Goal: Task Accomplishment & Management: Use online tool/utility

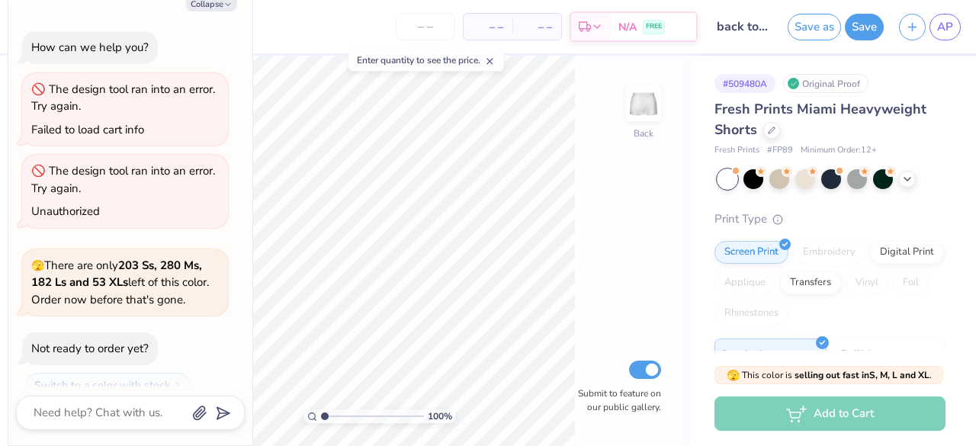
type textarea "x"
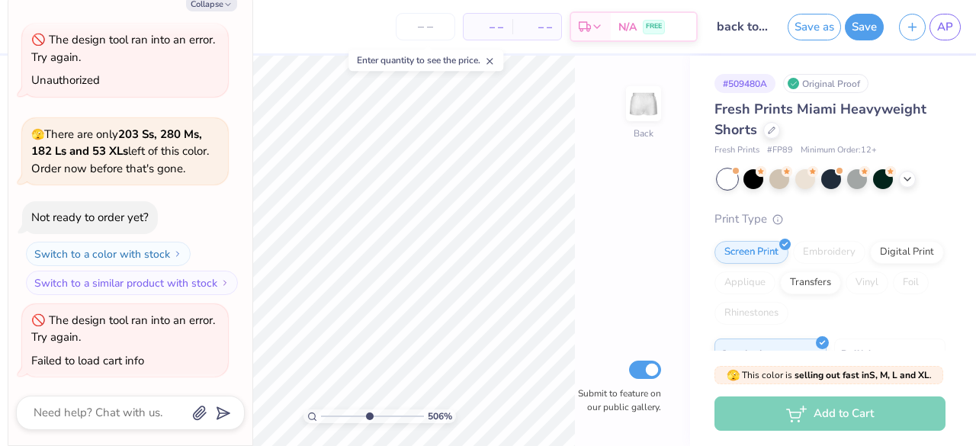
drag, startPoint x: 331, startPoint y: 417, endPoint x: 369, endPoint y: 419, distance: 38.2
type input "5.36"
click at [369, 419] on input "range" at bounding box center [372, 416] width 103 height 14
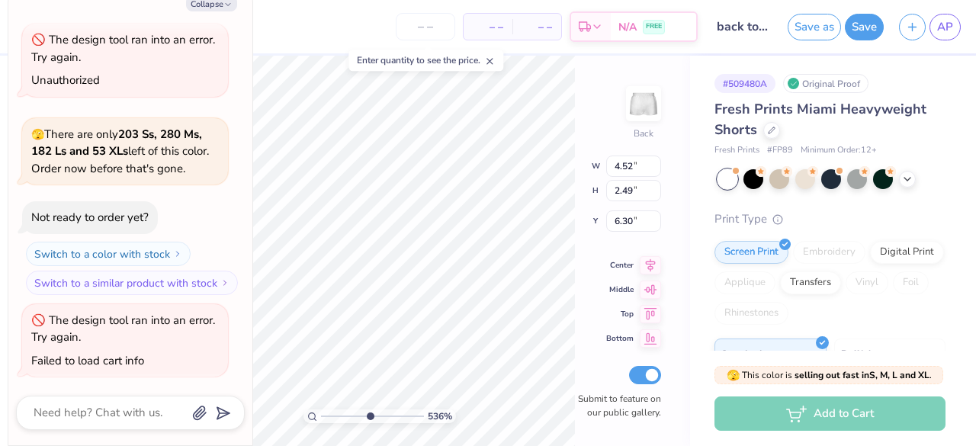
type textarea "x"
type input "0.07"
type input "8.39"
type textarea "x"
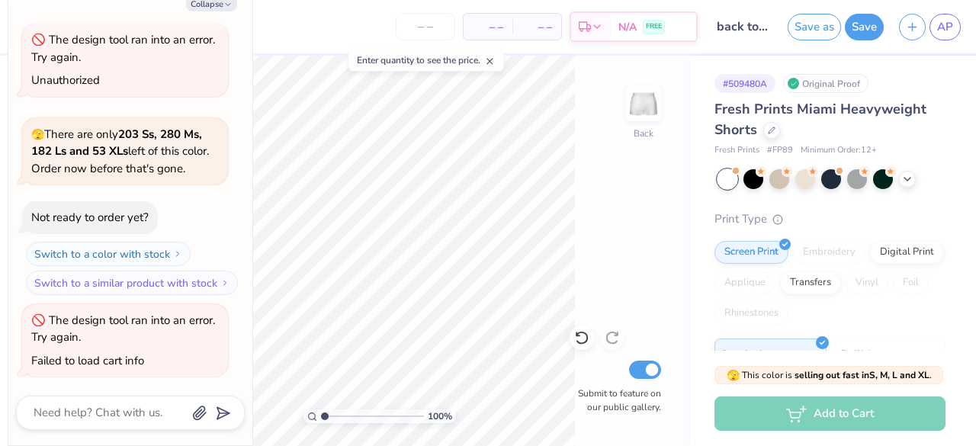
drag, startPoint x: 354, startPoint y: 418, endPoint x: 291, endPoint y: 425, distance: 62.9
type input "1"
click at [321, 423] on input "range" at bounding box center [372, 416] width 103 height 14
click at [863, 35] on button "Save" at bounding box center [864, 24] width 39 height 27
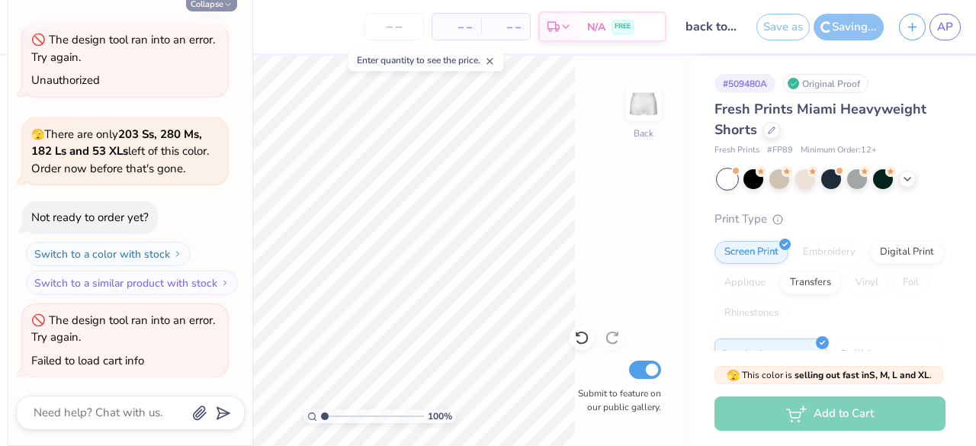
click at [211, 5] on button "Collapse" at bounding box center [211, 3] width 51 height 16
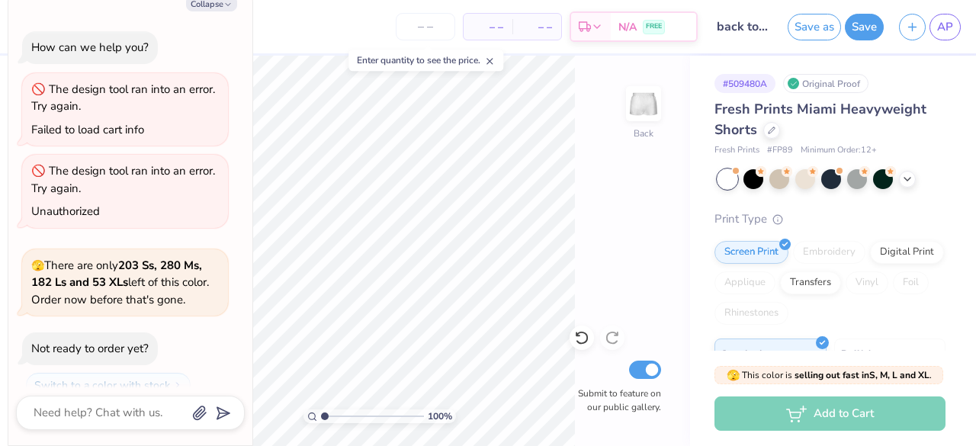
scroll to position [271, 0]
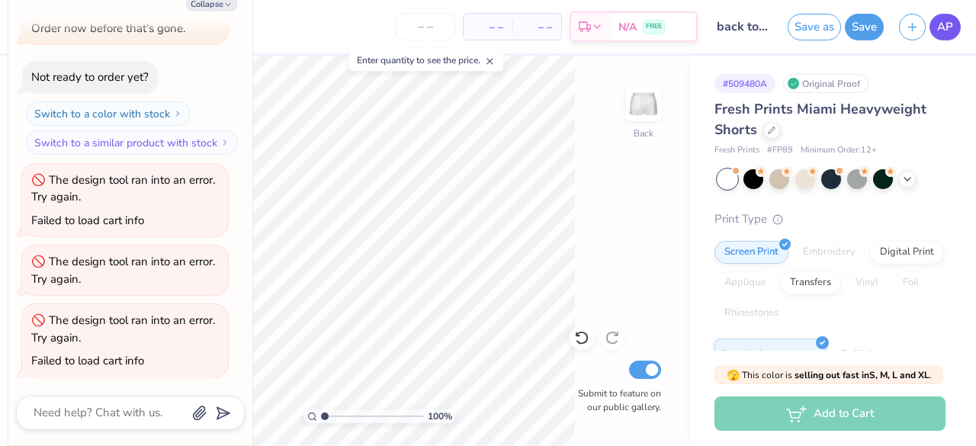
click at [952, 34] on span "AP" at bounding box center [945, 27] width 16 height 18
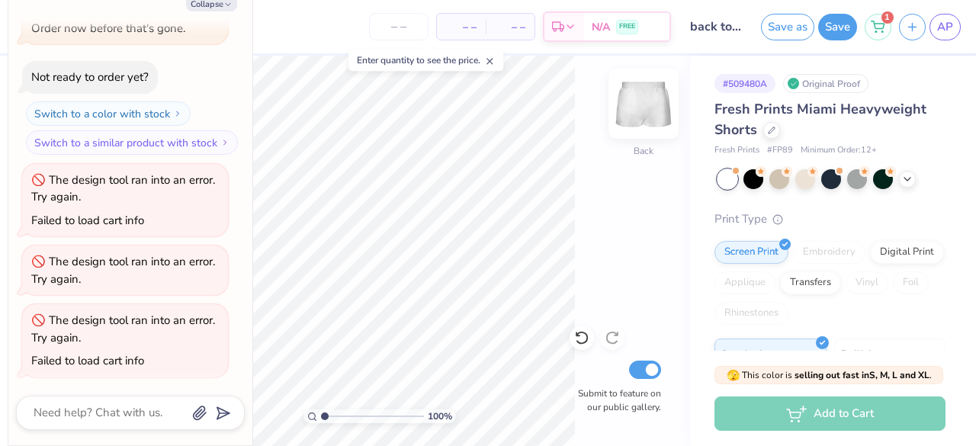
click at [631, 124] on img at bounding box center [643, 103] width 61 height 61
click at [201, 7] on button "Collapse" at bounding box center [211, 3] width 51 height 16
type textarea "x"
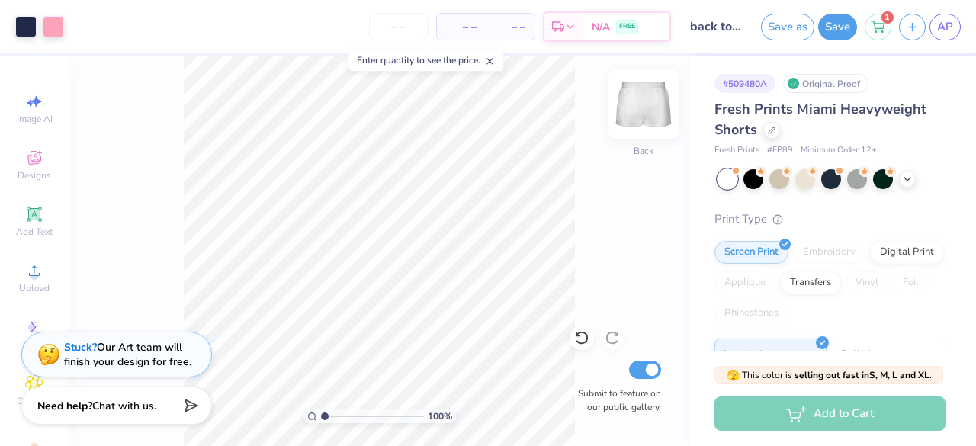
click at [652, 97] on img at bounding box center [643, 103] width 61 height 61
click at [645, 104] on img at bounding box center [643, 103] width 61 height 61
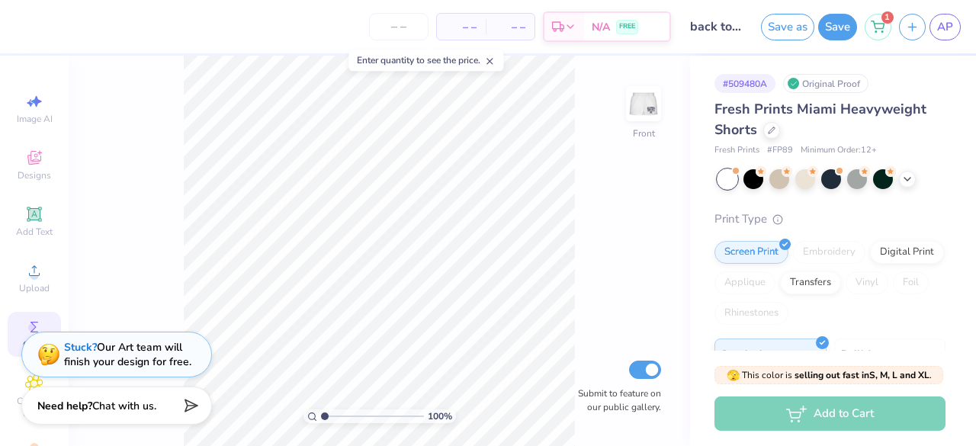
click at [28, 327] on circle at bounding box center [32, 327] width 8 height 8
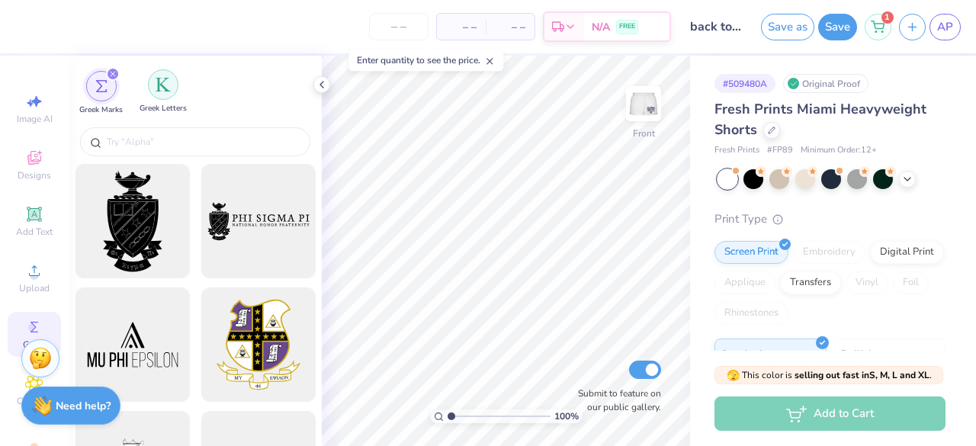
click at [170, 89] on img "filter for Greek Letters" at bounding box center [162, 84] width 15 height 15
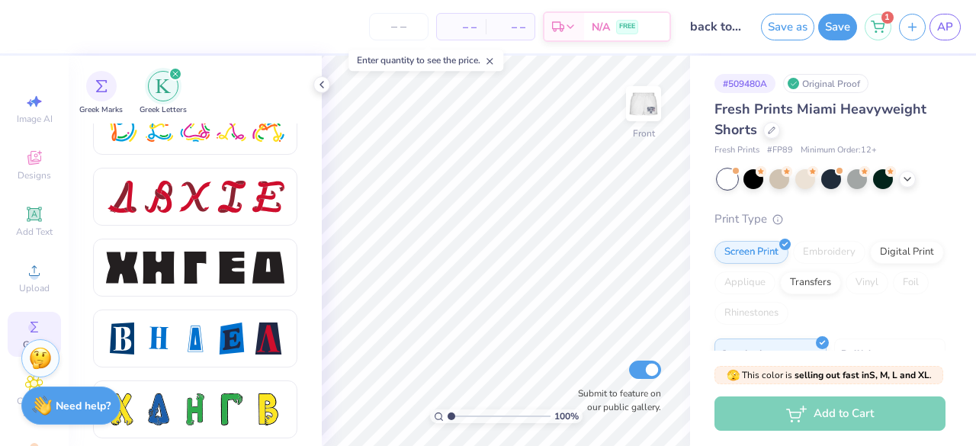
scroll to position [2000, 0]
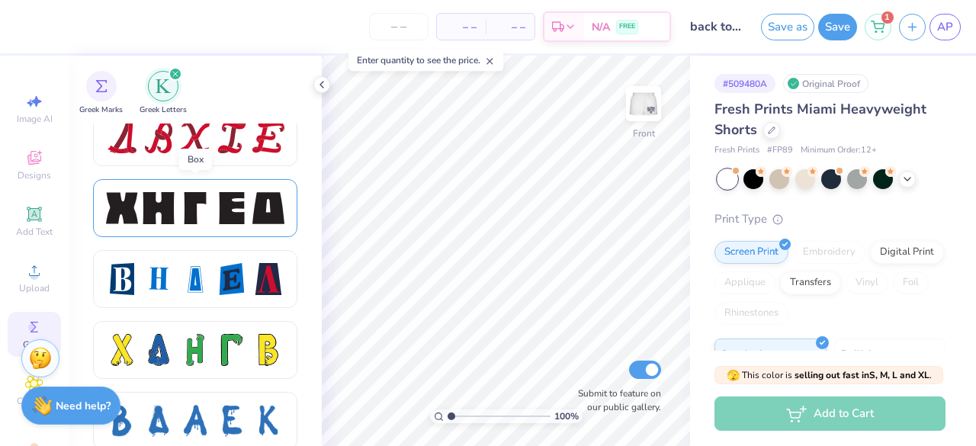
click at [201, 204] on div at bounding box center [195, 208] width 32 height 32
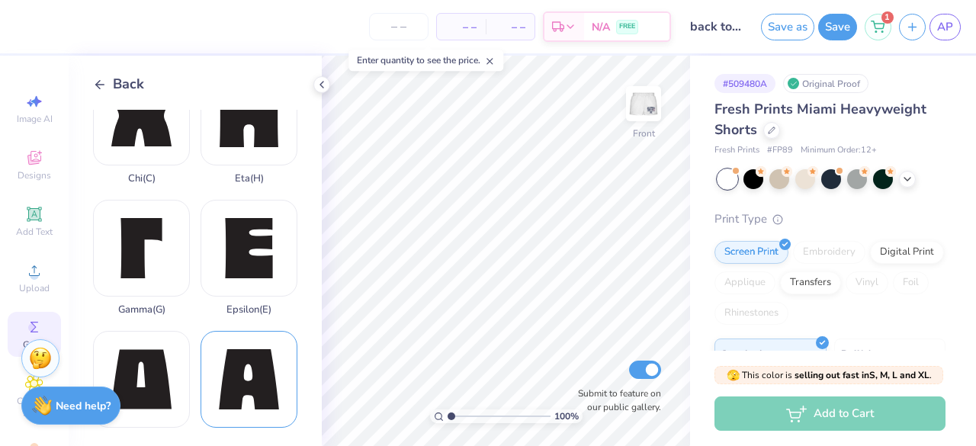
scroll to position [40, 0]
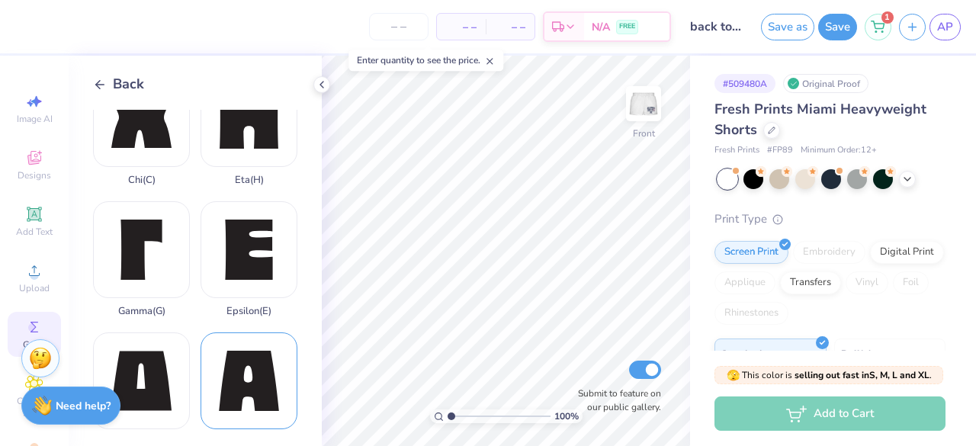
click at [277, 364] on div "Alpha ( A )" at bounding box center [248, 390] width 97 height 116
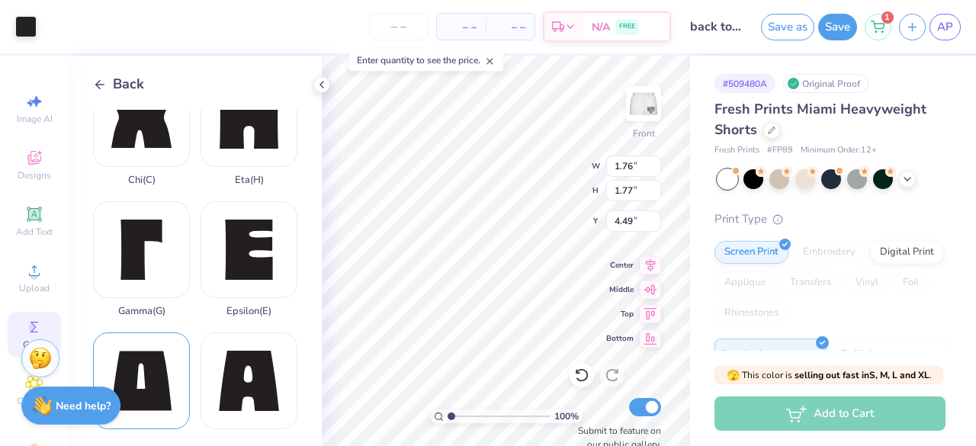
click at [155, 354] on div "Delta ( D )" at bounding box center [141, 390] width 97 height 116
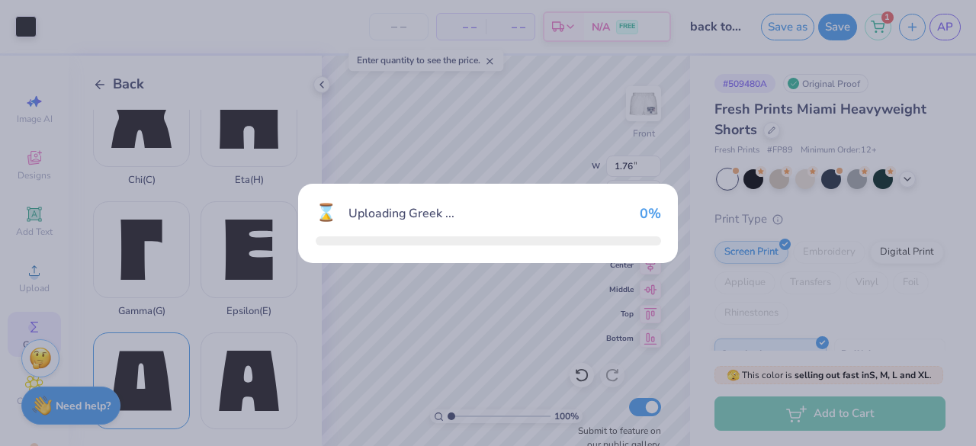
type input "1.80"
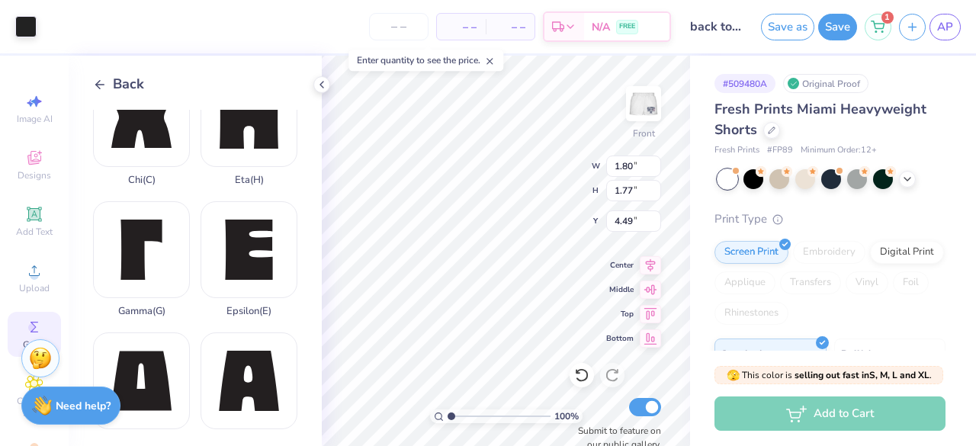
type input "4.87"
type input "1.76"
type input "3.98"
type input "2.81"
type input "2.82"
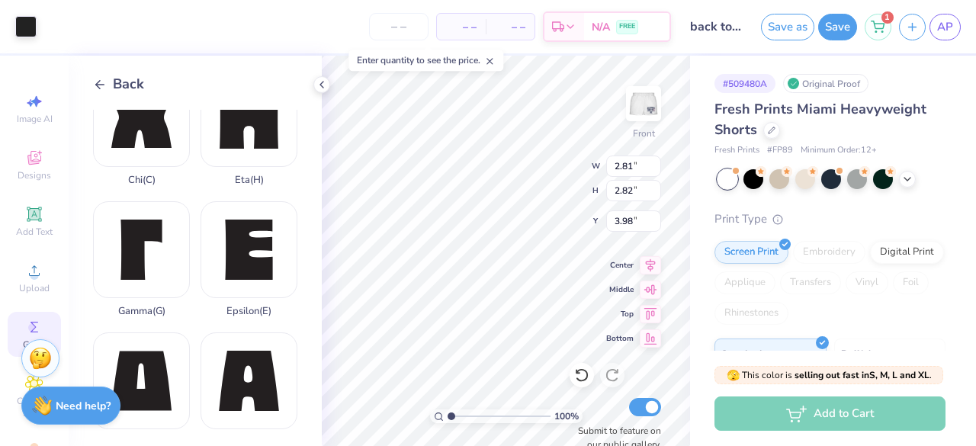
type input "1.80"
type input "1.77"
type input "3.98"
type input "2.87"
type input "2.83"
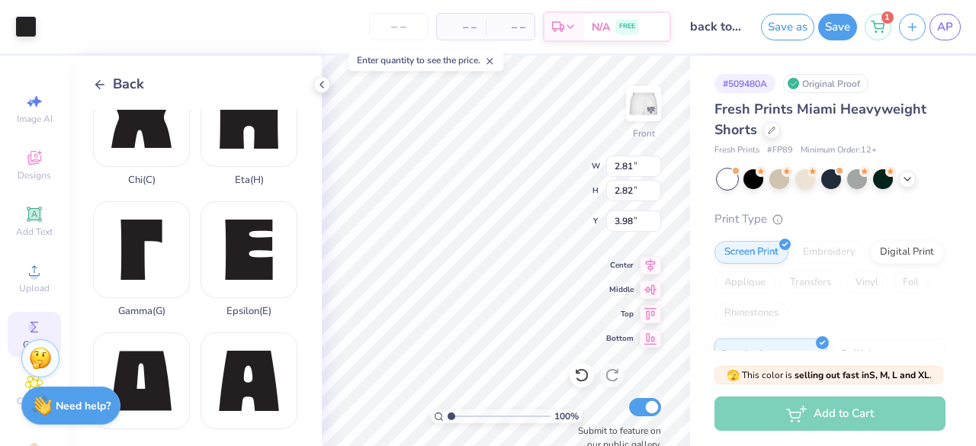
type input "3.62"
type input "2.87"
type input "2.83"
type input "3.62"
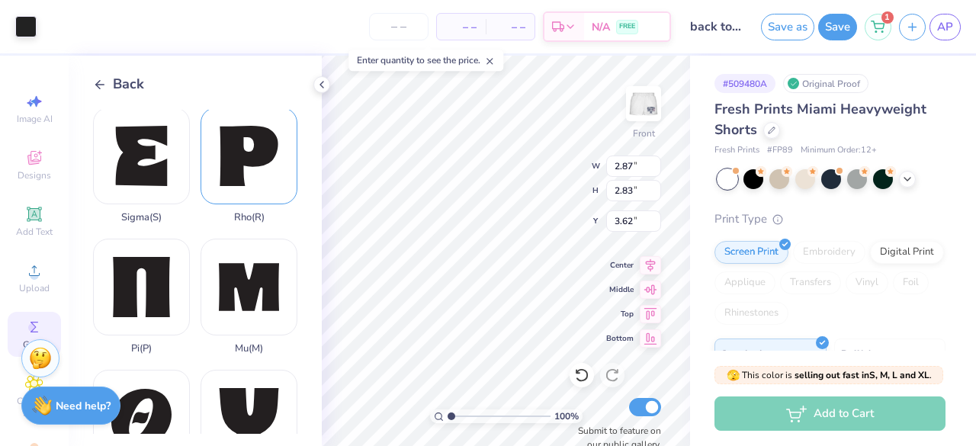
scroll to position [1087, 0]
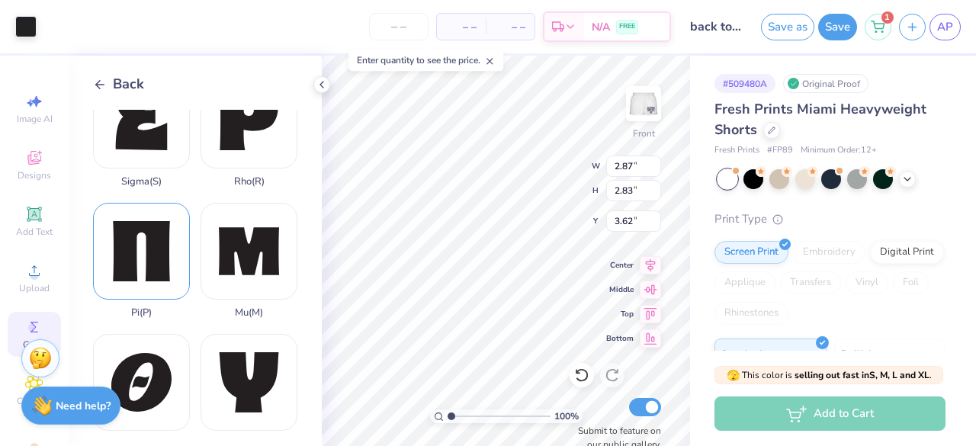
click at [123, 218] on div "Pi ( P )" at bounding box center [141, 261] width 97 height 116
type input "1.67"
type input "1.77"
type input "3.60"
type input "2.74"
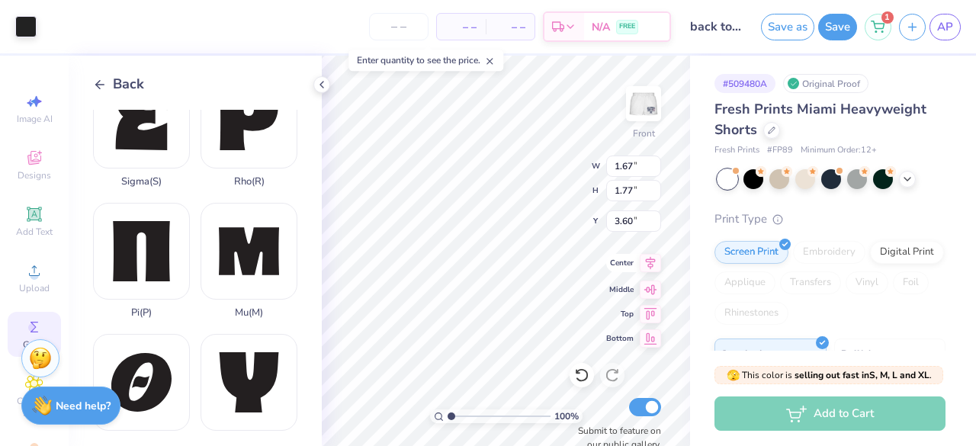
type input "2.91"
type input "3.54"
type input "3.36"
type input "2.87"
type input "2.83"
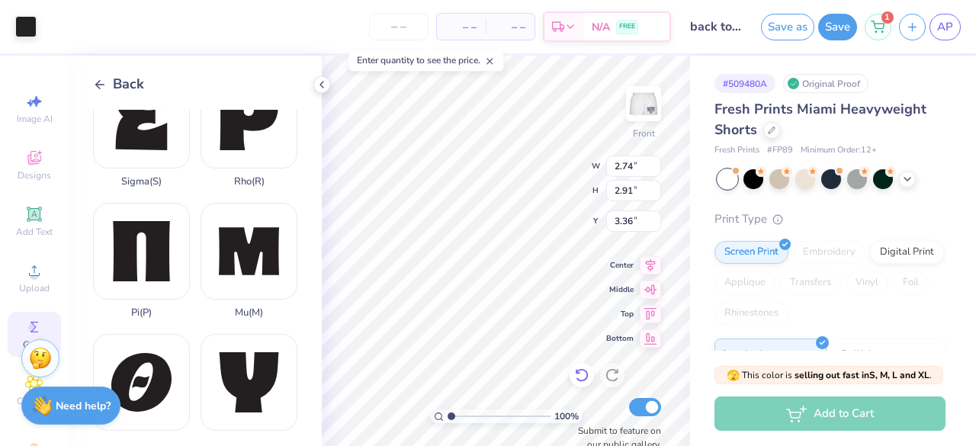
type input "3.62"
type input "2.74"
type input "2.91"
type input "3.54"
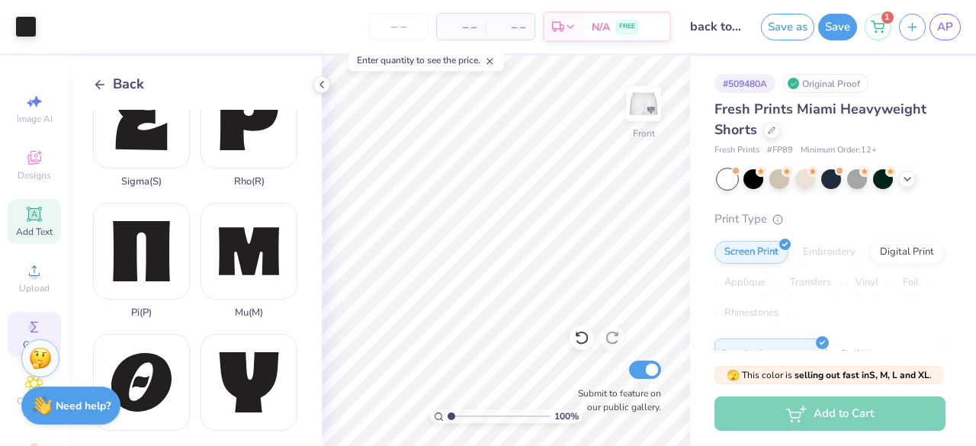
click at [33, 211] on icon at bounding box center [33, 213] width 11 height 11
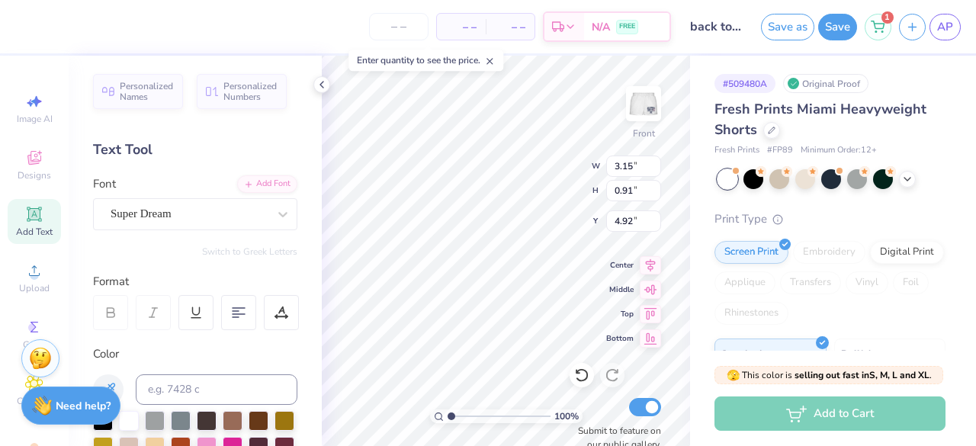
type input "2.81"
type input "2.82"
type input "3.62"
type input "3.15"
type input "0.91"
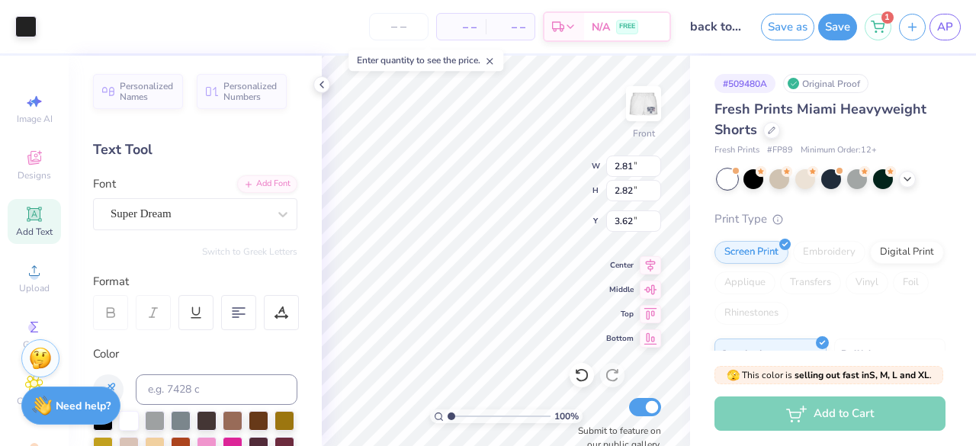
type input "4.92"
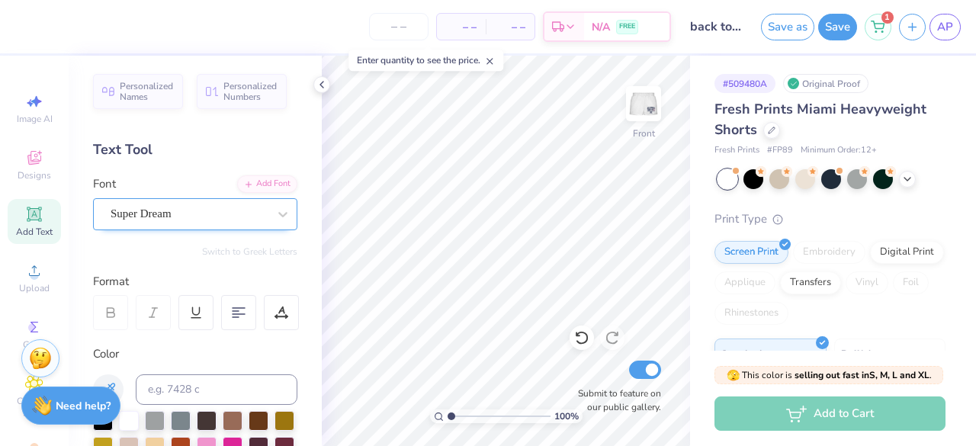
click at [237, 210] on div "Super Dream" at bounding box center [189, 214] width 160 height 24
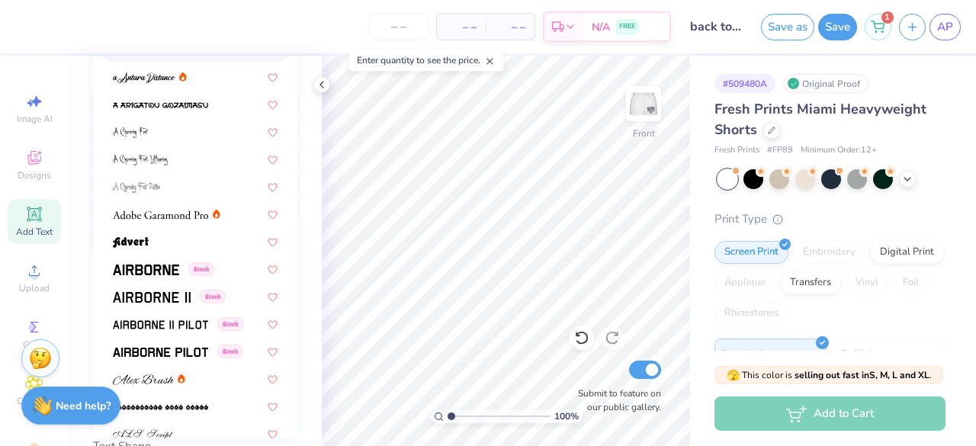
scroll to position [313, 0]
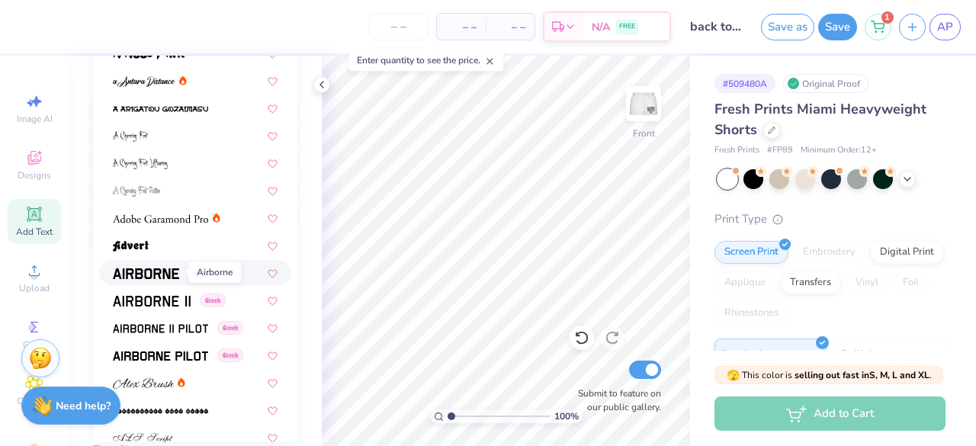
click at [132, 271] on img at bounding box center [146, 273] width 66 height 11
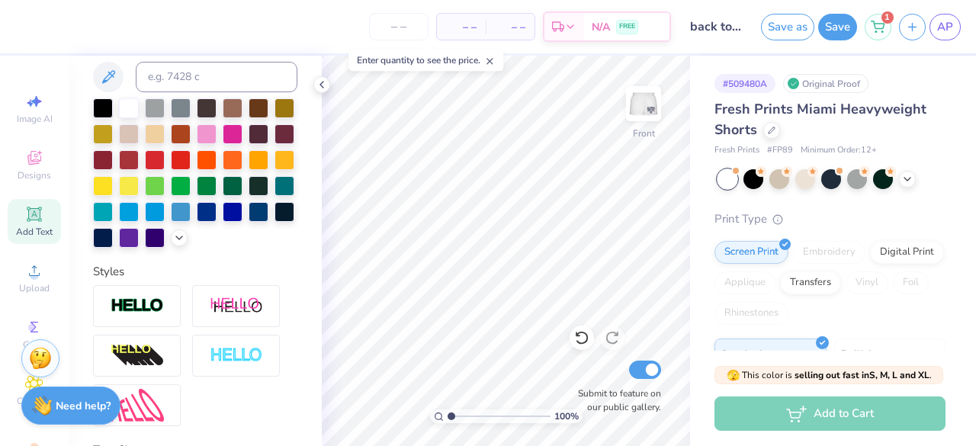
scroll to position [0, 0]
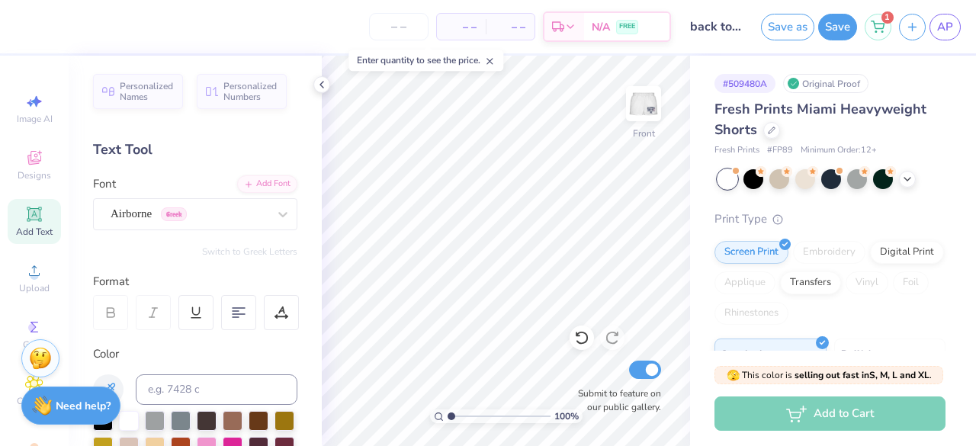
click at [40, 220] on div "Add Text" at bounding box center [34, 221] width 53 height 45
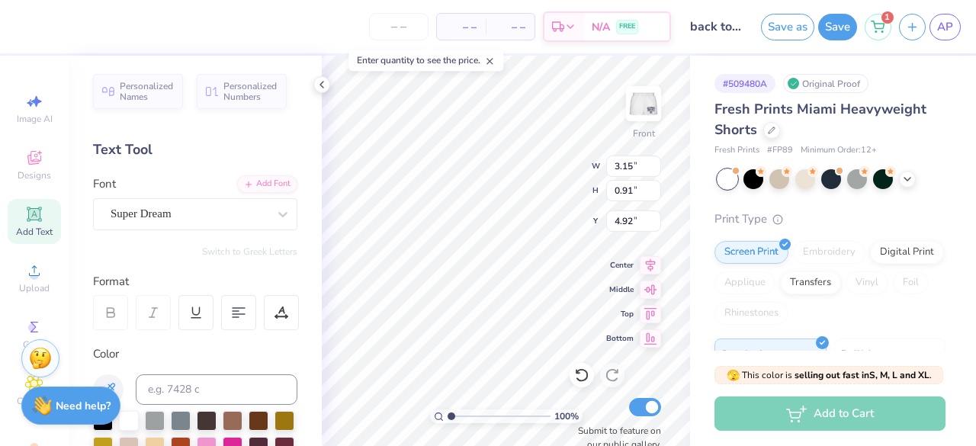
scroll to position [12, 3]
click at [210, 223] on div "Super Dream" at bounding box center [189, 214] width 160 height 24
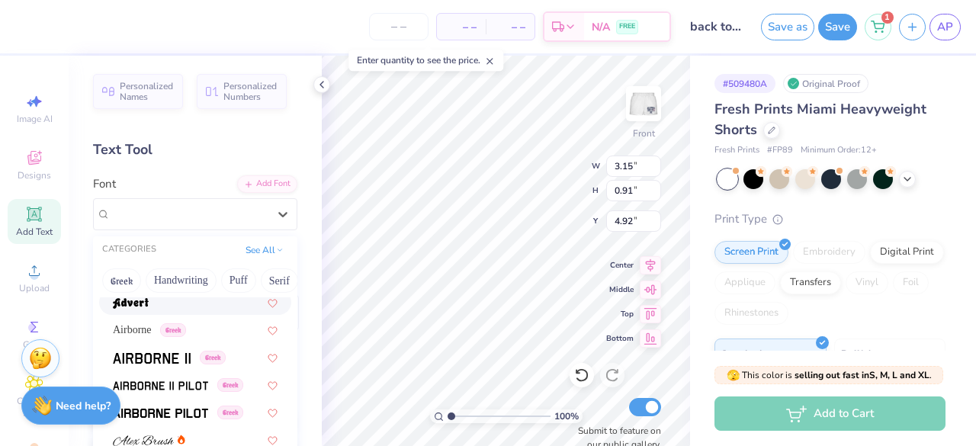
scroll to position [316, 0]
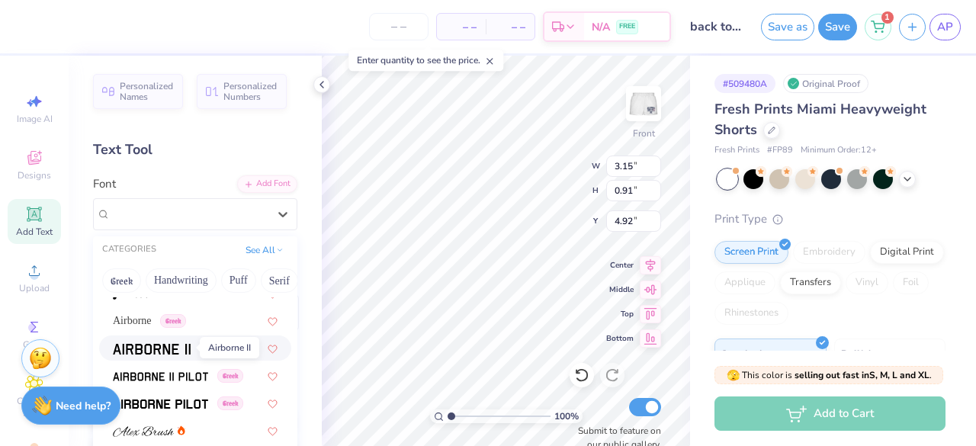
click at [168, 350] on img at bounding box center [152, 349] width 78 height 11
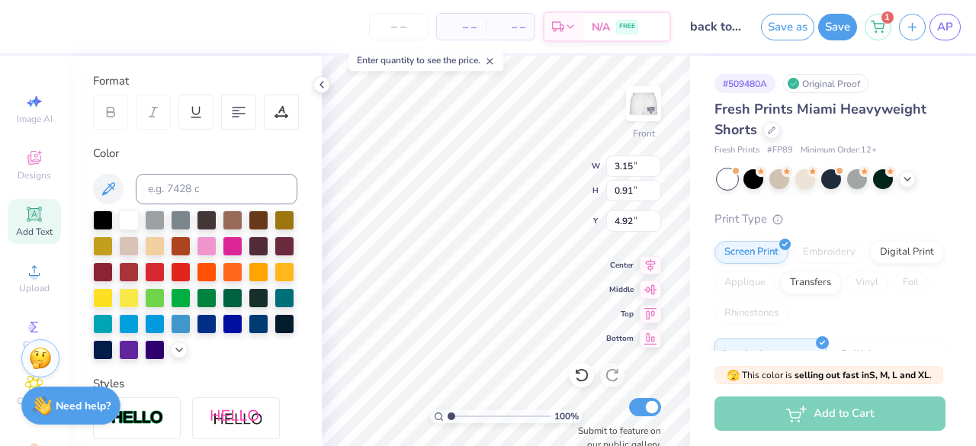
scroll to position [201, 0]
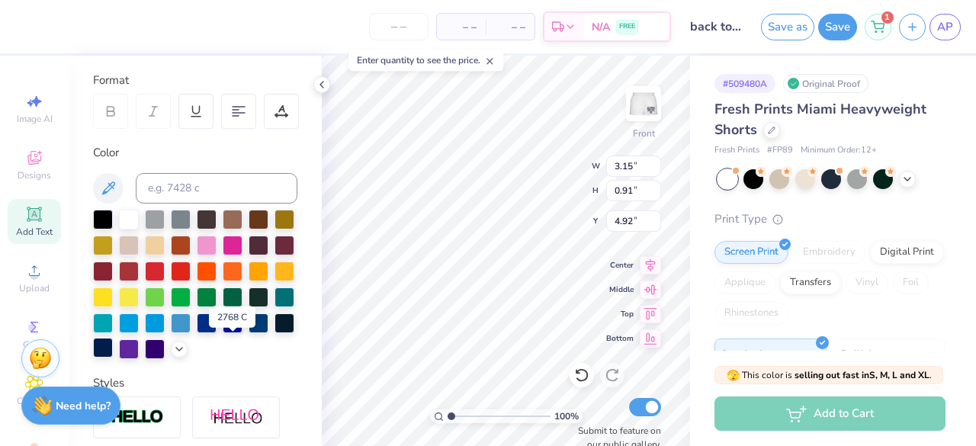
type textarea "A"
click at [113, 345] on div at bounding box center [103, 348] width 20 height 20
click at [117, 114] on icon at bounding box center [111, 111] width 14 height 14
type input "4.10"
type input "2.12"
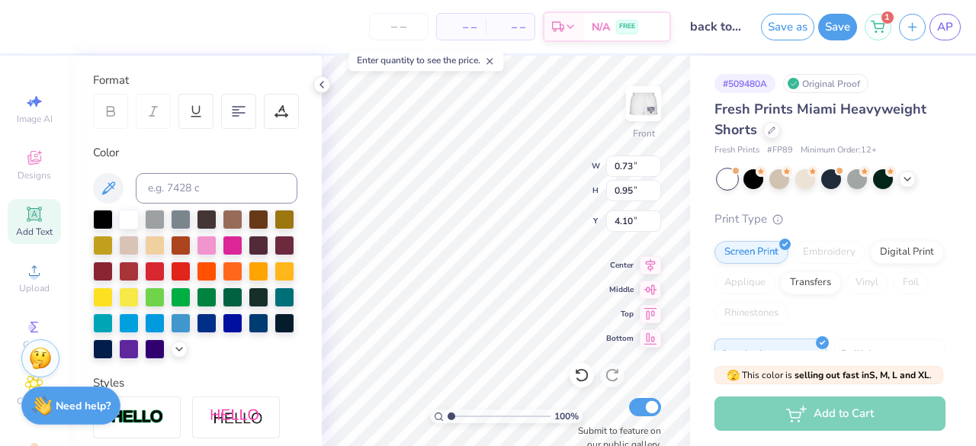
type input "2.75"
type input "3.78"
type textarea "D"
type input "1.88"
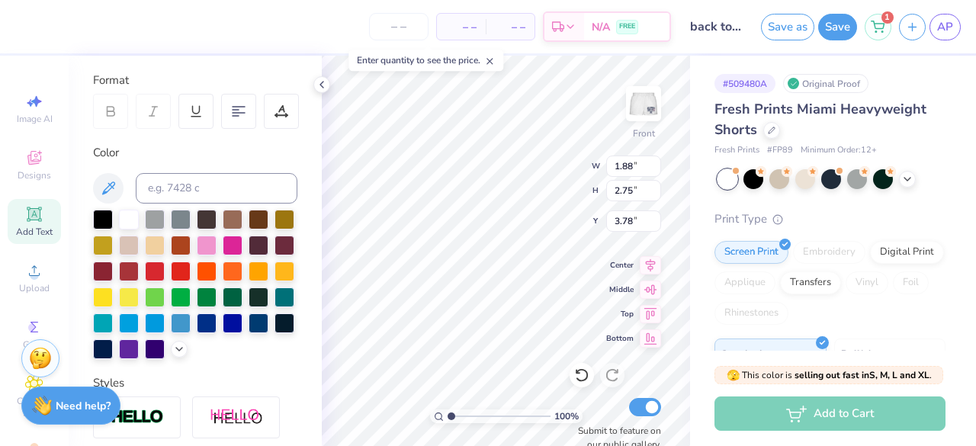
type textarea "P"
click at [626, 257] on div "100 % Front W 1.88 1.88 " H 2.75 2.75 " Y 3.78 3.78 " Center Middle Top Bottom …" at bounding box center [506, 251] width 368 height 390
click at [611, 271] on div "100 % Front W 1.88 1.88 " H 2.75 2.75 " Y 3.78 3.78 " Center Middle Top Bottom …" at bounding box center [506, 251] width 368 height 390
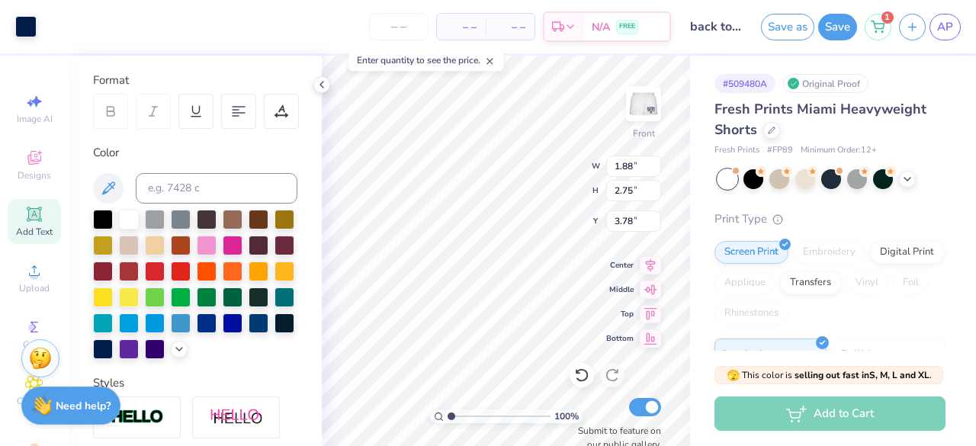
click at [611, 271] on span "Center" at bounding box center [619, 265] width 27 height 11
type textarea "i"
click at [614, 262] on div "100 % Front W 0.42 0.42 " H 2.75 2.75 " Y 3.78 3.78 " Center Middle Top Bottom …" at bounding box center [506, 251] width 368 height 390
click at [614, 286] on div "100 % Front W 0.42 0.42 " H 2.75 2.75 " Y 3.78 3.78 " Center Middle Top Bottom …" at bounding box center [506, 251] width 368 height 390
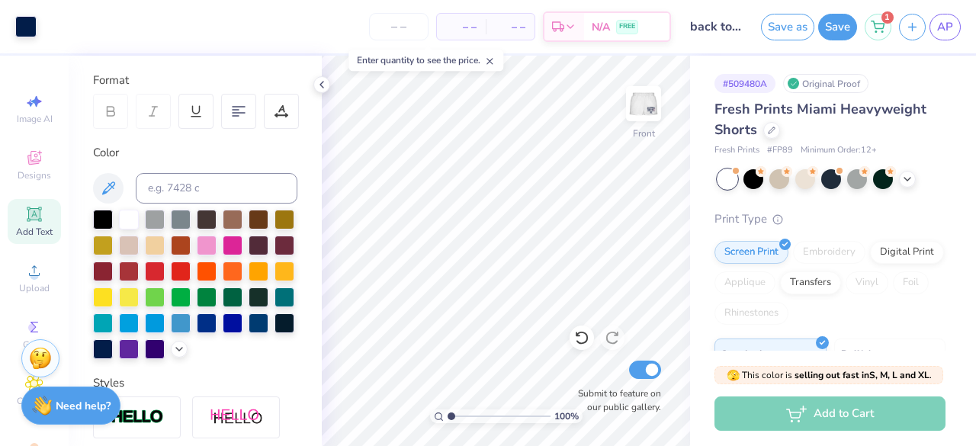
click at [29, 210] on icon at bounding box center [33, 213] width 11 height 11
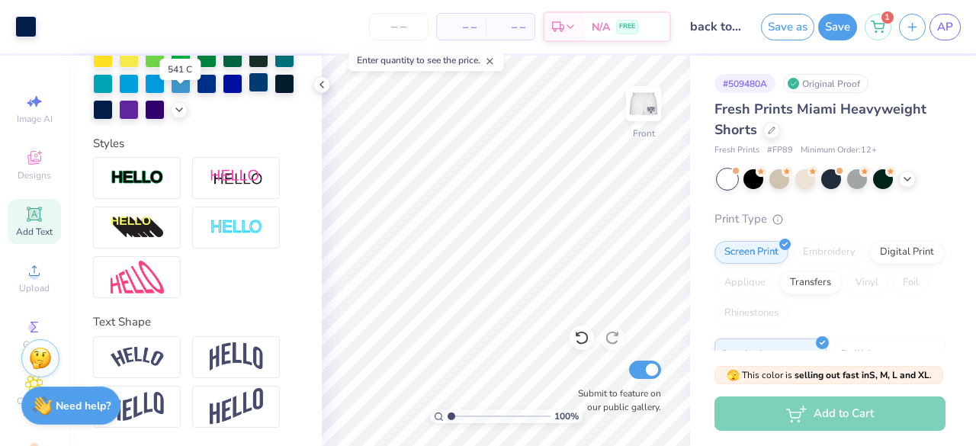
scroll to position [0, 0]
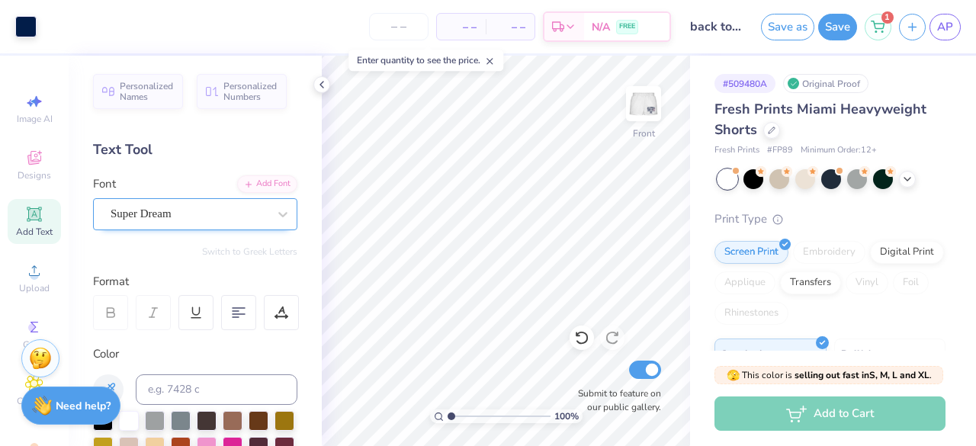
click at [173, 210] on div "Super Dream" at bounding box center [189, 214] width 160 height 24
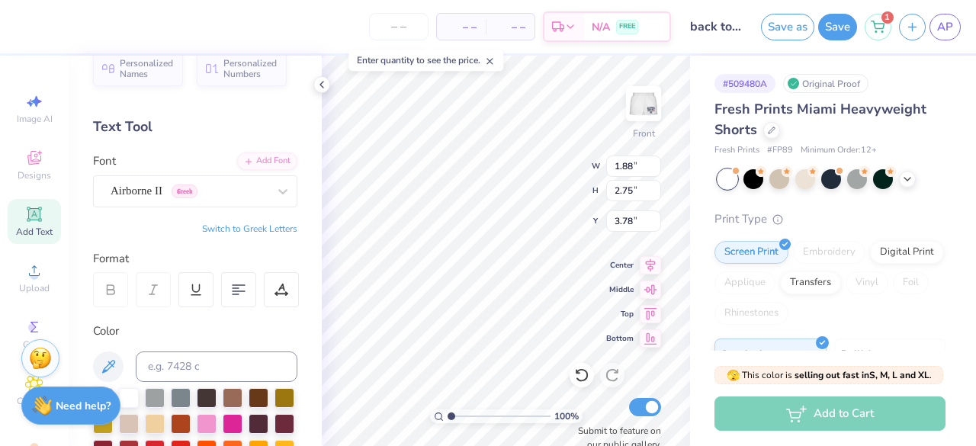
scroll to position [24, 0]
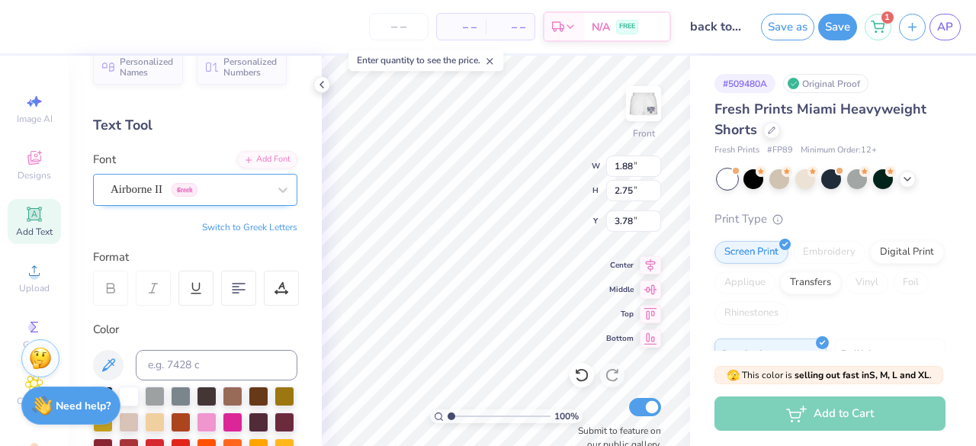
click at [139, 200] on div "Airborne II Greek" at bounding box center [189, 190] width 160 height 24
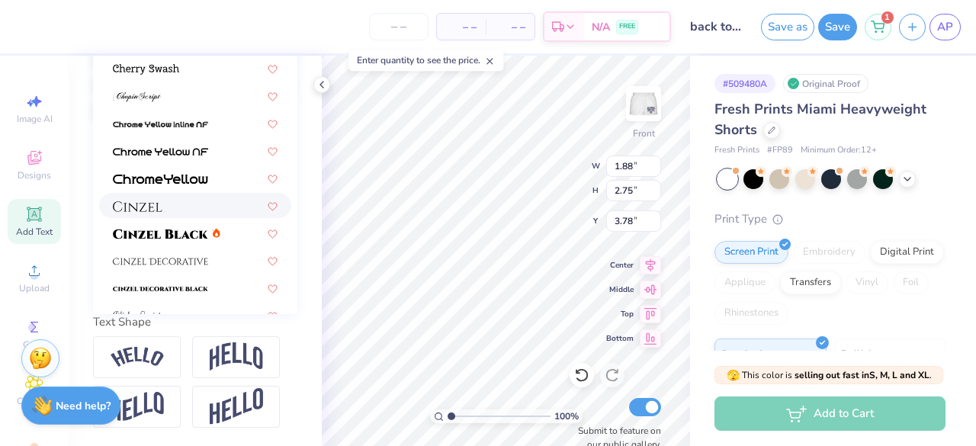
scroll to position [1555, 0]
click at [160, 224] on span at bounding box center [160, 232] width 95 height 16
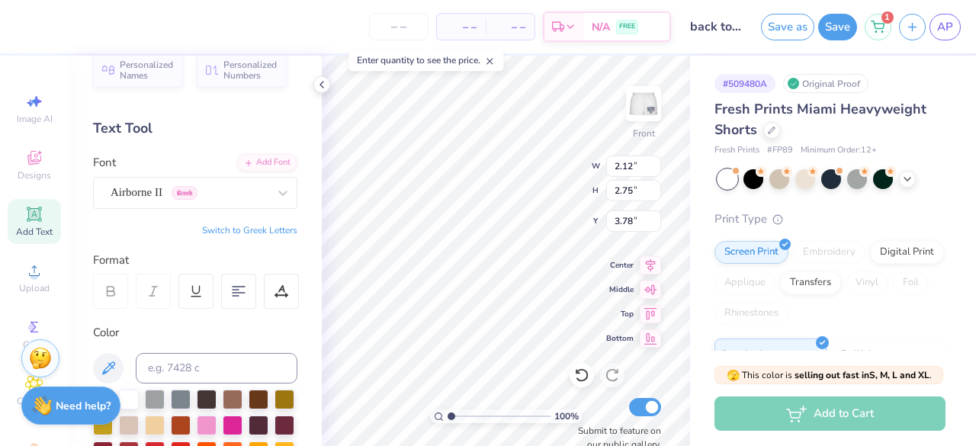
scroll to position [0, 0]
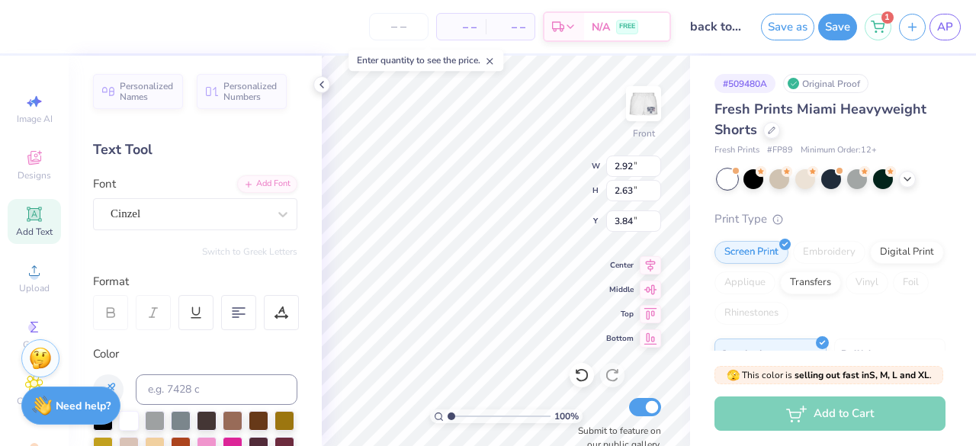
type input "2.92"
type input "2.63"
type input "3.84"
type input "2.12"
type input "2.75"
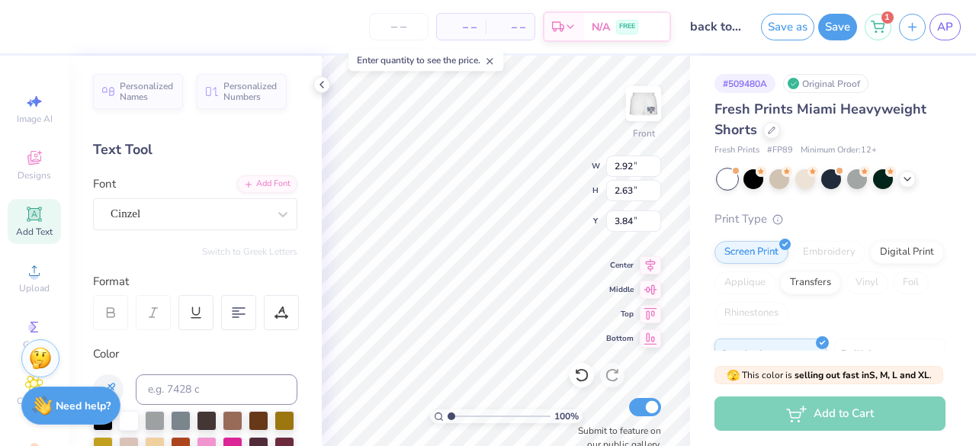
type input "3.78"
click at [218, 223] on div at bounding box center [189, 214] width 157 height 21
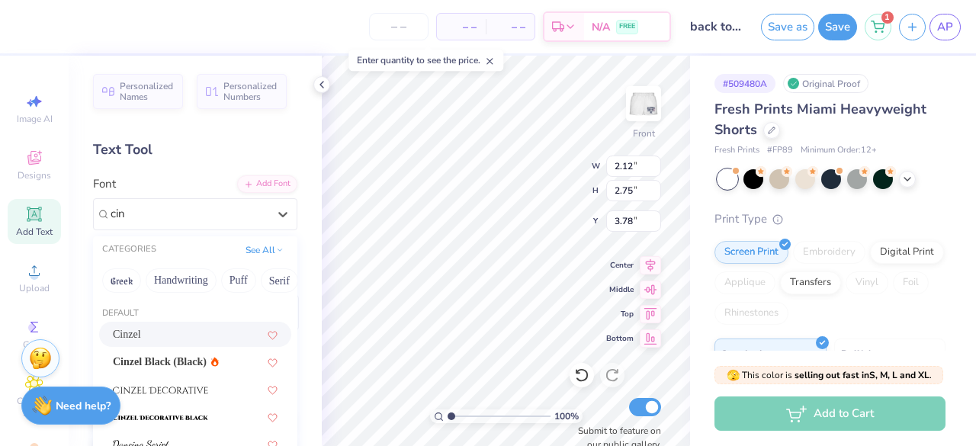
click at [213, 333] on div "Cinzel" at bounding box center [195, 334] width 165 height 16
type input "cin"
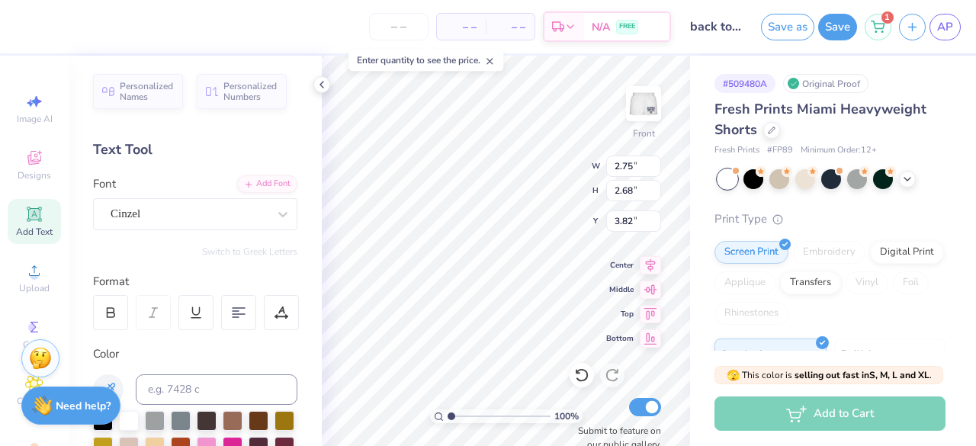
type input "2.75"
type input "2.68"
type input "3.82"
type input "2.92"
type input "2.63"
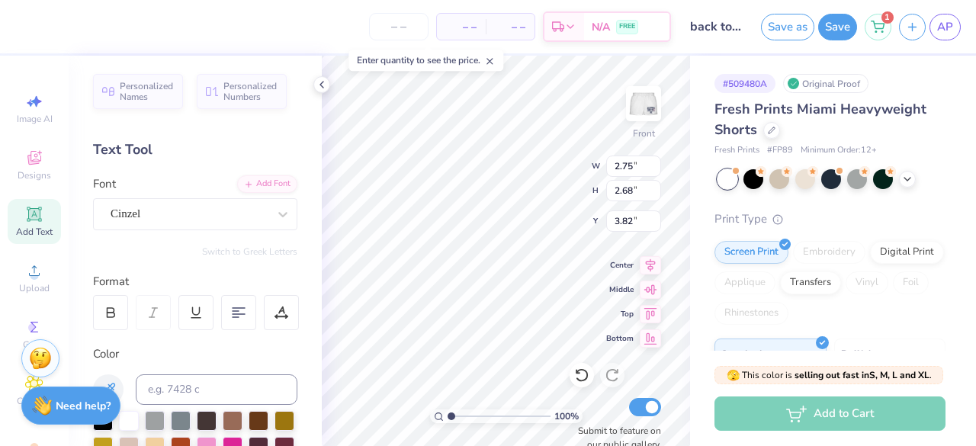
type input "3.84"
type input "2.75"
type input "2.68"
type input "3.82"
click at [110, 310] on icon at bounding box center [111, 313] width 14 height 14
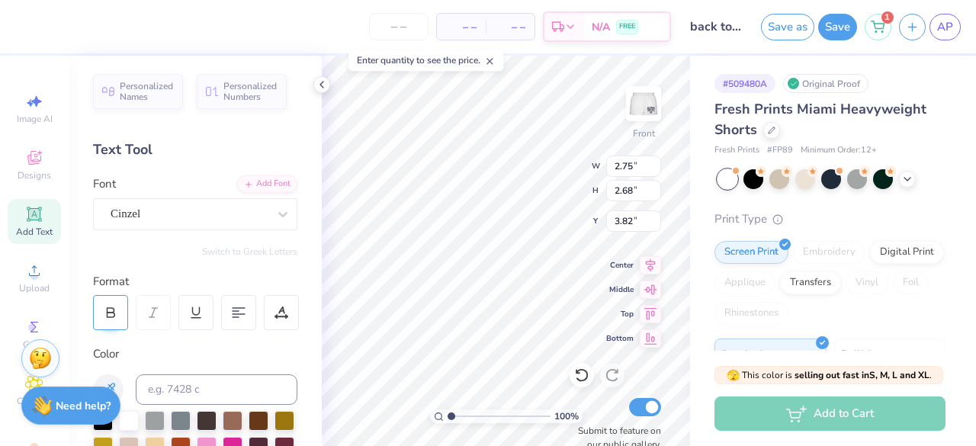
type input "2.91"
type input "2.70"
type input "3.81"
type input "3.78"
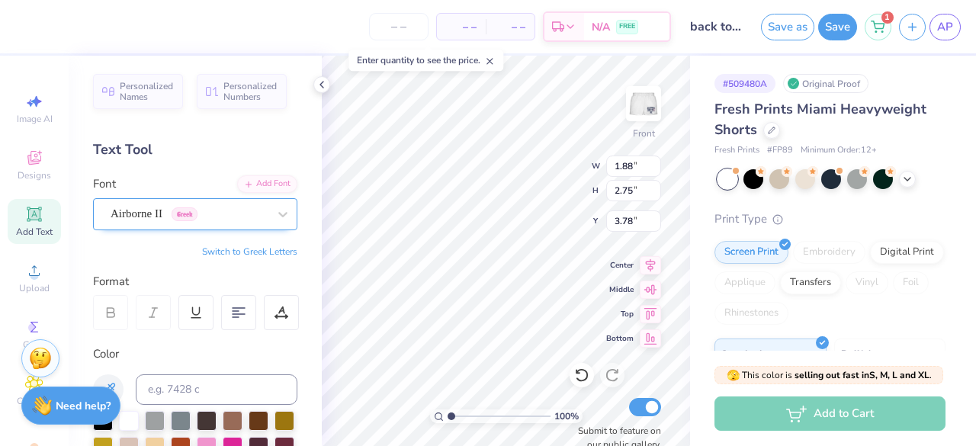
click at [240, 213] on div "Airborne II Greek" at bounding box center [189, 214] width 160 height 24
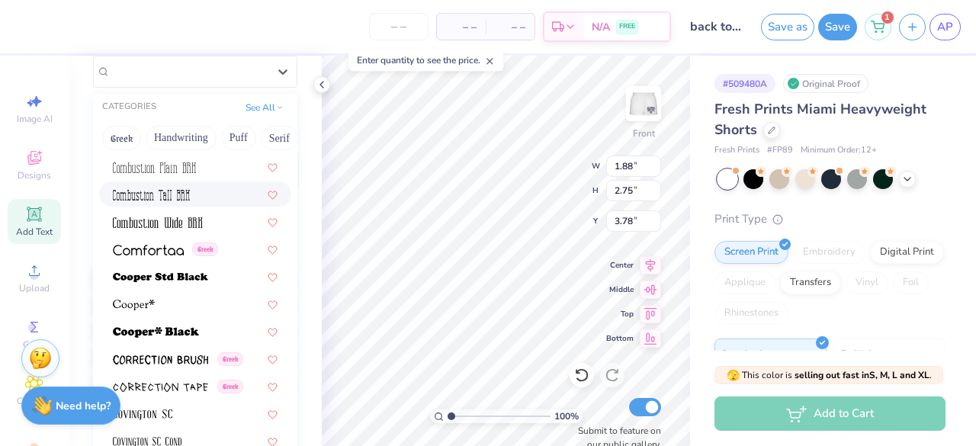
scroll to position [2247, 0]
click at [168, 335] on img at bounding box center [156, 333] width 86 height 11
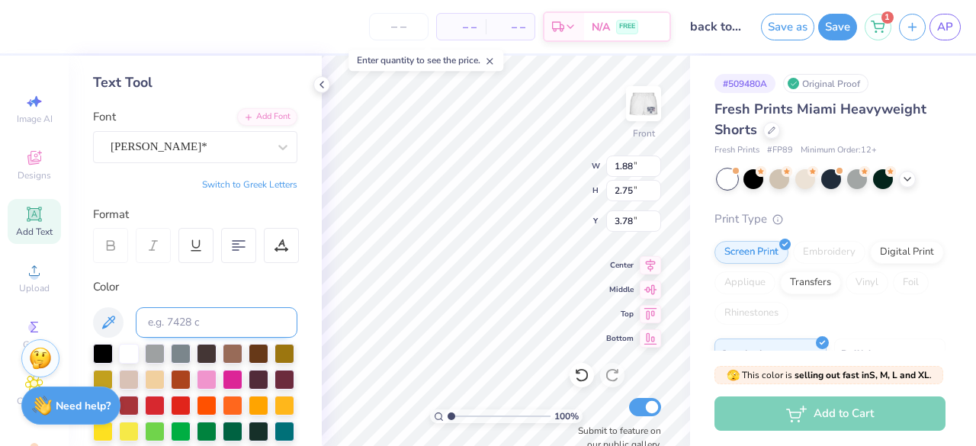
scroll to position [68, 0]
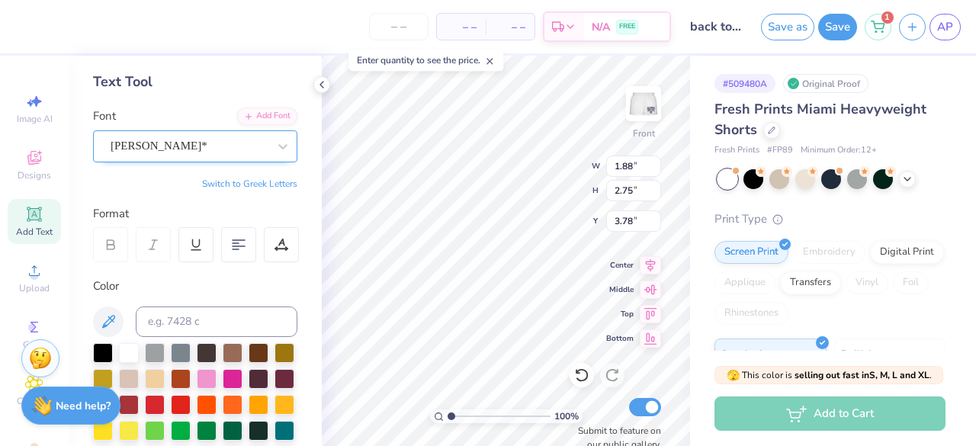
click at [179, 142] on div "[PERSON_NAME]*" at bounding box center [189, 146] width 160 height 24
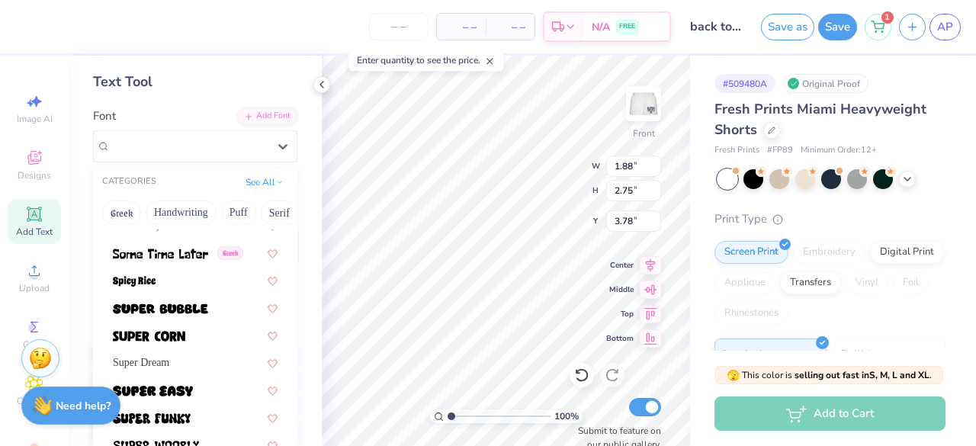
scroll to position [7423, 0]
click at [203, 337] on div at bounding box center [195, 334] width 165 height 16
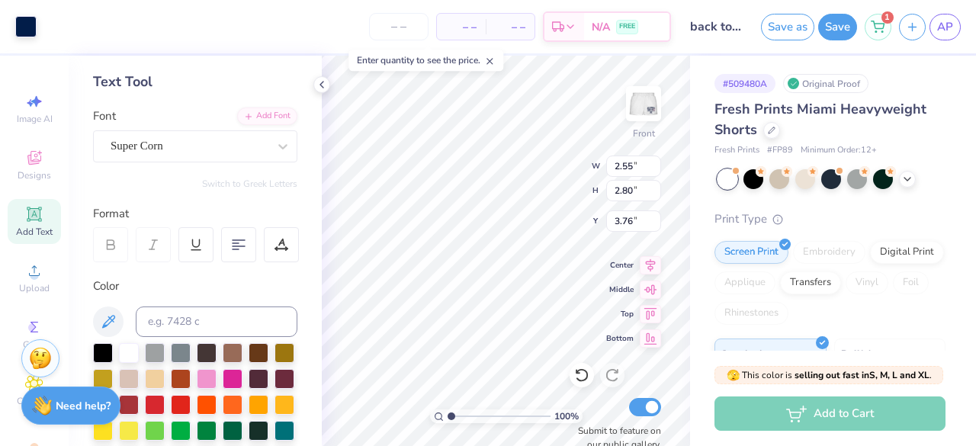
type input "1.80"
type input "2.43"
type input "3.94"
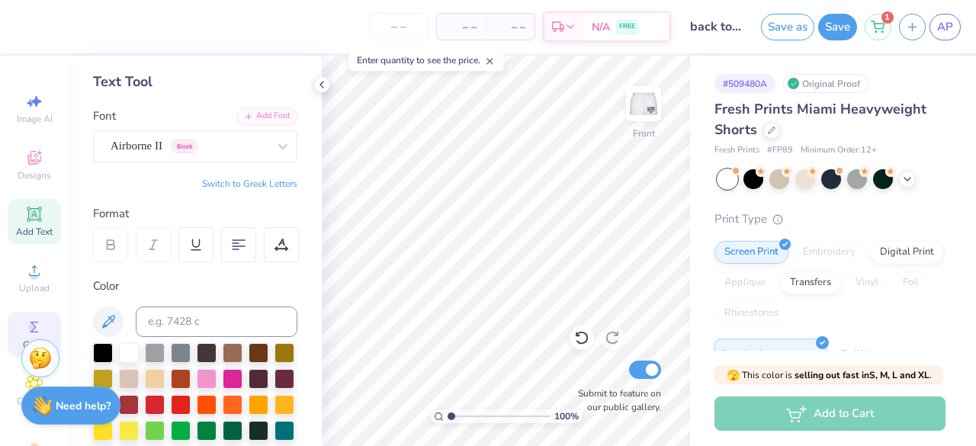
click at [31, 327] on icon at bounding box center [34, 327] width 18 height 18
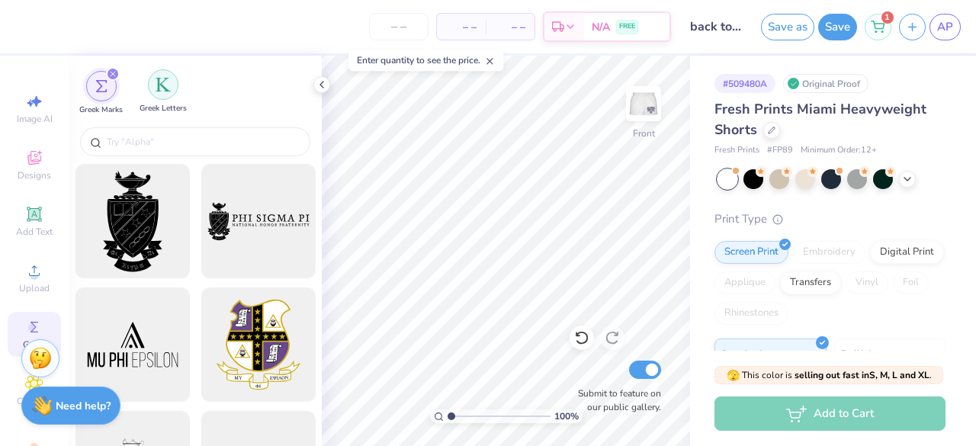
click at [169, 80] on img "filter for Greek Letters" at bounding box center [162, 84] width 15 height 15
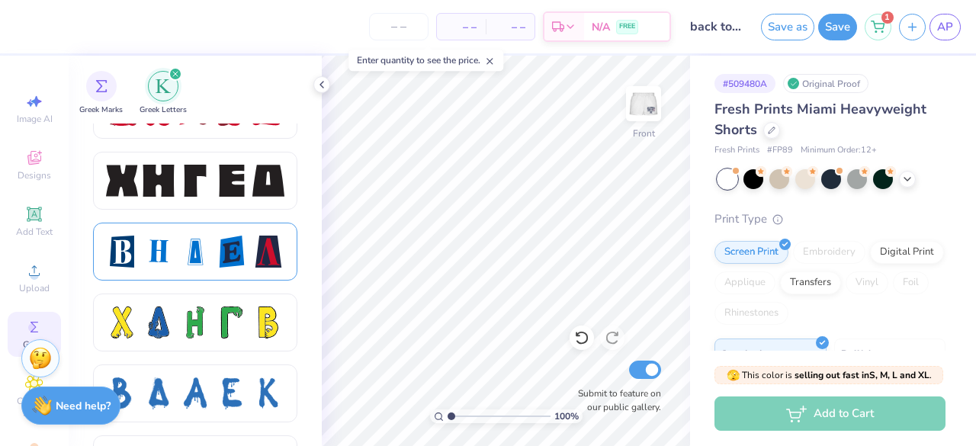
scroll to position [2028, 0]
click at [190, 200] on div at bounding box center [195, 181] width 204 height 58
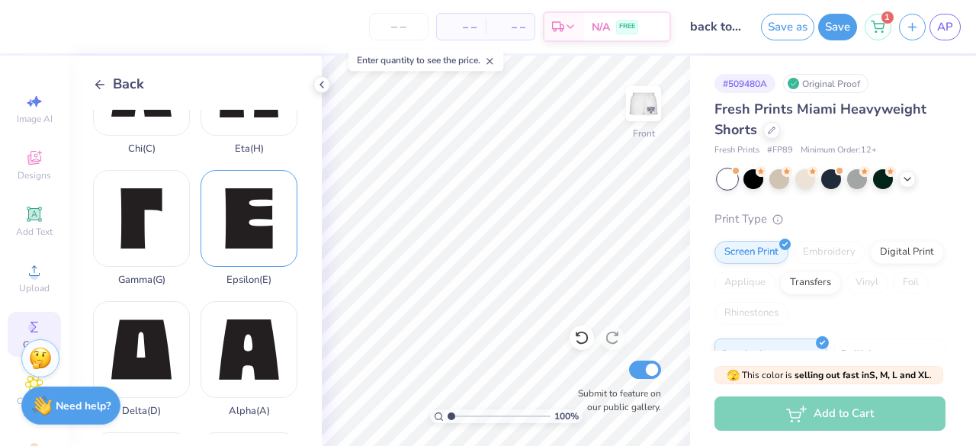
scroll to position [66, 0]
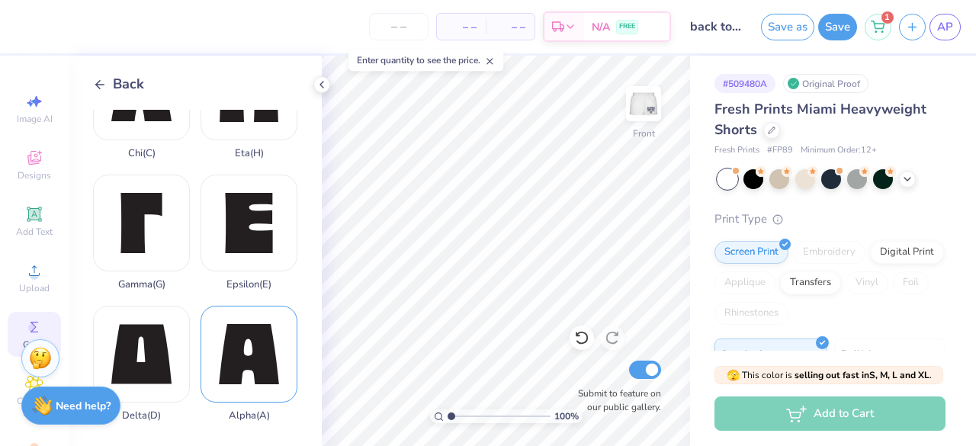
click at [247, 319] on div "Alpha ( A )" at bounding box center [248, 364] width 97 height 116
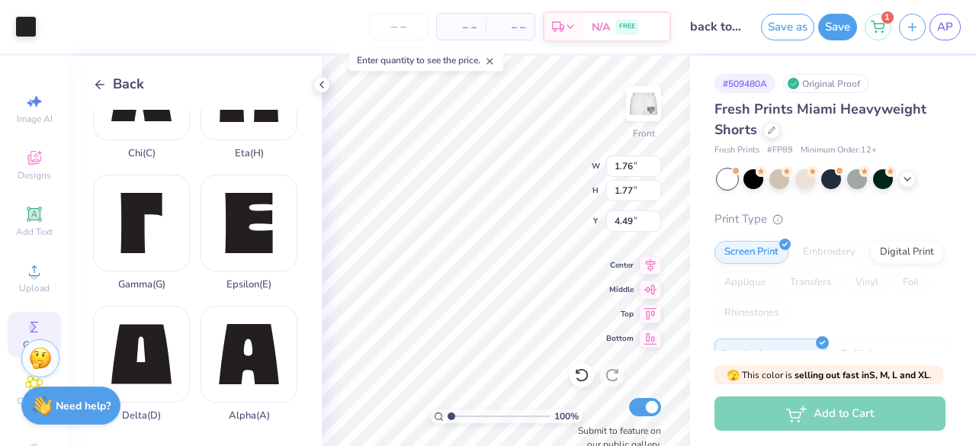
type input "3.98"
type input "2.58"
type input "2.59"
click at [156, 368] on div "Delta ( D )" at bounding box center [141, 364] width 97 height 116
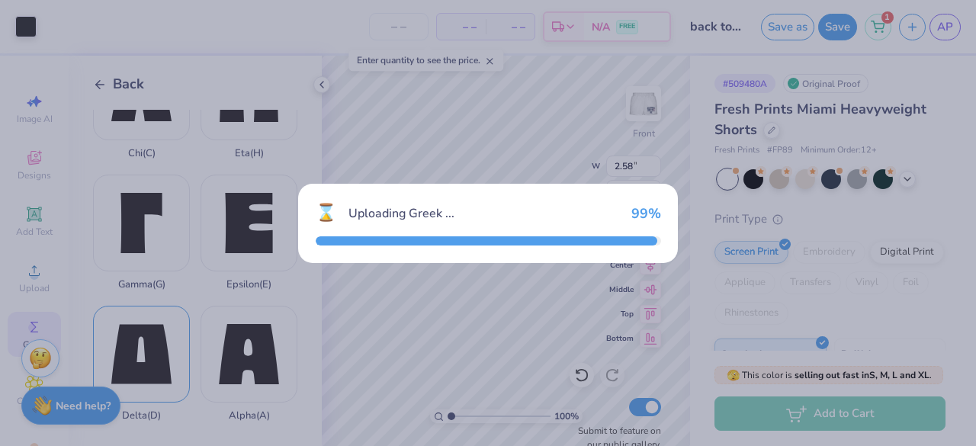
type input "1.80"
type input "1.77"
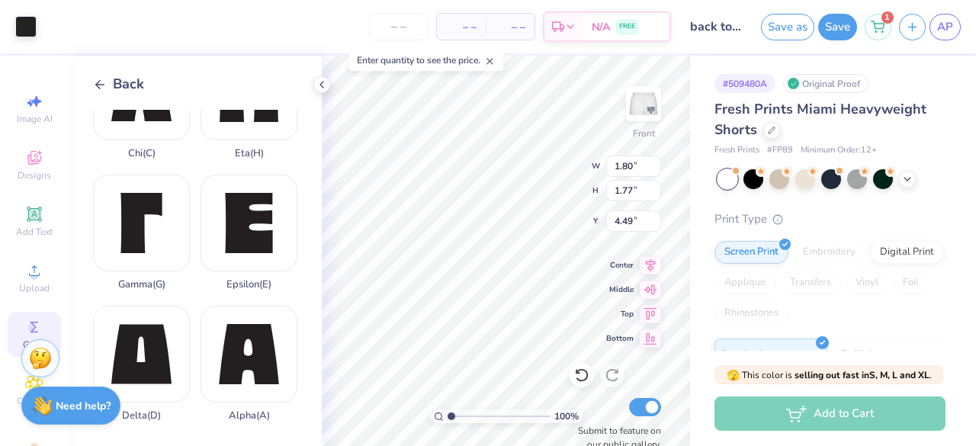
type input "3.98"
type input "2.59"
type input "2.55"
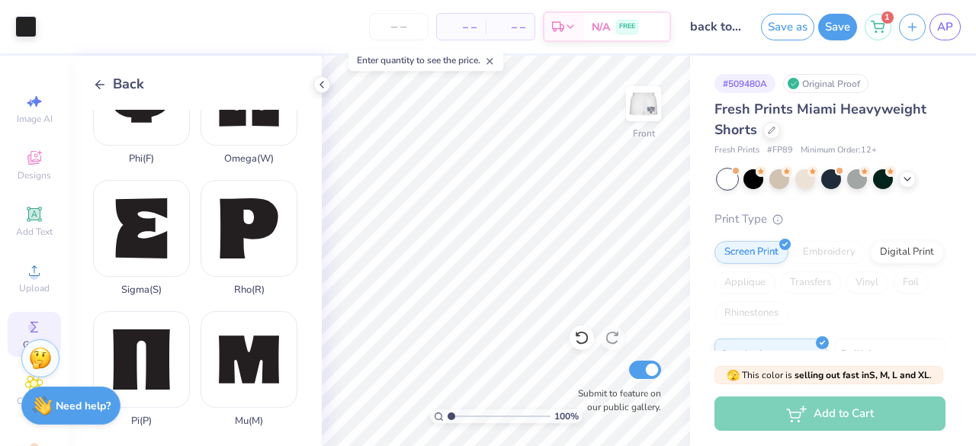
scroll to position [979, 0]
click at [188, 297] on div "Chi ( C ) Eta ( H ) Gamma ( G ) Epsilon ( E ) Delta ( D ) Alpha ( A ) Beta ( B …" at bounding box center [207, 272] width 229 height 324
click at [165, 311] on div "Pi ( P )" at bounding box center [141, 369] width 97 height 116
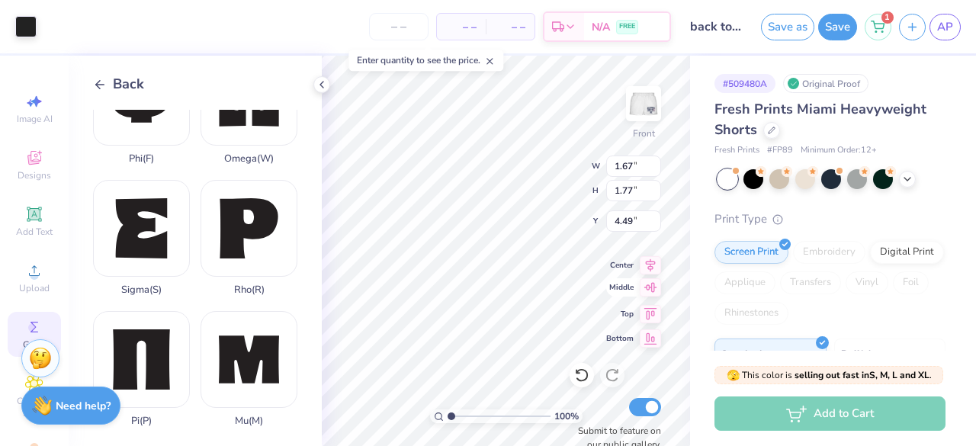
type input "3.98"
type input "2.43"
type input "2.58"
type input "4.08"
type input "4.10"
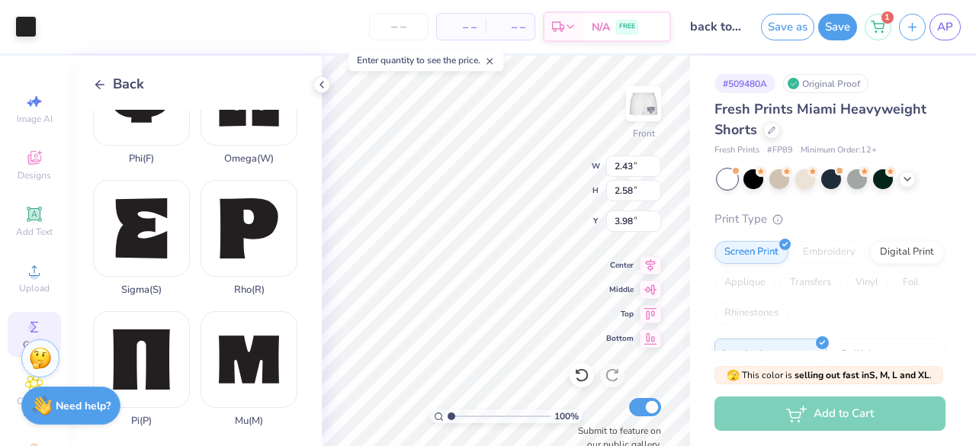
type input "4.09"
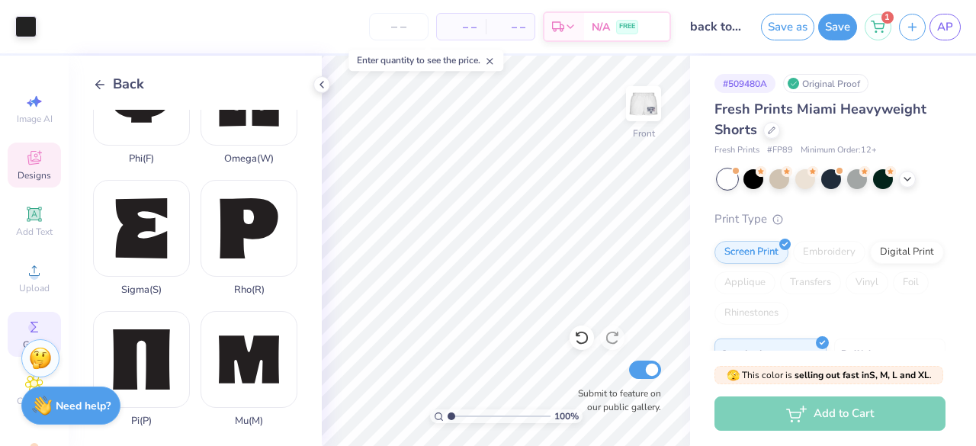
click at [27, 164] on icon at bounding box center [34, 158] width 14 height 14
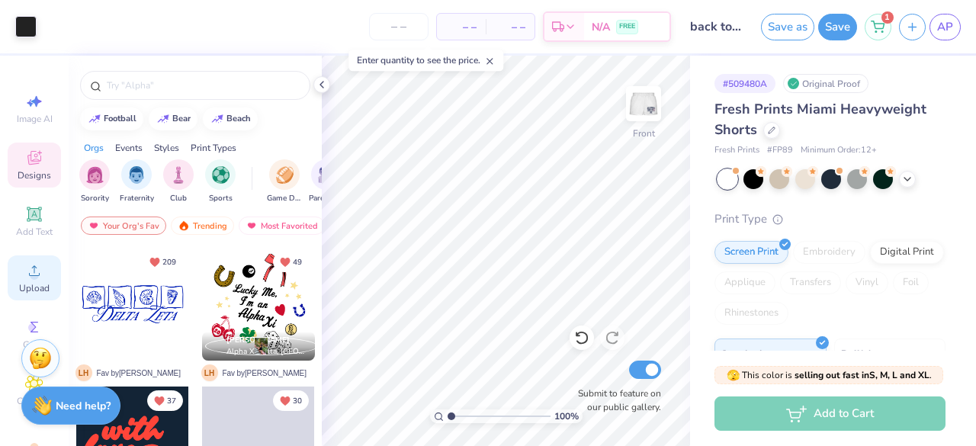
scroll to position [78, 0]
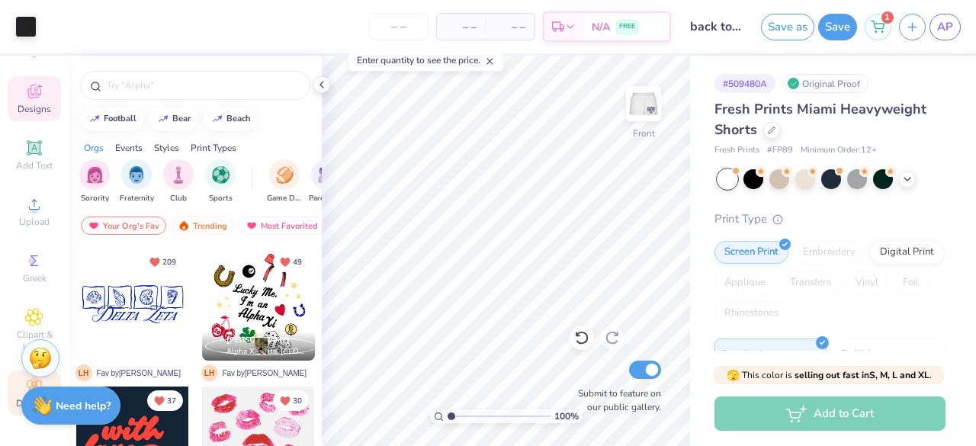
click at [17, 376] on div "Decorate" at bounding box center [34, 392] width 53 height 45
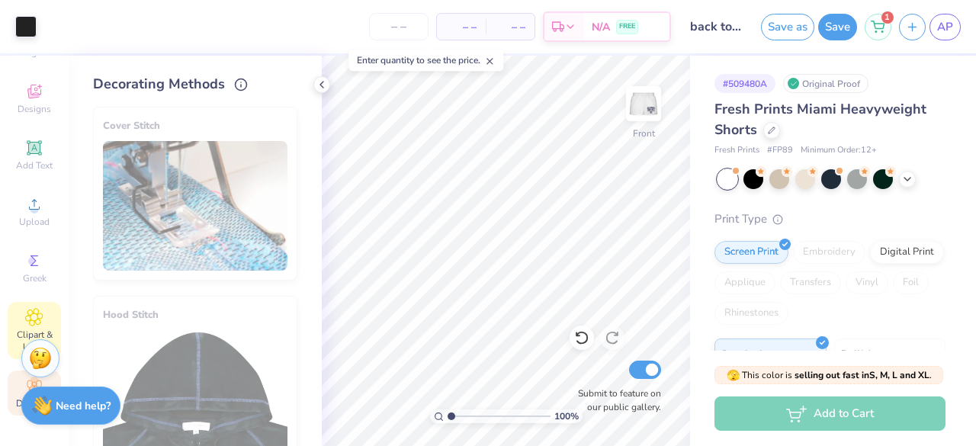
click at [30, 313] on icon at bounding box center [34, 317] width 8 height 8
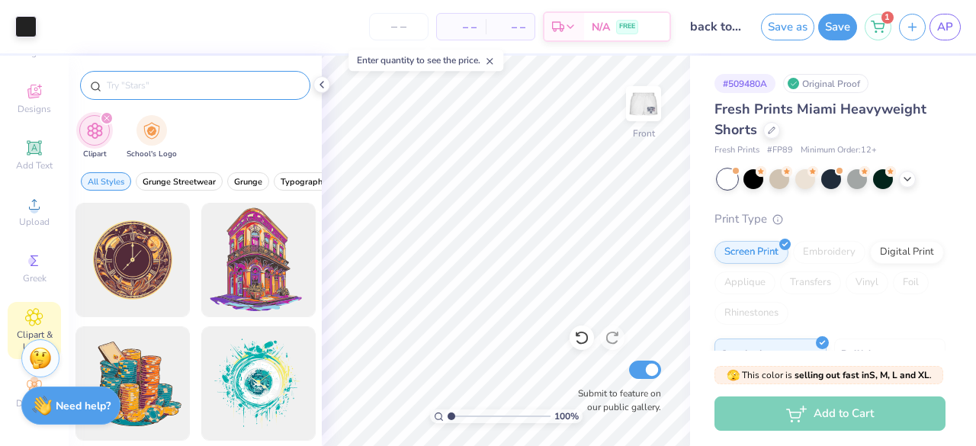
click at [223, 71] on div at bounding box center [195, 85] width 230 height 29
click at [136, 95] on div at bounding box center [195, 85] width 230 height 29
click at [125, 86] on input "text" at bounding box center [202, 85] width 195 height 15
type input "heart"
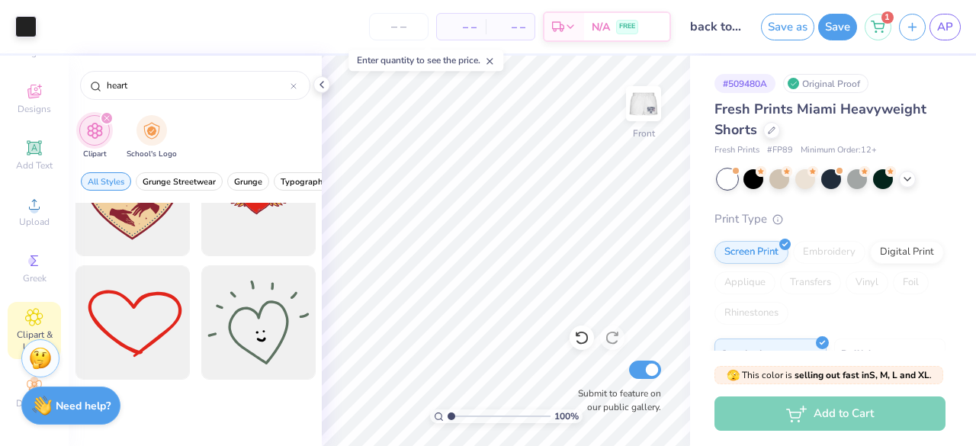
scroll to position [585, 0]
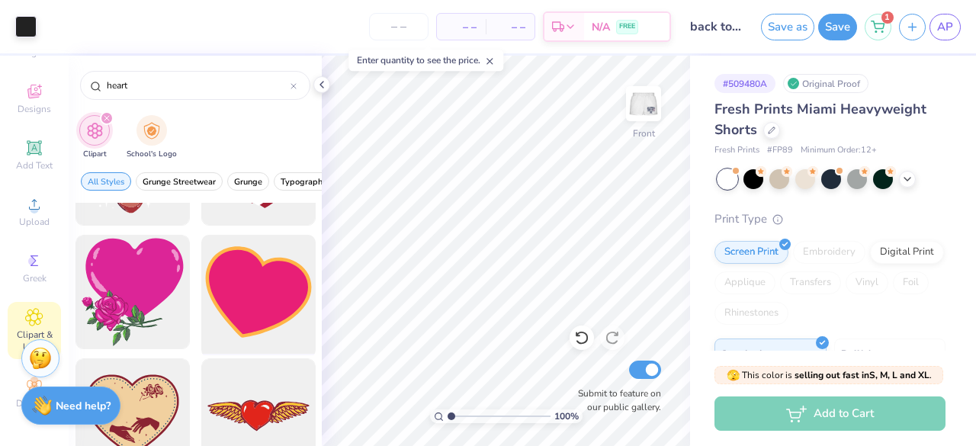
click at [239, 311] on div at bounding box center [258, 292] width 126 height 126
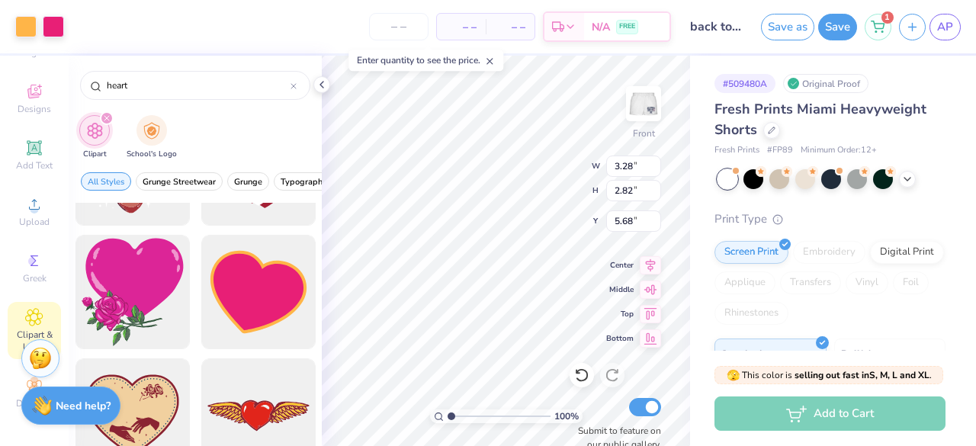
type input "3.28"
type input "2.82"
click at [632, 280] on div "100 % Front W 3.28 3.28 " H 2.82 2.82 " Y 5.68 5.68 " Center Middle Top Bottom …" at bounding box center [506, 251] width 368 height 390
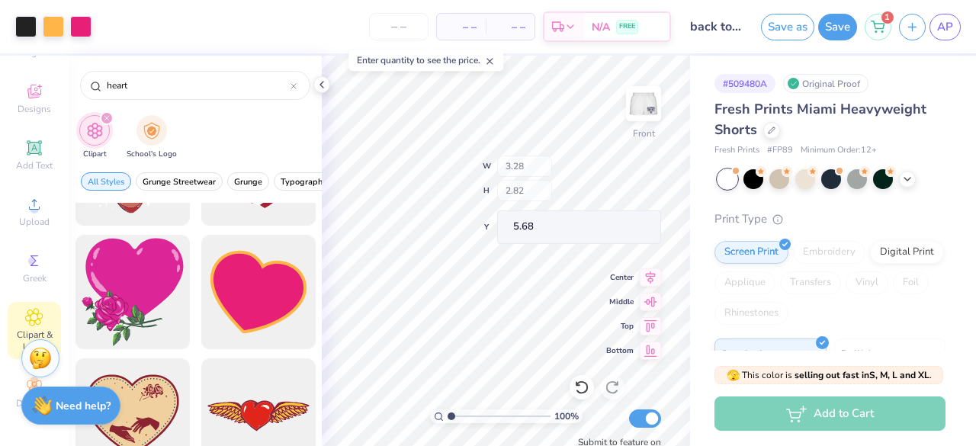
type input "3.96"
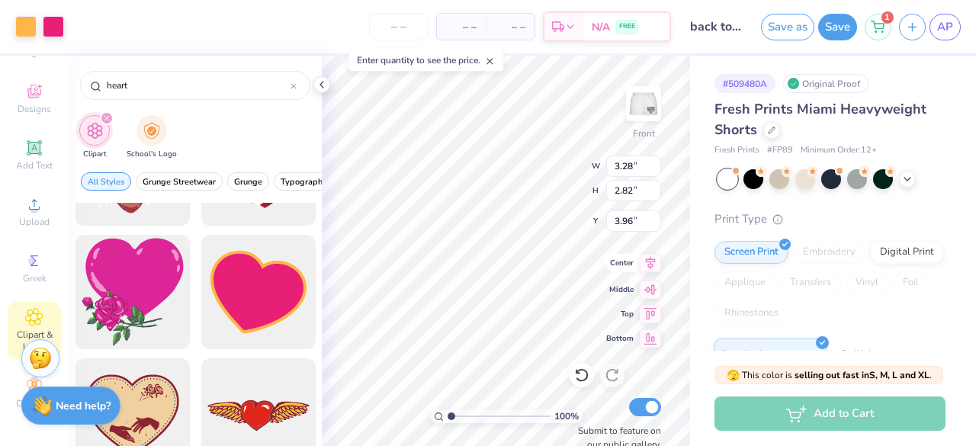
click at [543, 199] on div "100 % Front W 3.28 3.28 " H 2.82 2.82 " Y 3.96 3.96 " Center Middle Top Bottom …" at bounding box center [506, 251] width 368 height 390
type input "3.14"
type input "2.70"
type input "4.08"
click at [23, 22] on div at bounding box center [25, 24] width 21 height 21
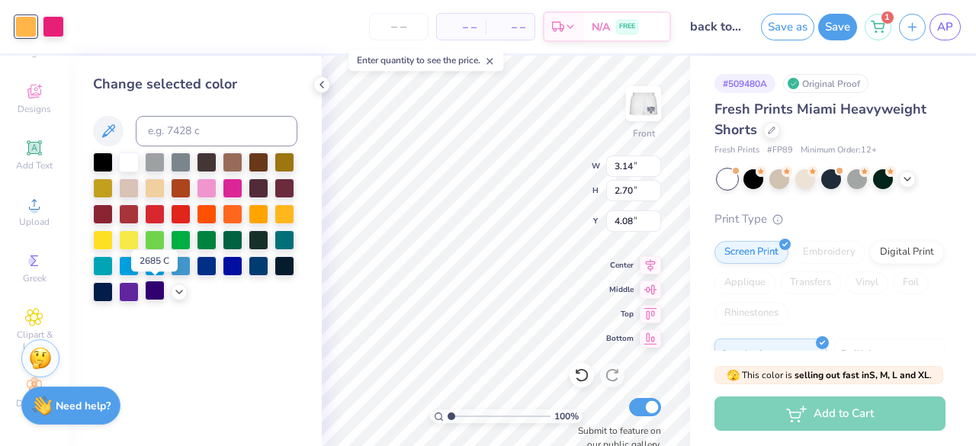
click at [158, 290] on div at bounding box center [155, 291] width 20 height 20
click at [53, 28] on div at bounding box center [53, 24] width 21 height 21
click at [209, 185] on div at bounding box center [207, 187] width 20 height 20
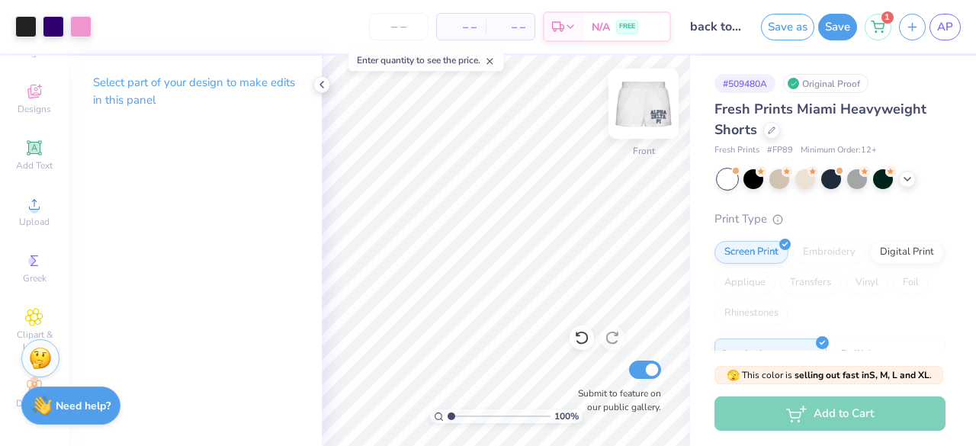
click at [659, 115] on img at bounding box center [643, 103] width 61 height 61
click at [657, 114] on img at bounding box center [643, 103] width 61 height 61
click at [657, 114] on img at bounding box center [643, 103] width 30 height 30
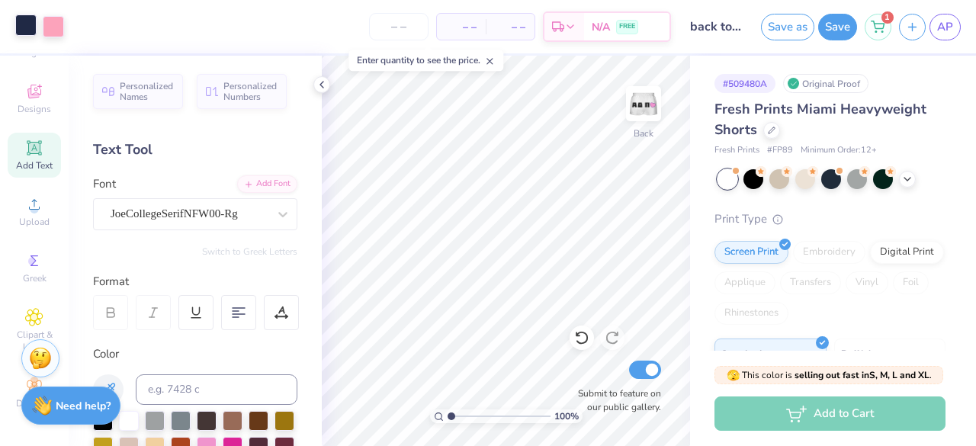
click at [28, 33] on div at bounding box center [25, 24] width 21 height 21
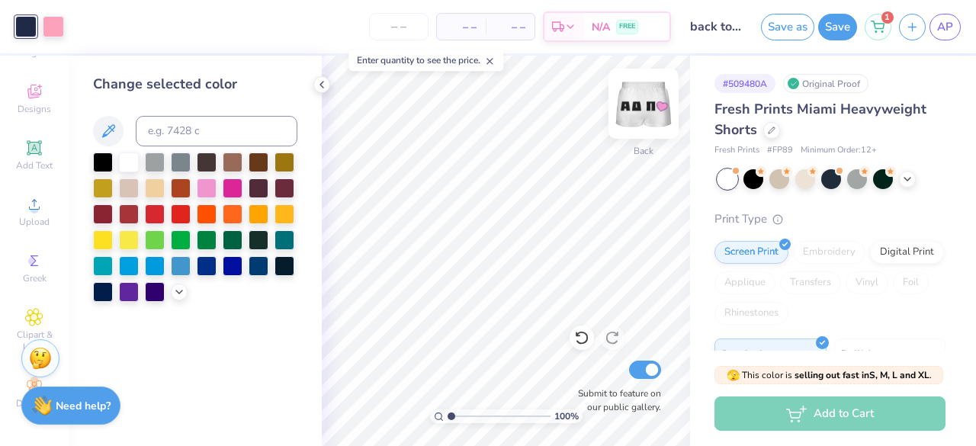
click at [634, 112] on img at bounding box center [643, 103] width 61 height 61
click at [633, 112] on img at bounding box center [643, 103] width 30 height 30
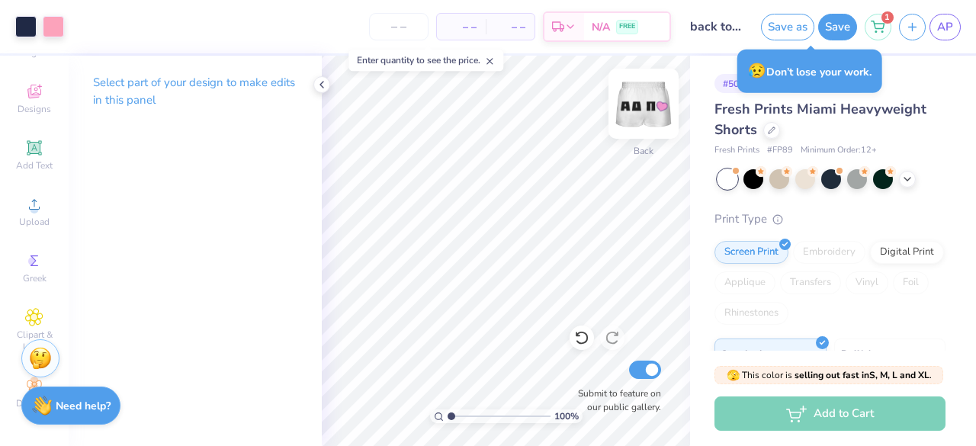
click at [631, 115] on img at bounding box center [643, 103] width 61 height 61
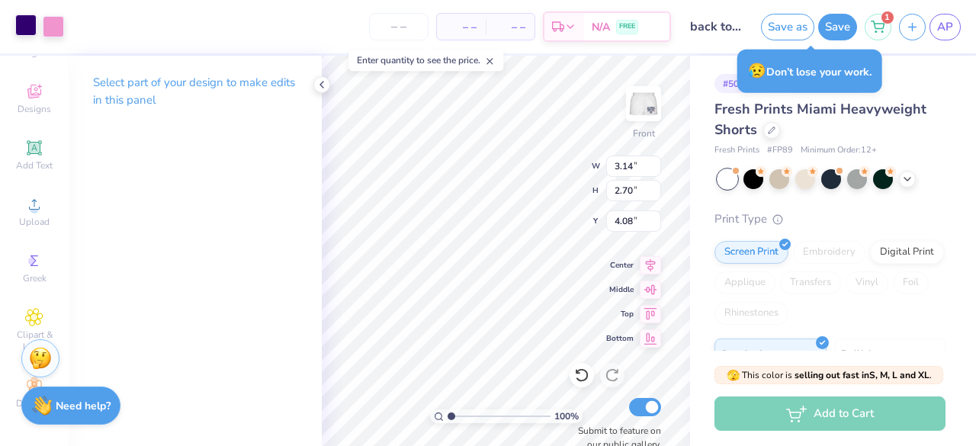
click at [20, 27] on div at bounding box center [25, 24] width 21 height 21
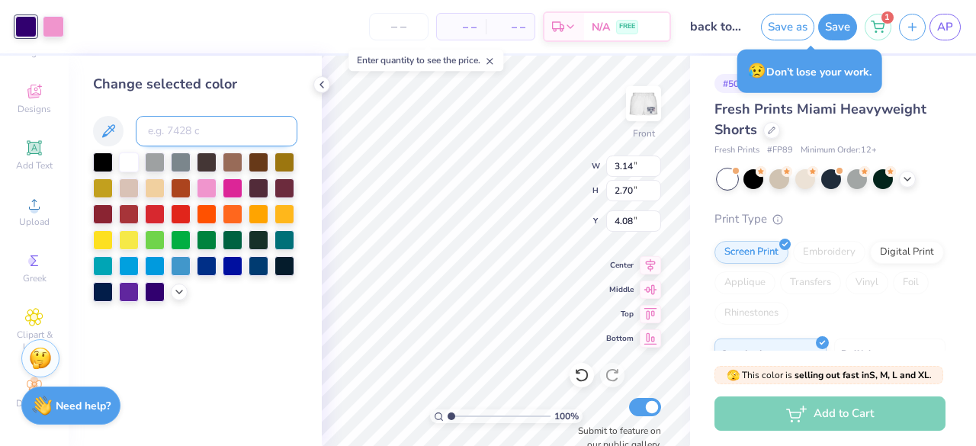
click at [201, 132] on input at bounding box center [217, 131] width 162 height 30
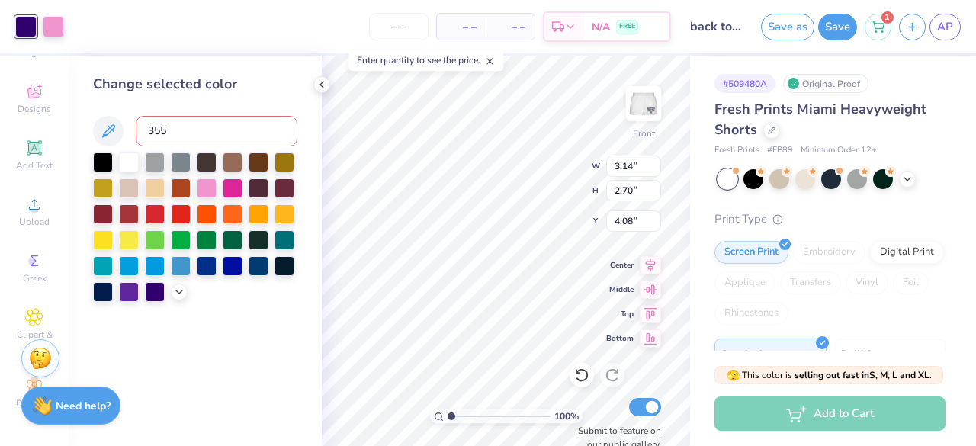
type input "355"
click at [649, 107] on img at bounding box center [643, 103] width 61 height 61
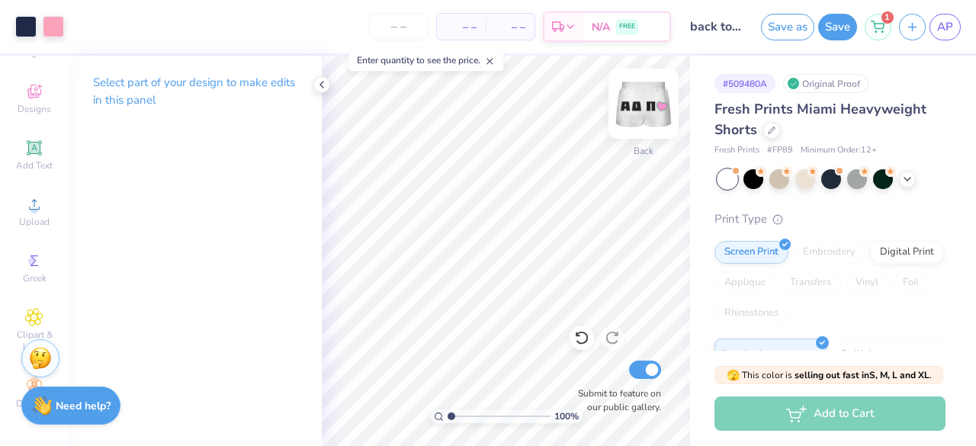
click at [632, 103] on img at bounding box center [643, 103] width 61 height 61
click at [47, 31] on div at bounding box center [53, 24] width 21 height 21
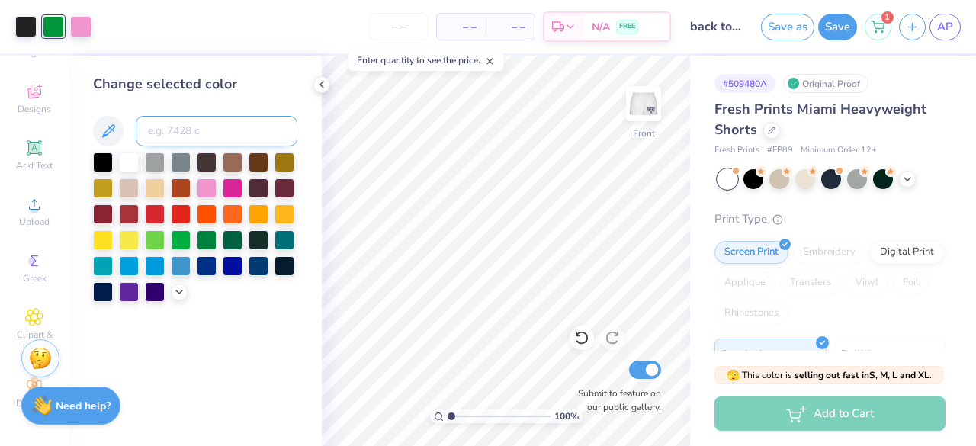
click at [168, 136] on input at bounding box center [217, 131] width 162 height 30
click at [227, 133] on input "533" at bounding box center [217, 131] width 162 height 30
type input "533"
type input "c"
type input "533"
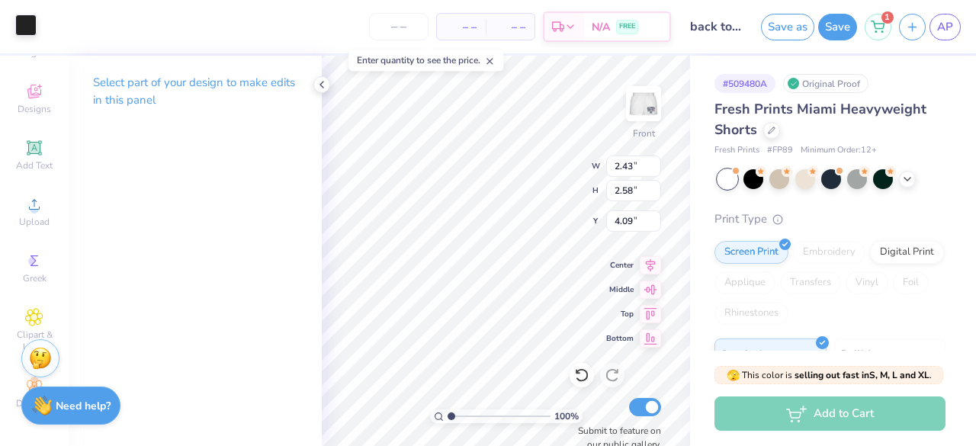
click at [34, 27] on div at bounding box center [25, 24] width 21 height 21
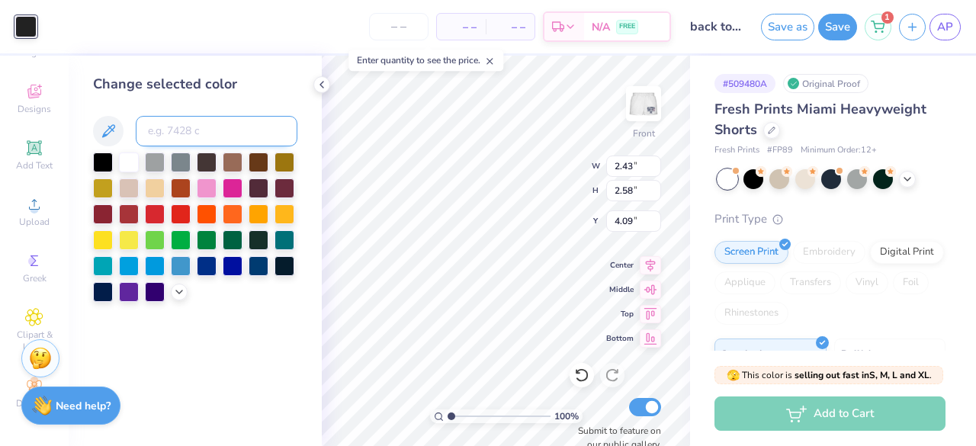
click at [143, 127] on input at bounding box center [217, 131] width 162 height 30
type input "533"
type input "2.59"
type input "2.55"
type input "4.10"
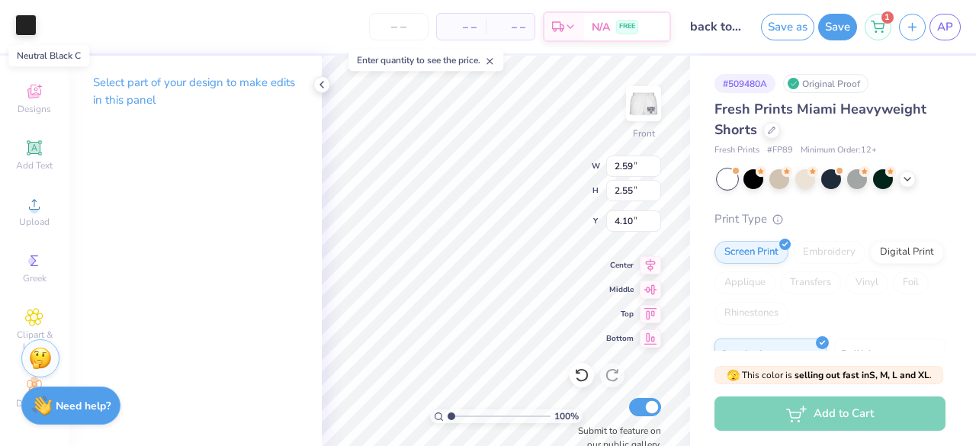
click at [23, 25] on div at bounding box center [25, 24] width 21 height 21
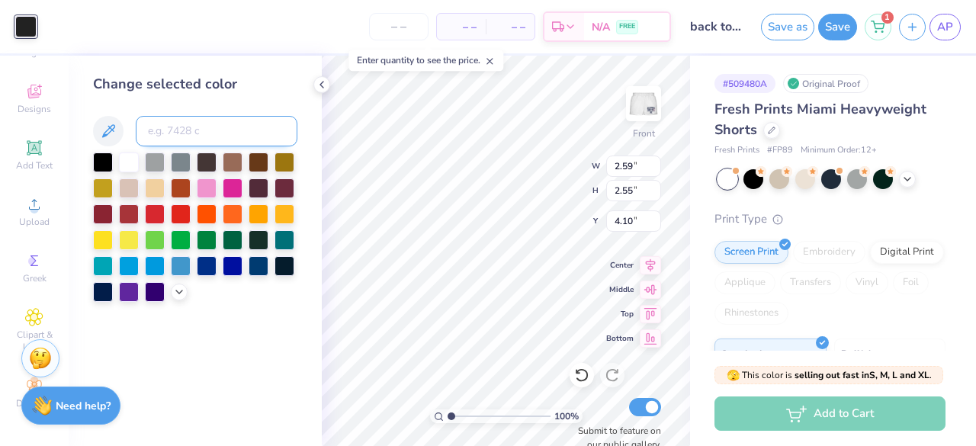
click at [188, 132] on input at bounding box center [217, 131] width 162 height 30
type input "533"
type input "2.58"
type input "2.59"
type input "4.08"
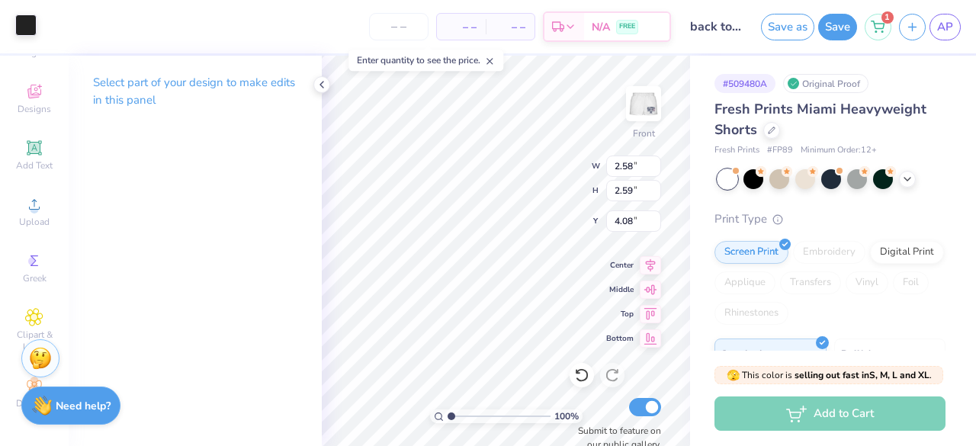
click at [33, 31] on div at bounding box center [25, 24] width 21 height 21
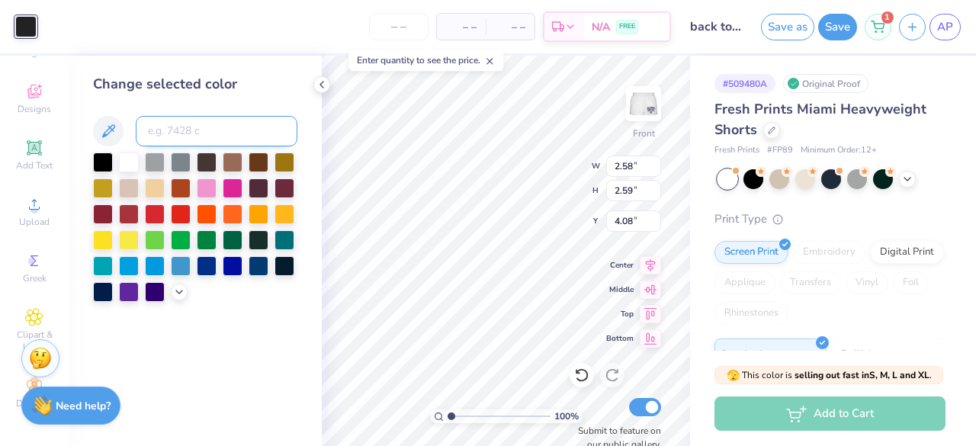
click at [206, 130] on input at bounding box center [217, 131] width 162 height 30
type input "533"
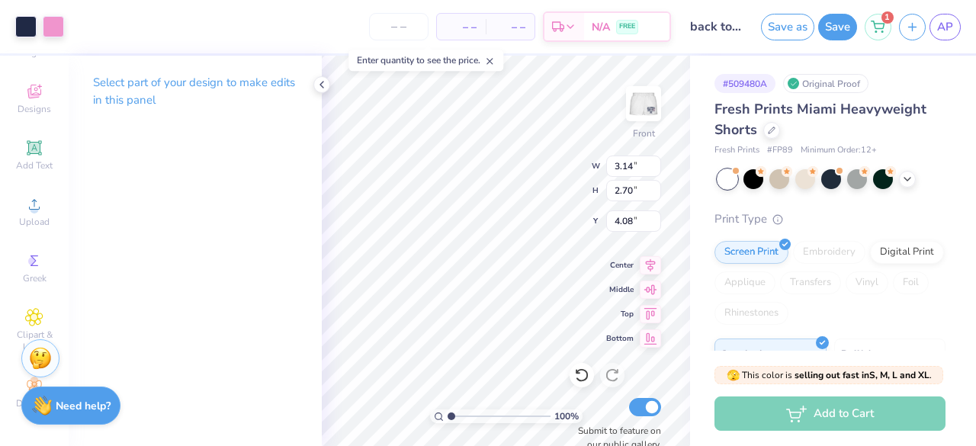
click at [191, 208] on div "Select part of your design to make edits in this panel" at bounding box center [195, 251] width 253 height 390
click at [245, 258] on div "Select part of your design to make edits in this panel" at bounding box center [195, 251] width 253 height 390
click at [290, 245] on div "Select part of your design to make edits in this panel" at bounding box center [195, 251] width 253 height 390
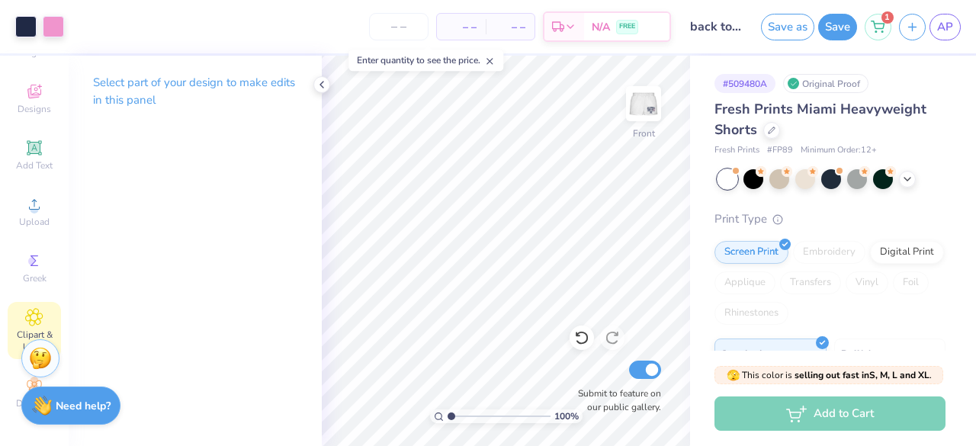
click at [15, 329] on span "Clipart & logos" at bounding box center [34, 341] width 53 height 24
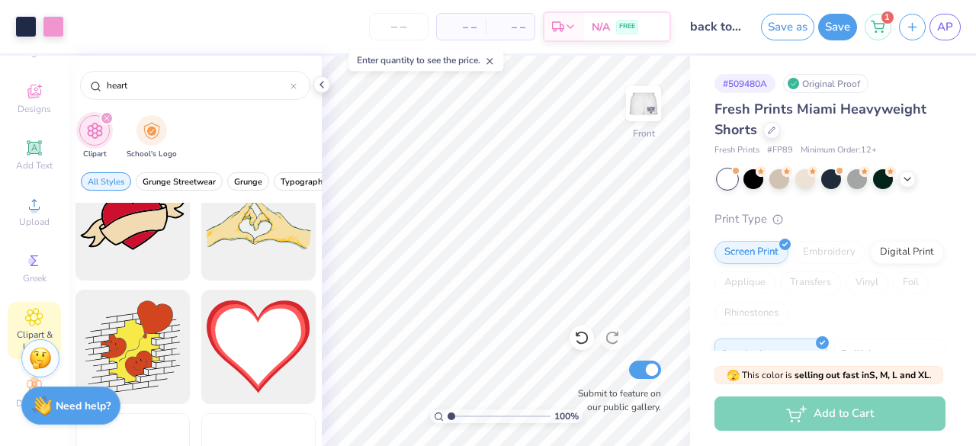
scroll to position [1887, 0]
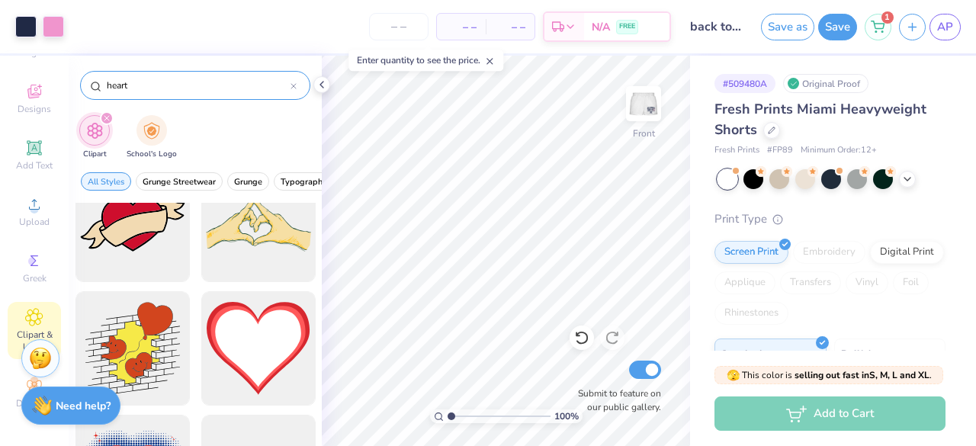
click at [294, 85] on icon at bounding box center [293, 86] width 5 height 5
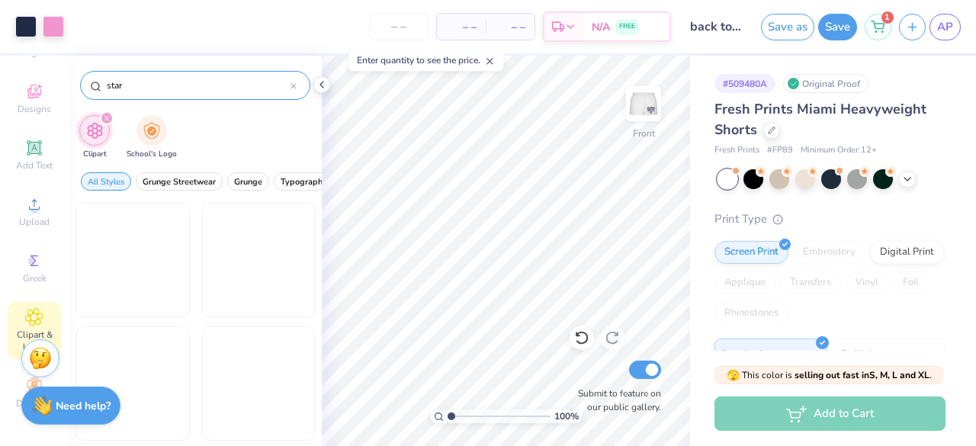
type input "star"
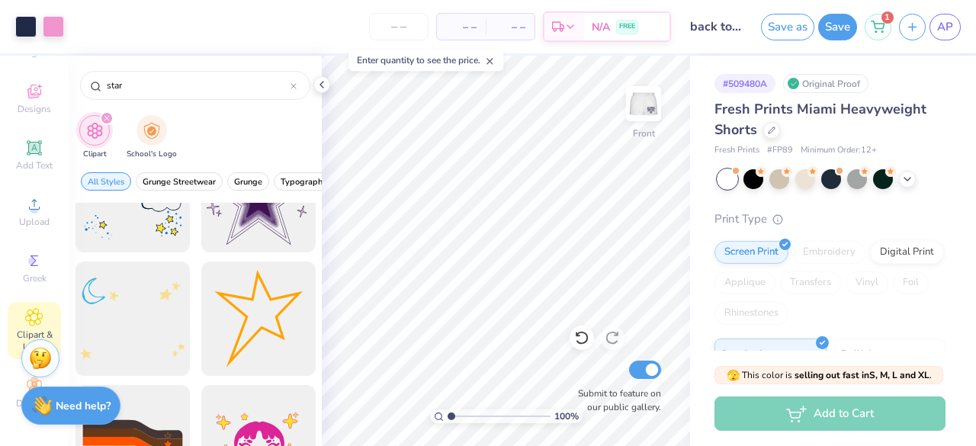
scroll to position [1422, 0]
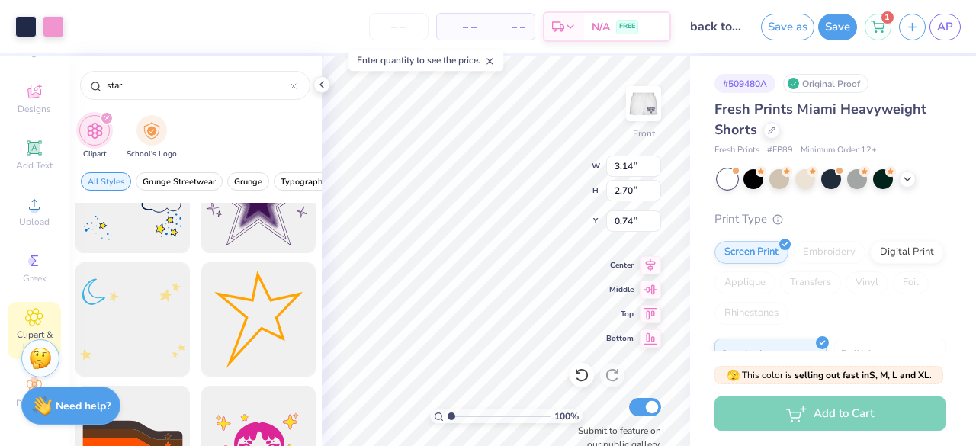
type input "0.74"
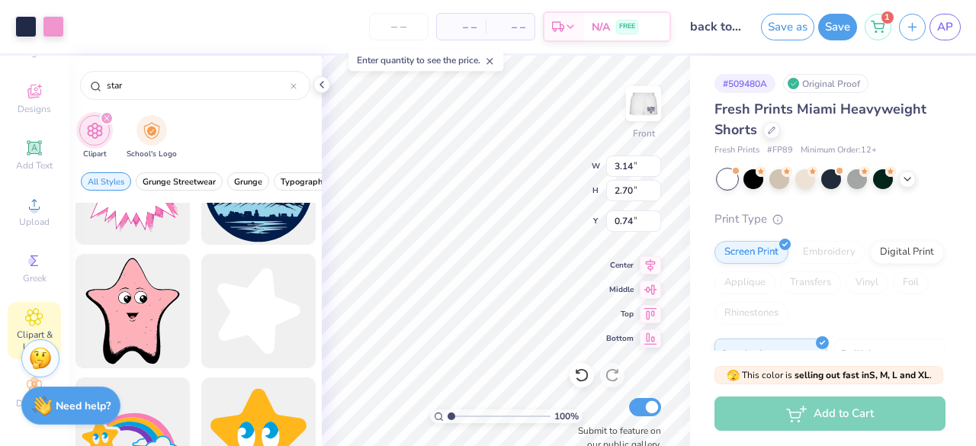
scroll to position [1060, 0]
click at [227, 314] on div at bounding box center [258, 312] width 114 height 114
type input "7.18"
type input "7.45"
type input "1.65"
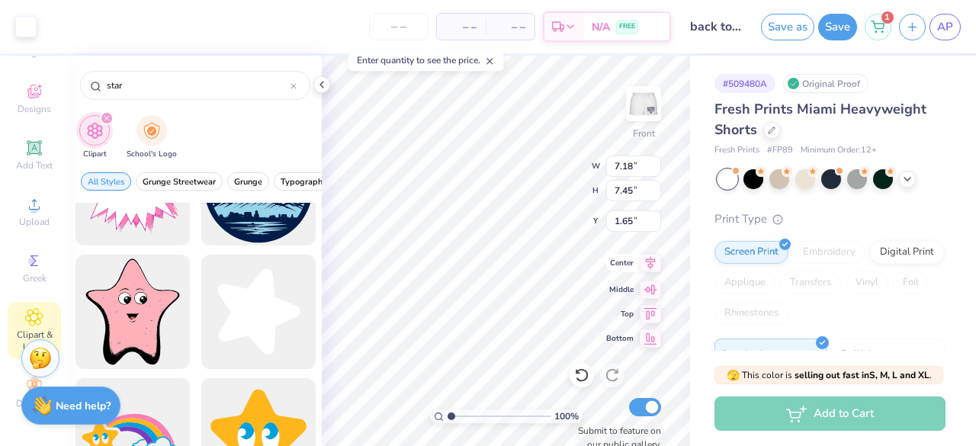
type input "3.43"
type input "3.56"
type input "3.59"
type input "2.92"
type input "3.03"
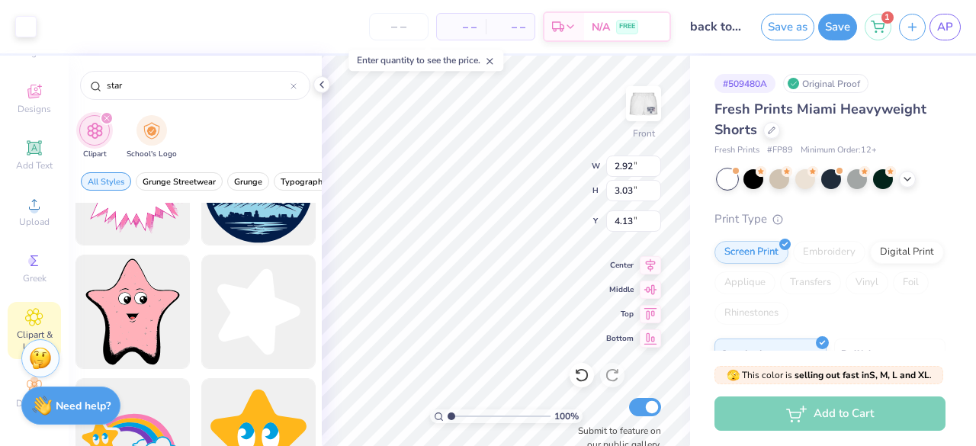
type input "4.13"
click at [697, 270] on div "# 509480A Original Proof Fresh Prints Miami Heavyweight Shorts Fresh Prints # F…" at bounding box center [833, 369] width 286 height 627
click at [639, 265] on div "100 % Front W 2.92 2.92 " H 3.03 3.03 " Y 4.13 4.13 " Center Middle Top Bottom …" at bounding box center [506, 251] width 368 height 390
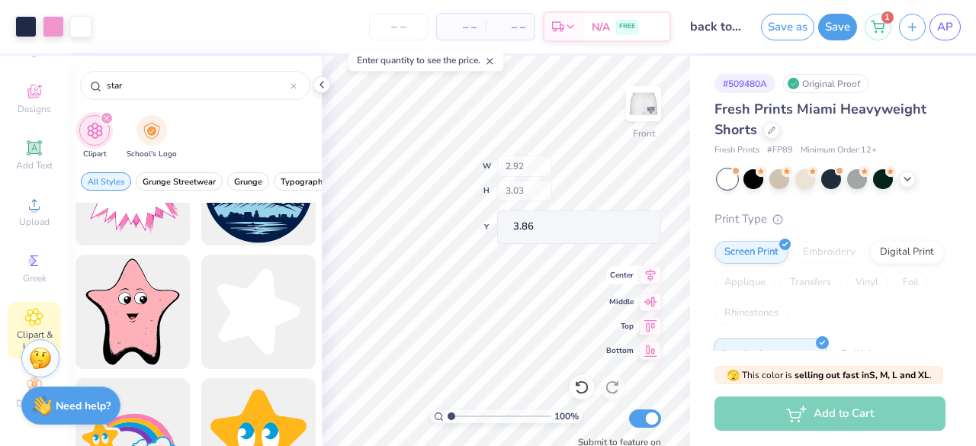
type input "3.86"
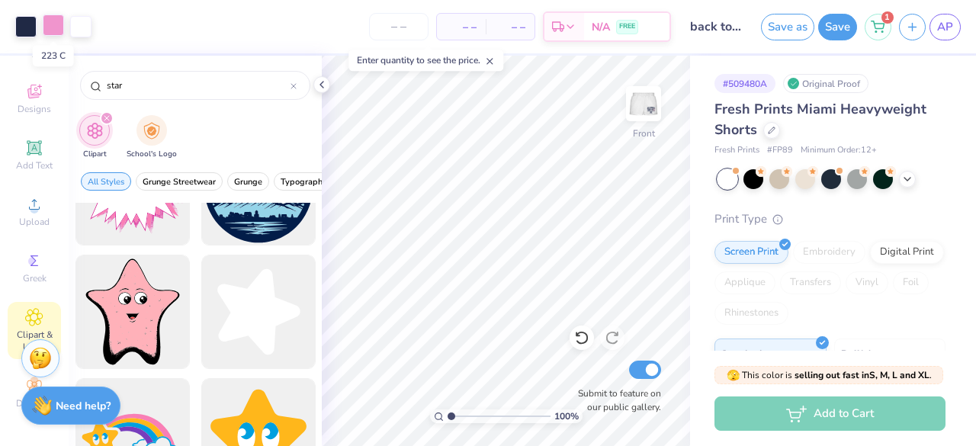
click at [55, 31] on div at bounding box center [53, 24] width 21 height 21
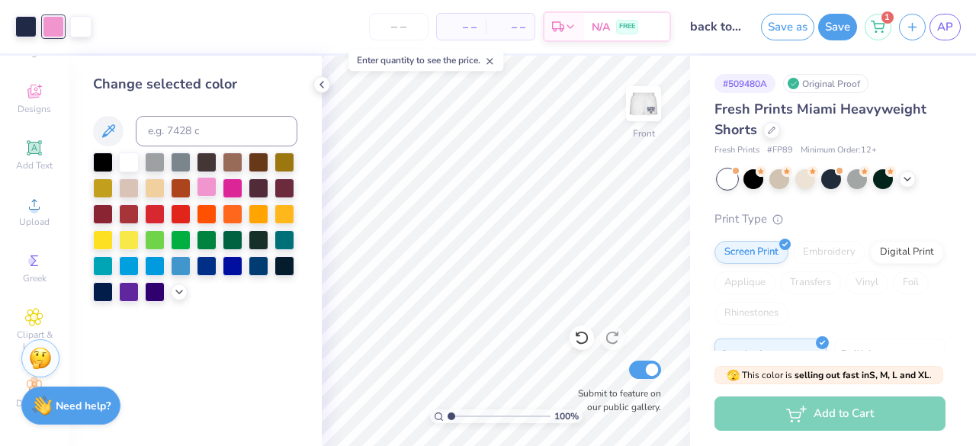
click at [210, 187] on div at bounding box center [207, 187] width 20 height 20
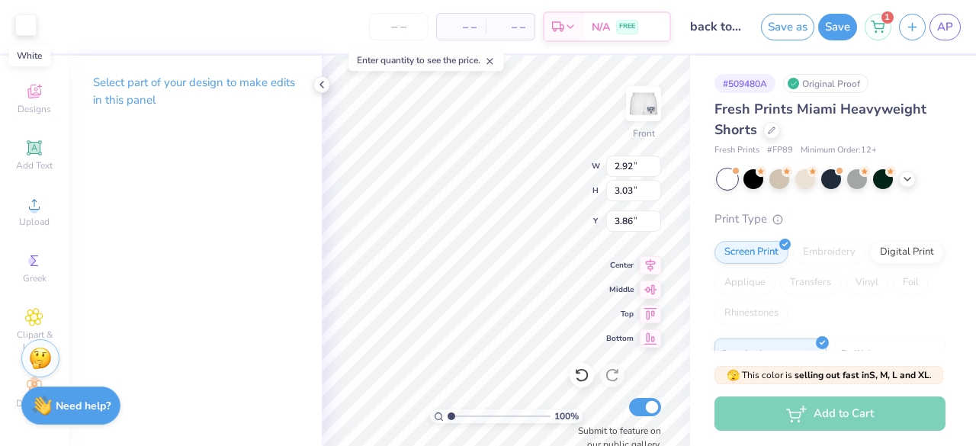
click at [32, 29] on div at bounding box center [25, 24] width 21 height 21
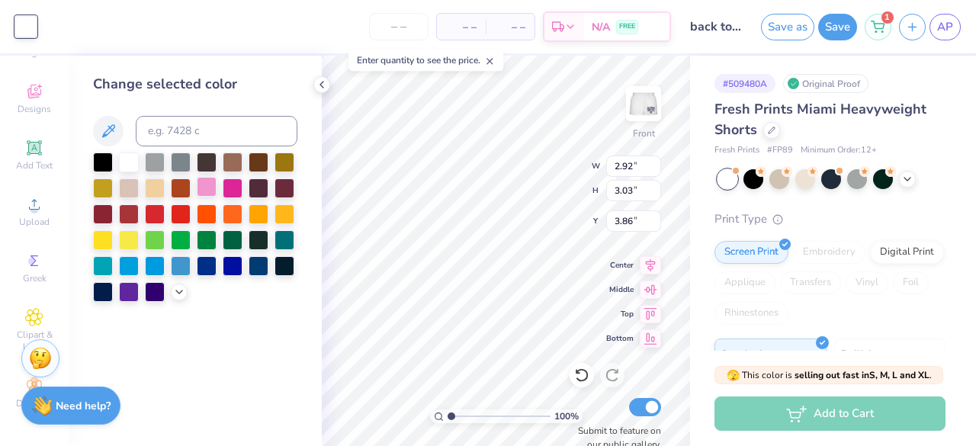
click at [206, 187] on div at bounding box center [207, 187] width 20 height 20
click at [294, 328] on div "Change selected color" at bounding box center [195, 251] width 253 height 390
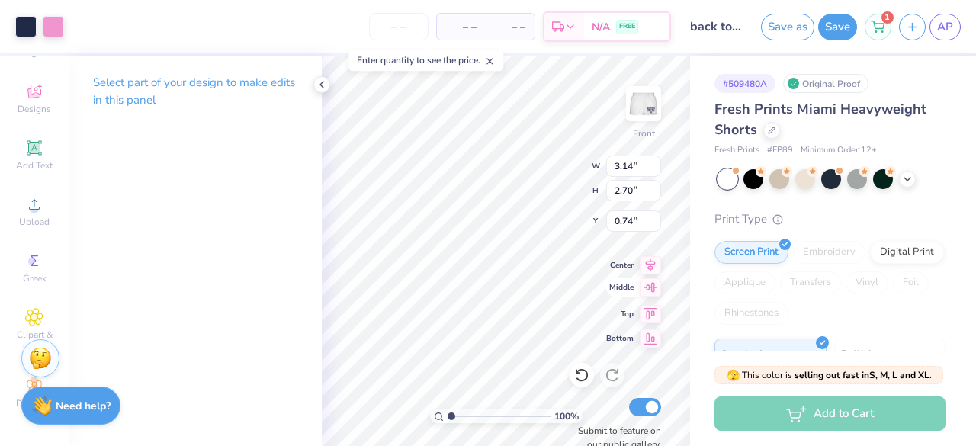
click at [622, 277] on div "100 % Front W 3.14 3.14 " H 2.70 2.70 " Y 0.74 0.74 " Center Middle Top Bottom …" at bounding box center [506, 251] width 368 height 390
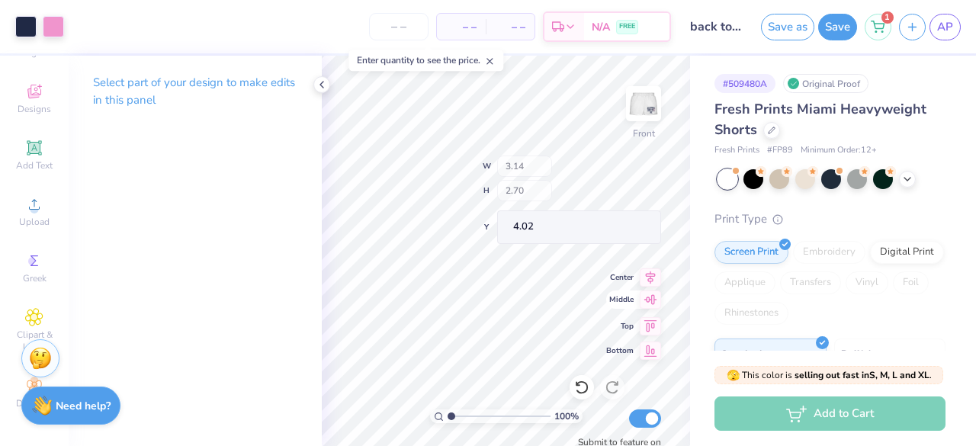
type input "4.02"
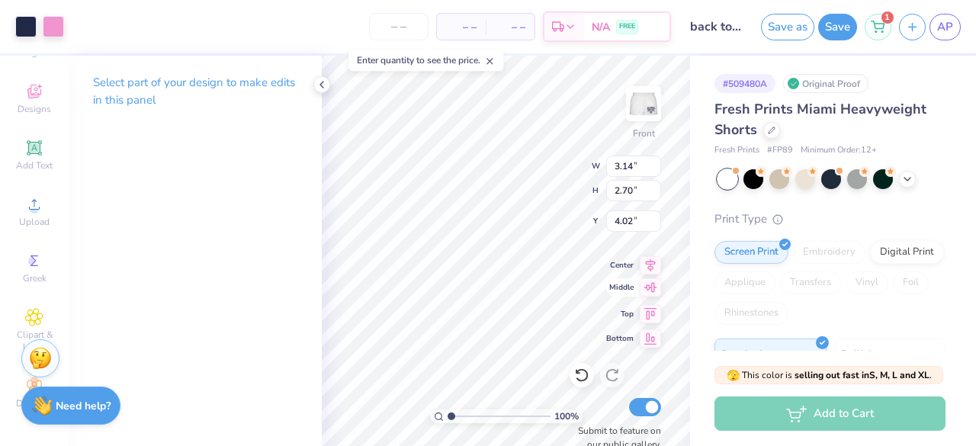
click at [610, 286] on div "100 % Front W 3.14 3.14 " H 2.70 2.70 " Y 4.02 4.02 " Center Middle Top Bottom …" at bounding box center [506, 251] width 368 height 390
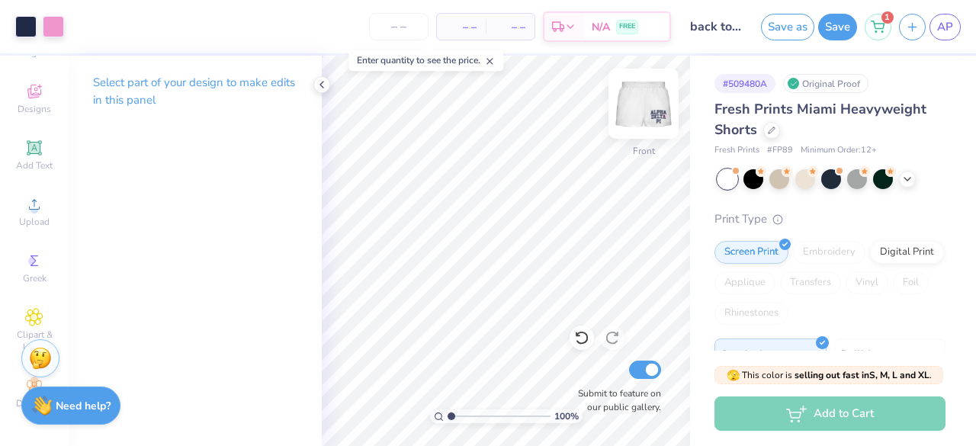
click at [641, 98] on img at bounding box center [643, 103] width 61 height 61
click at [655, 118] on img at bounding box center [643, 103] width 61 height 61
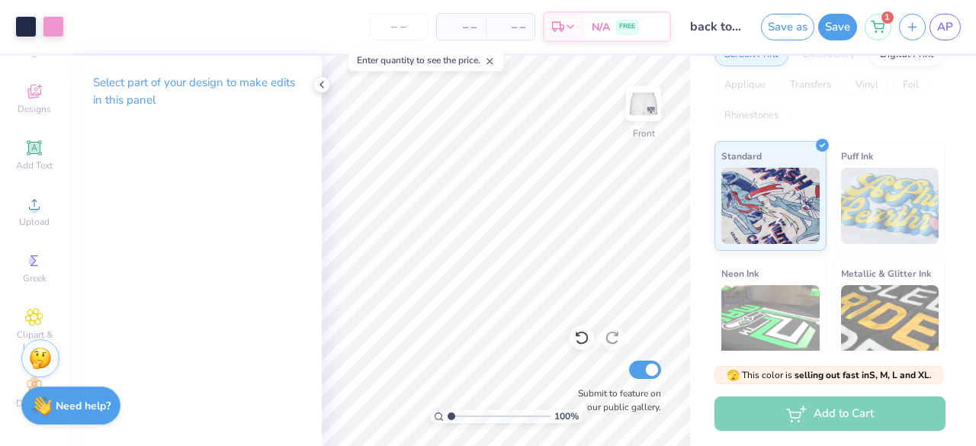
scroll to position [0, 0]
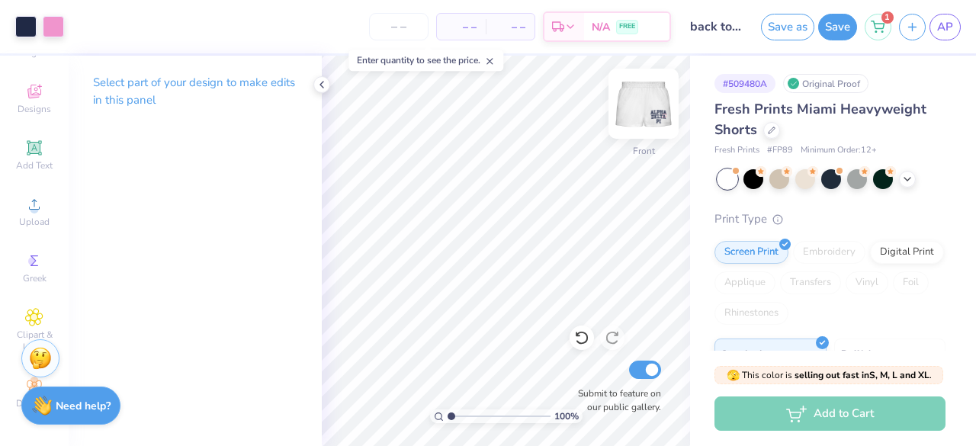
click at [632, 135] on div at bounding box center [643, 104] width 70 height 70
click at [37, 302] on div "Clipart & logos" at bounding box center [34, 330] width 53 height 57
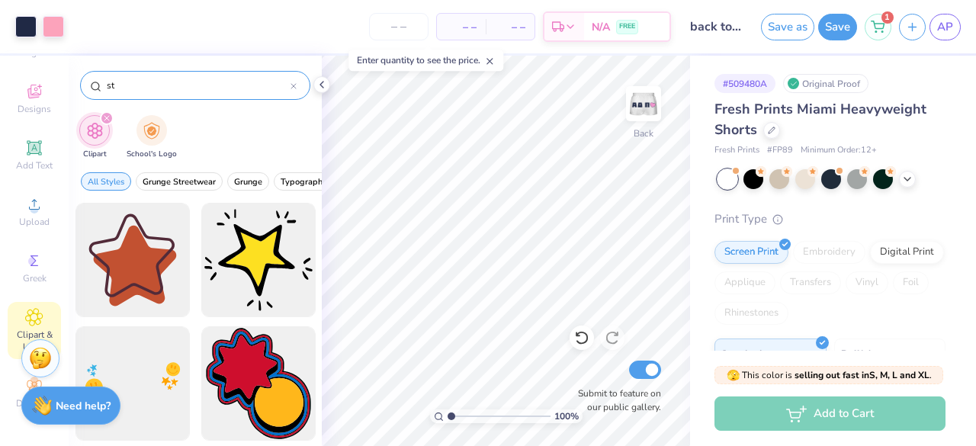
type input "s"
type input "cherry"
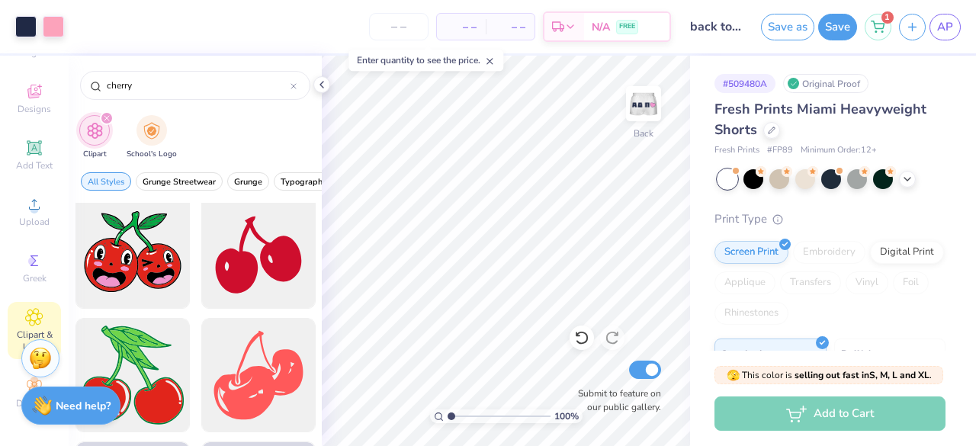
scroll to position [2635, 0]
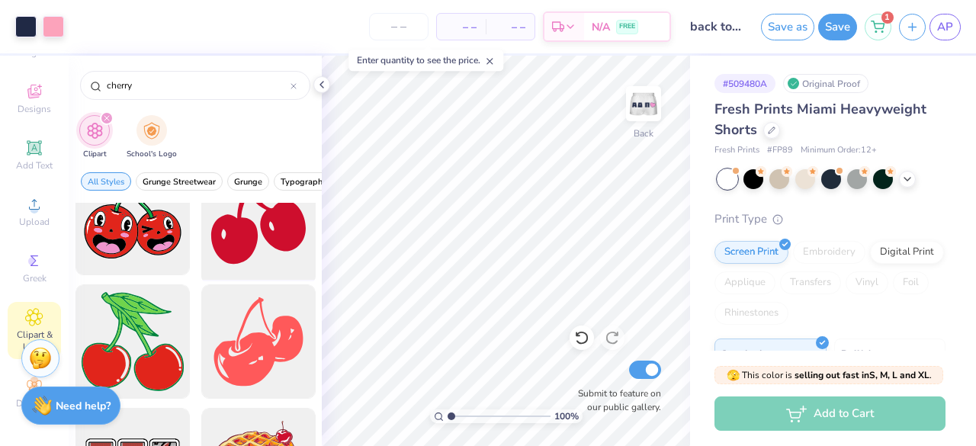
click at [232, 243] on div at bounding box center [258, 218] width 126 height 126
click at [636, 100] on img at bounding box center [643, 103] width 61 height 61
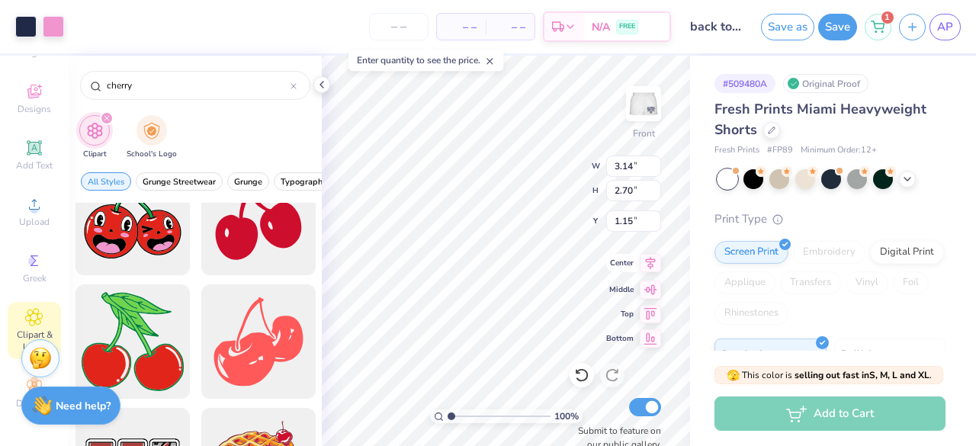
type input "1.15"
click at [280, 232] on div at bounding box center [258, 218] width 126 height 126
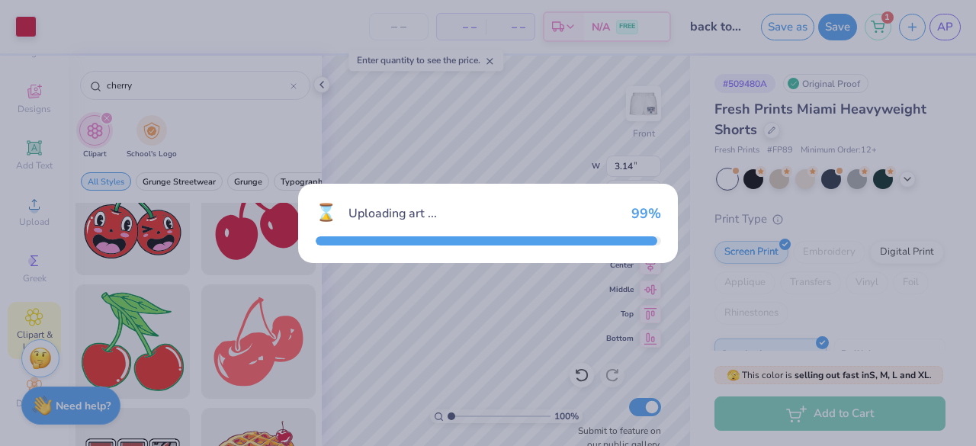
type input "7.26"
type input "6.51"
type input "2.12"
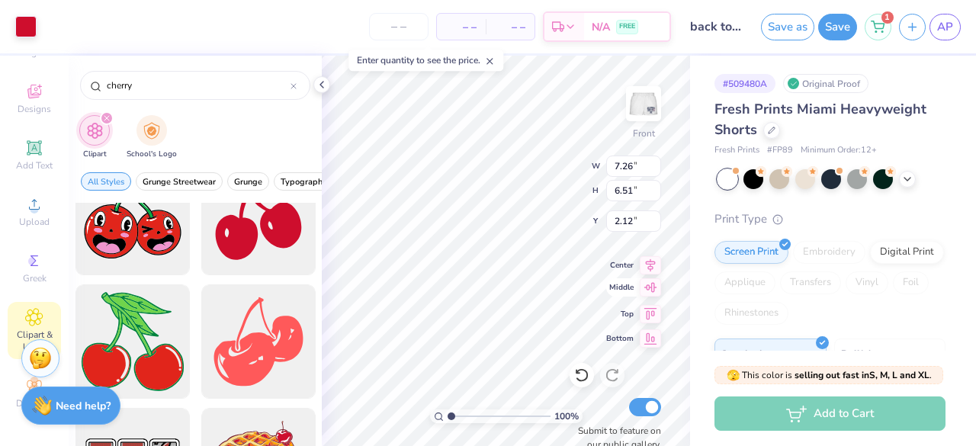
type input "2.84"
type input "2.54"
click at [629, 272] on div "100 % Front W 2.84 2.84 " H 2.54 2.54 " Y 6.09 6.09 " Center Middle Top Bottom …" at bounding box center [506, 251] width 368 height 390
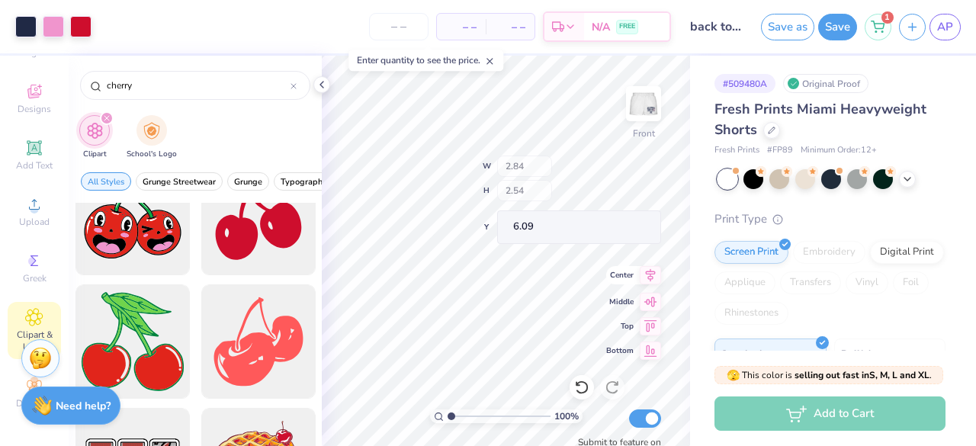
type input "4.10"
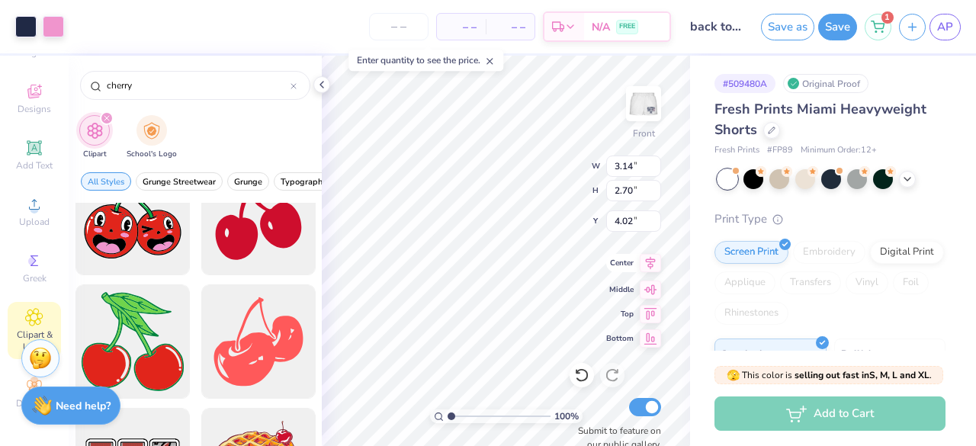
type input "4.02"
click at [293, 91] on div at bounding box center [293, 86] width 6 height 14
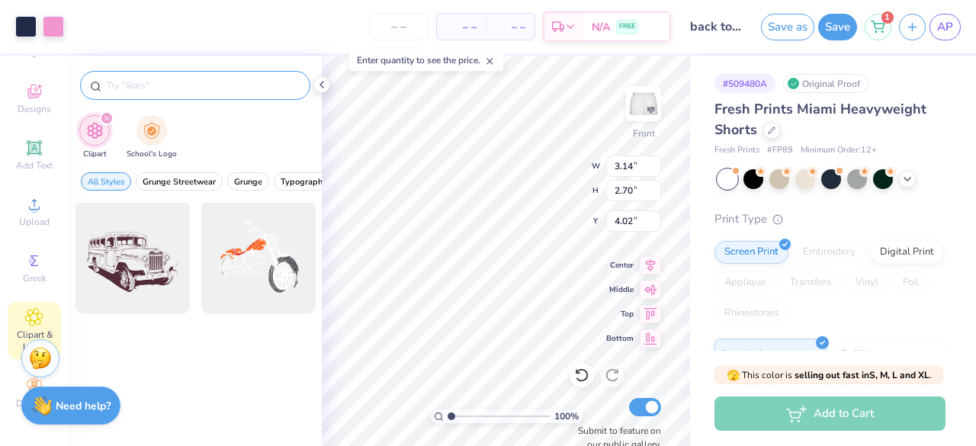
click at [192, 86] on input "text" at bounding box center [202, 85] width 195 height 15
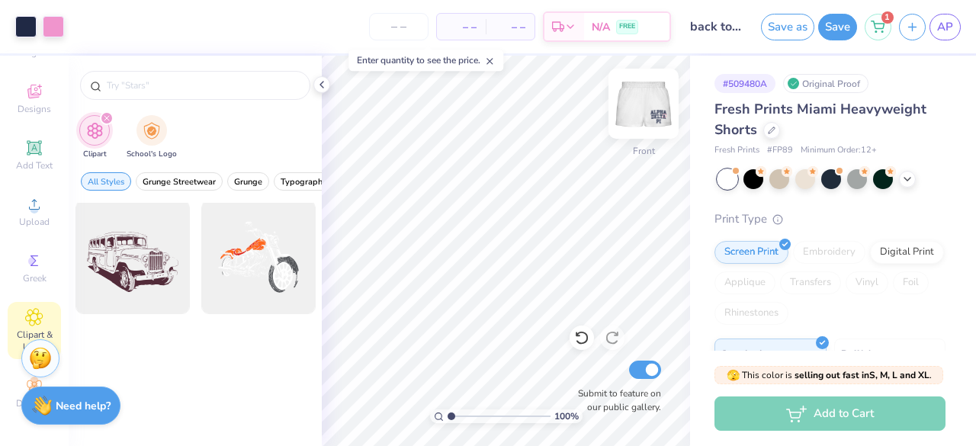
click at [636, 129] on img at bounding box center [643, 103] width 61 height 61
click at [636, 119] on img at bounding box center [643, 103] width 30 height 30
click at [636, 115] on img at bounding box center [643, 103] width 30 height 30
click at [620, 99] on img at bounding box center [643, 103] width 61 height 61
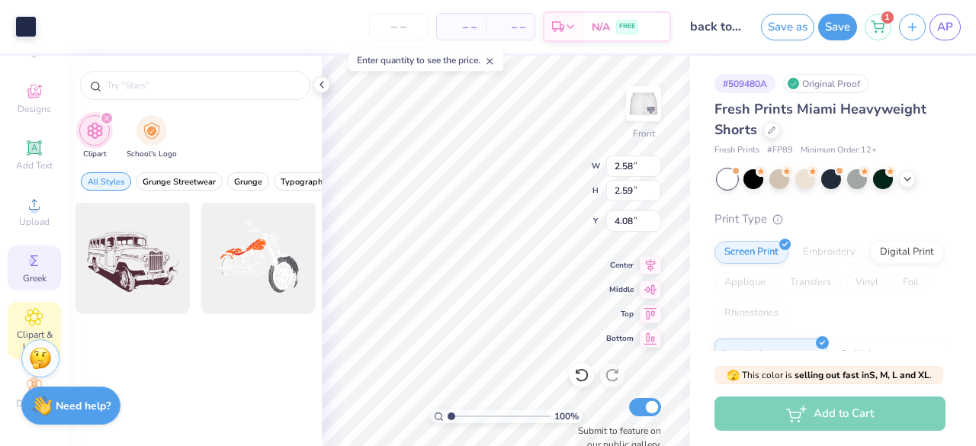
click at [53, 268] on div "Greek" at bounding box center [34, 267] width 53 height 45
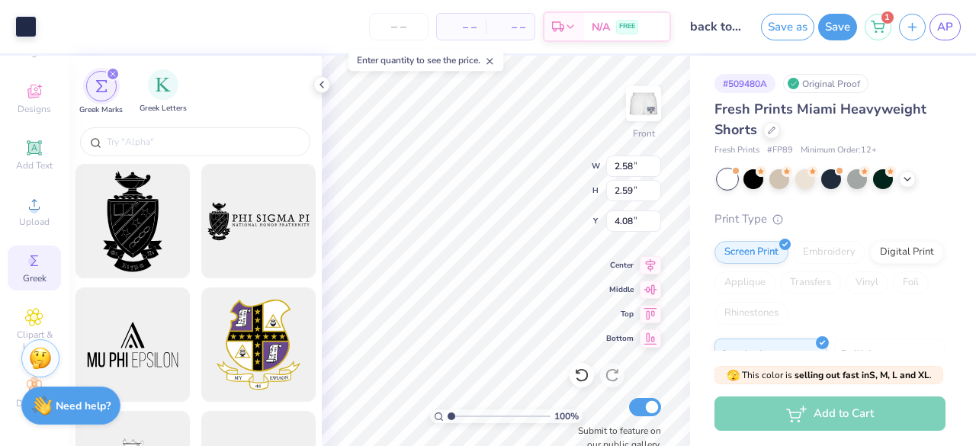
click at [162, 101] on div "Greek Letters" at bounding box center [162, 91] width 47 height 45
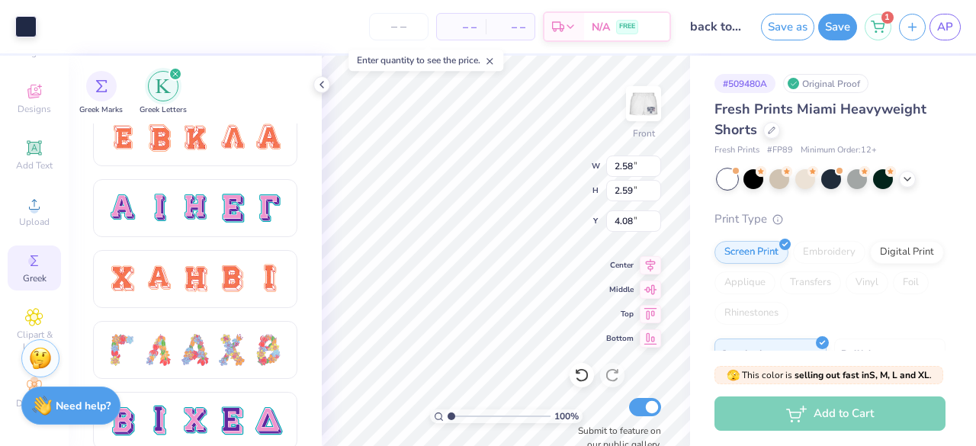
scroll to position [910, 0]
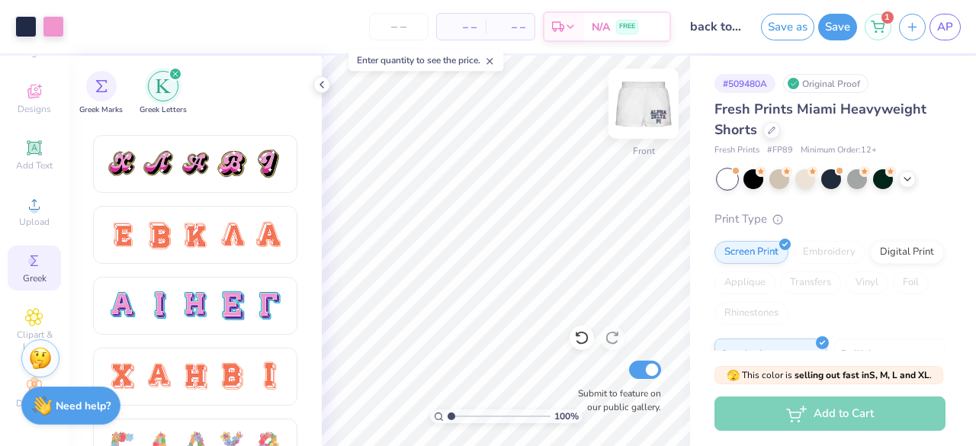
click at [654, 100] on img at bounding box center [643, 103] width 61 height 61
click at [913, 178] on div at bounding box center [907, 177] width 17 height 17
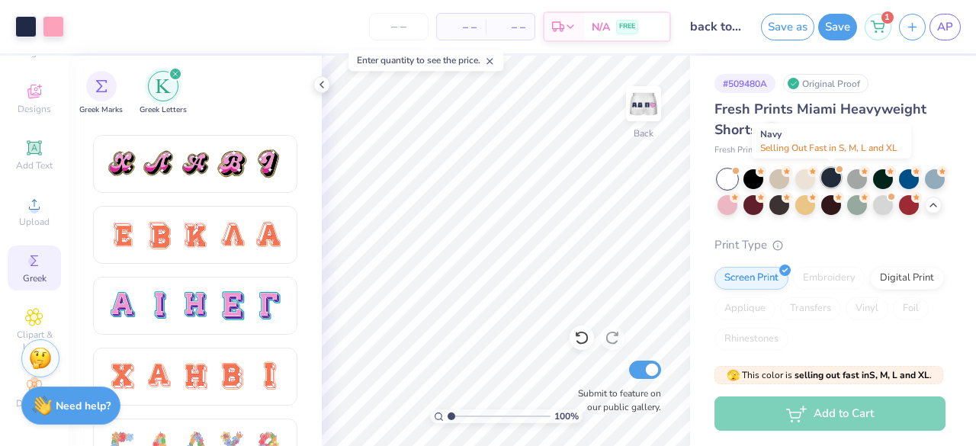
click at [832, 173] on div at bounding box center [831, 178] width 20 height 20
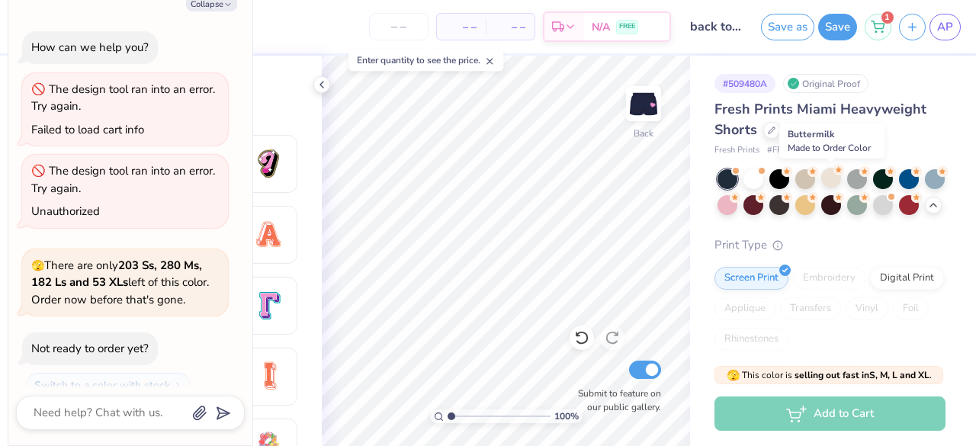
scroll to position [470, 0]
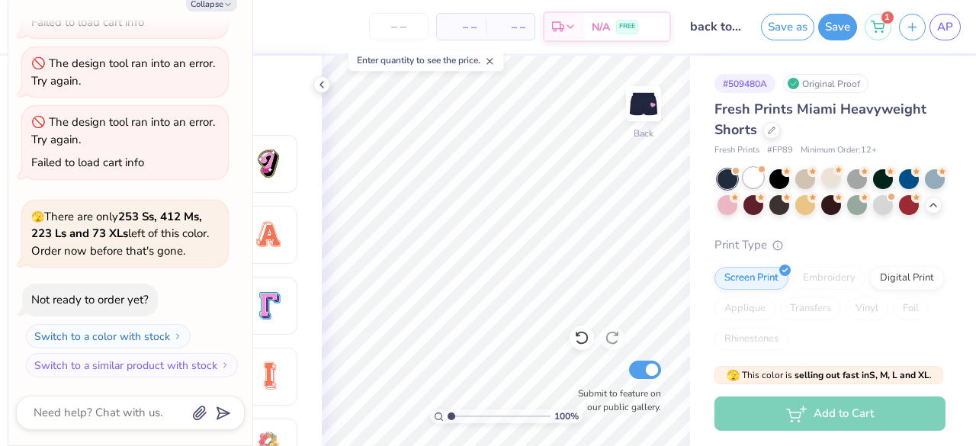
click at [755, 182] on div at bounding box center [753, 178] width 20 height 20
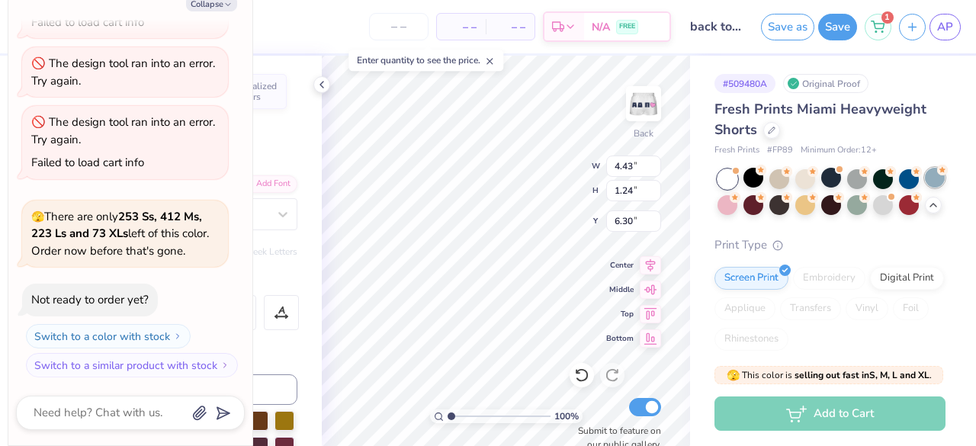
scroll to position [668, 0]
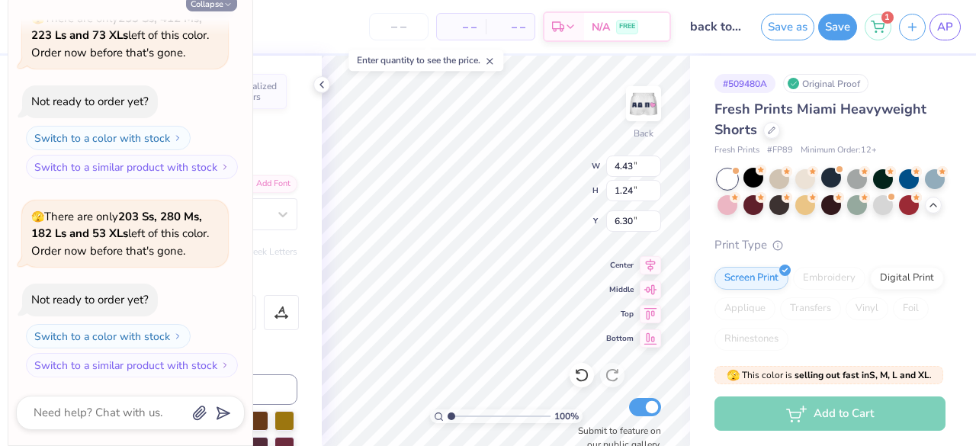
click at [224, 7] on icon "button" at bounding box center [227, 4] width 9 height 9
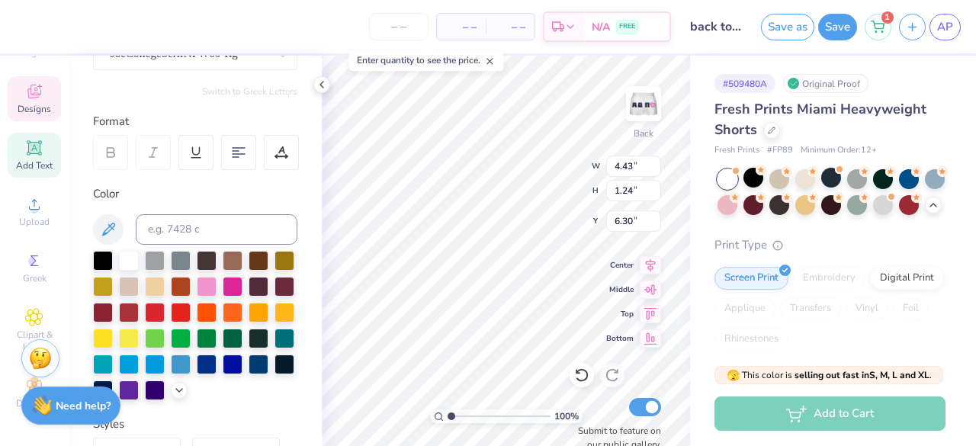
scroll to position [178, 0]
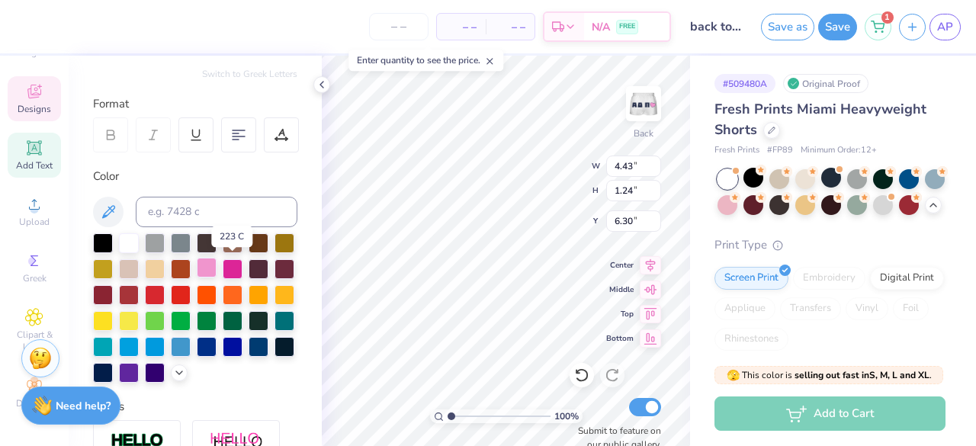
click at [216, 266] on div at bounding box center [207, 268] width 20 height 20
click at [516, 172] on div "100 % Back W 4.43 4.43 " H 1.24 1.24 " Y 6.30 6.30 " Center Middle Top Bottom S…" at bounding box center [506, 251] width 368 height 390
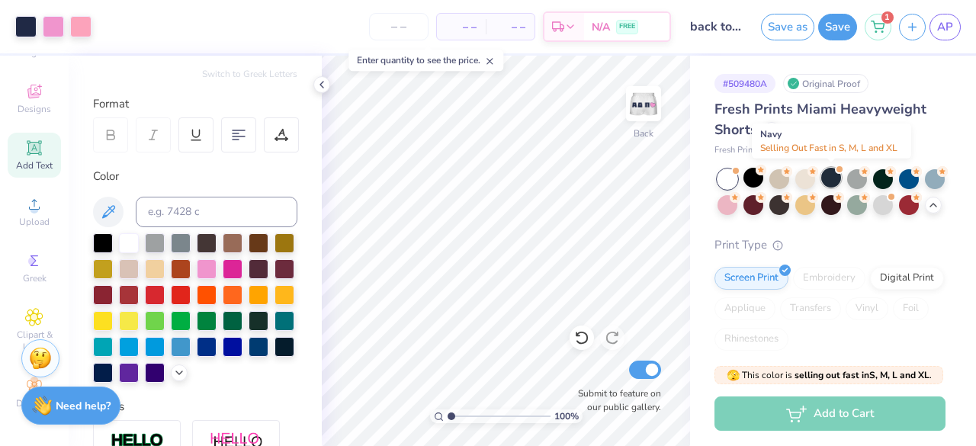
click at [838, 178] on div at bounding box center [831, 178] width 20 height 20
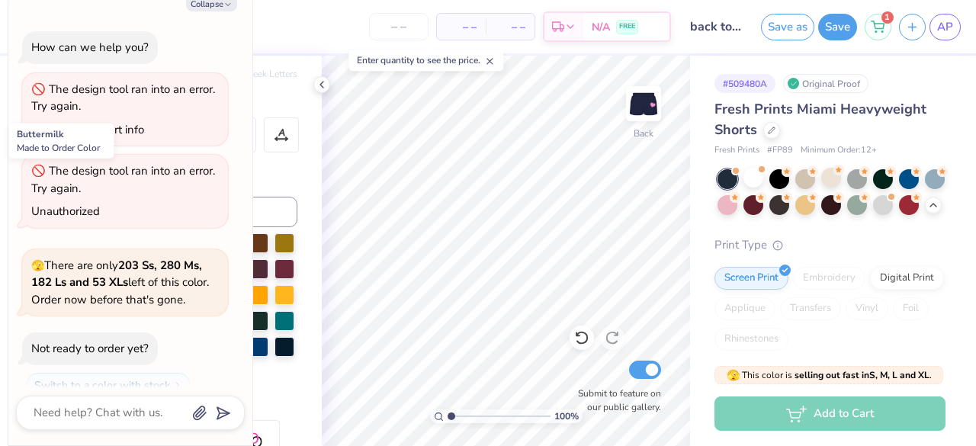
scroll to position [866, 0]
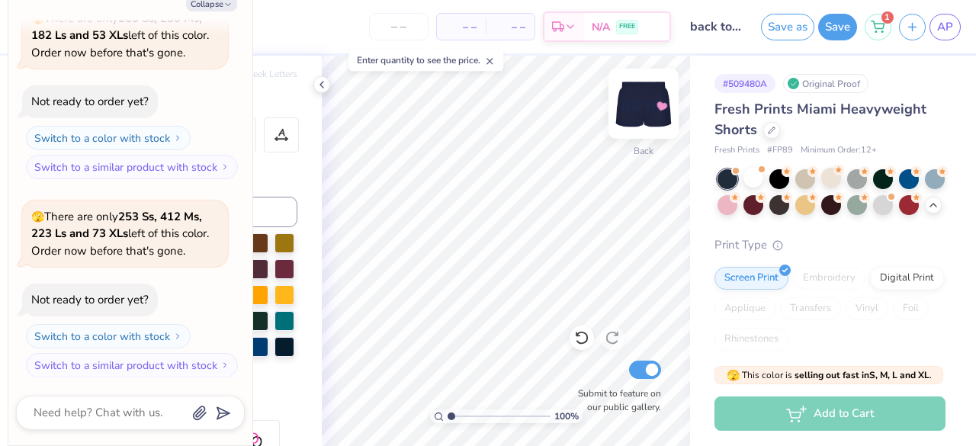
click at [636, 116] on img at bounding box center [643, 103] width 61 height 61
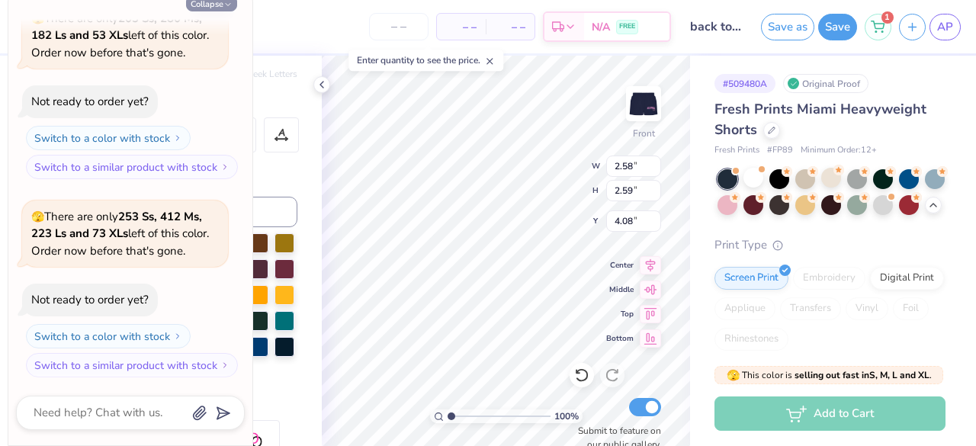
click at [221, 4] on button "Collapse" at bounding box center [211, 3] width 51 height 16
type textarea "x"
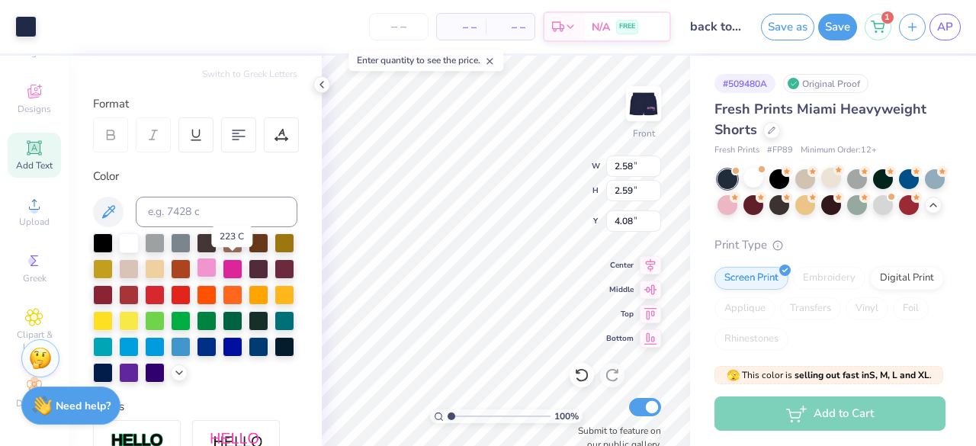
click at [216, 267] on div at bounding box center [207, 268] width 20 height 20
click at [216, 266] on div at bounding box center [207, 268] width 20 height 20
click at [216, 264] on div at bounding box center [207, 268] width 20 height 20
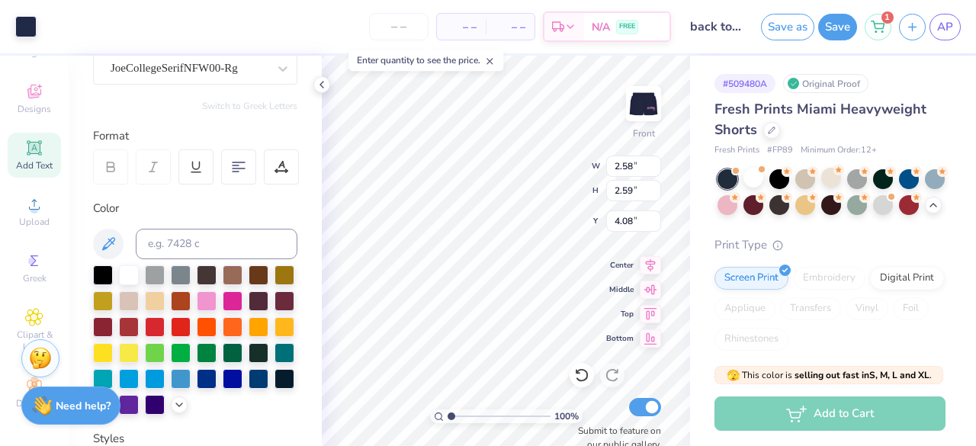
scroll to position [145, 0]
click at [216, 290] on div at bounding box center [207, 300] width 20 height 20
type input "2.59"
type input "2.55"
type input "4.10"
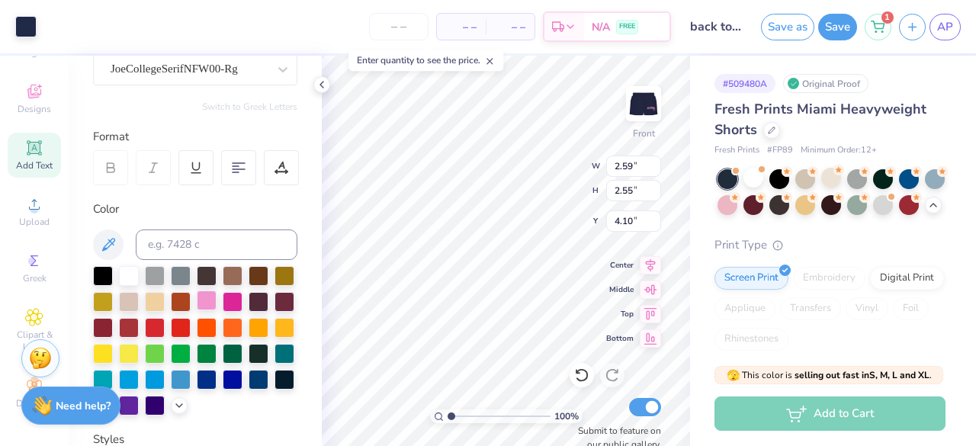
click at [216, 297] on div at bounding box center [207, 300] width 20 height 20
type input "2.58"
type input "2.59"
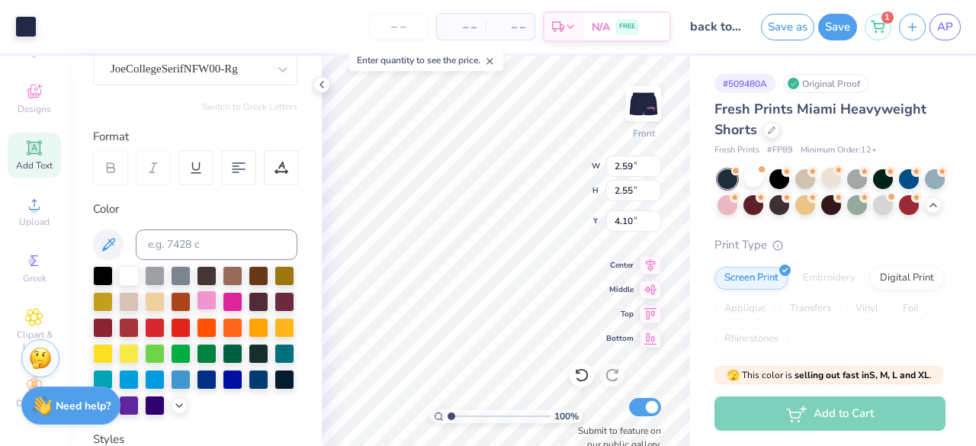
type input "4.08"
click at [191, 297] on div at bounding box center [181, 300] width 20 height 20
click at [216, 304] on div at bounding box center [207, 300] width 20 height 20
click at [216, 303] on div at bounding box center [207, 300] width 20 height 20
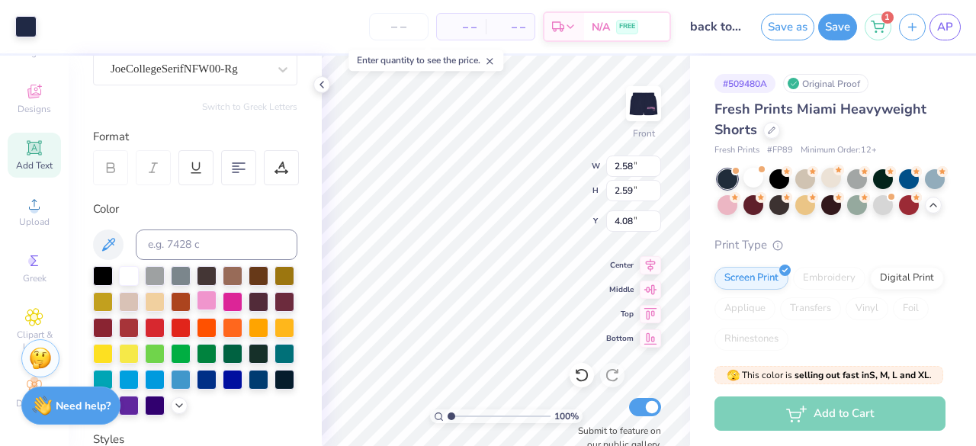
click at [216, 303] on div at bounding box center [207, 300] width 20 height 20
click at [20, 26] on div at bounding box center [25, 24] width 21 height 21
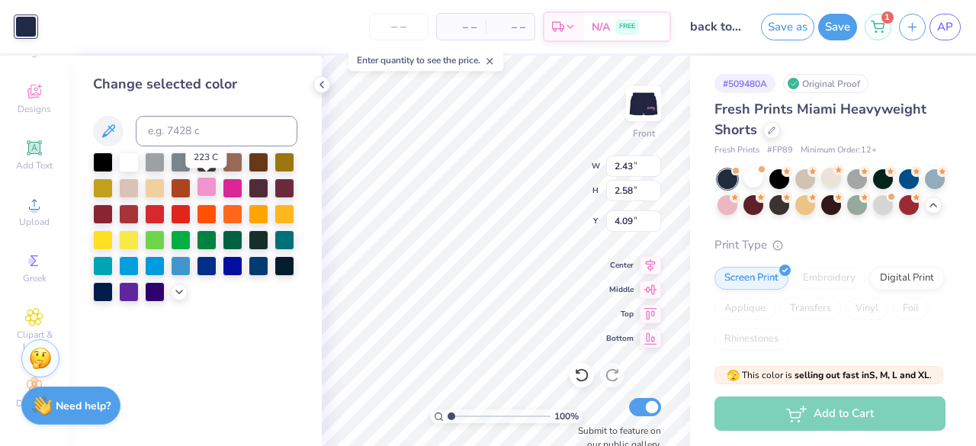
click at [210, 190] on div at bounding box center [207, 187] width 20 height 20
click at [626, 103] on img at bounding box center [643, 103] width 61 height 61
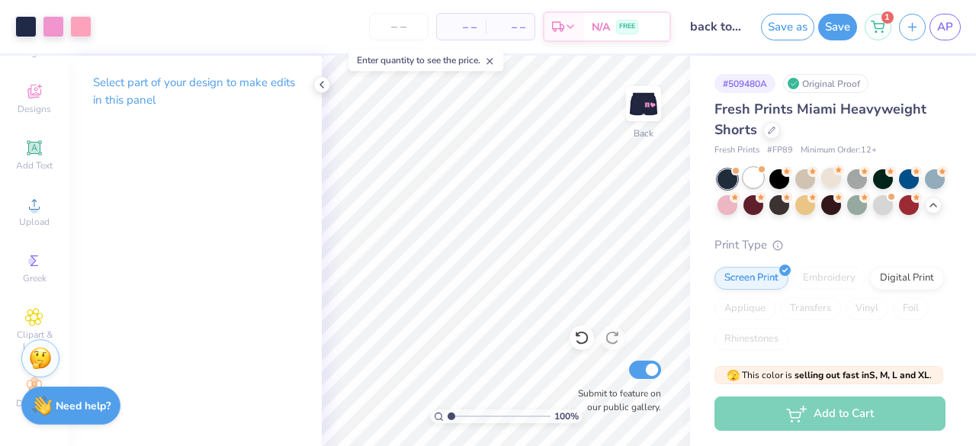
click at [758, 168] on div at bounding box center [761, 169] width 6 height 6
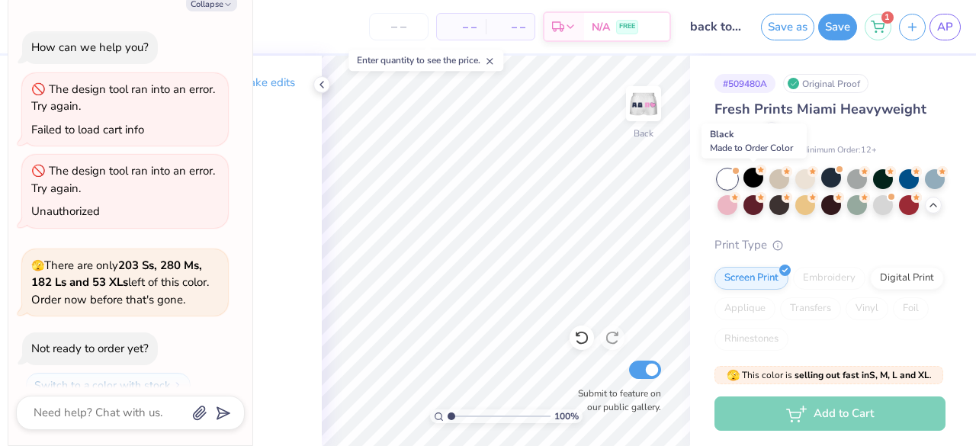
scroll to position [1064, 0]
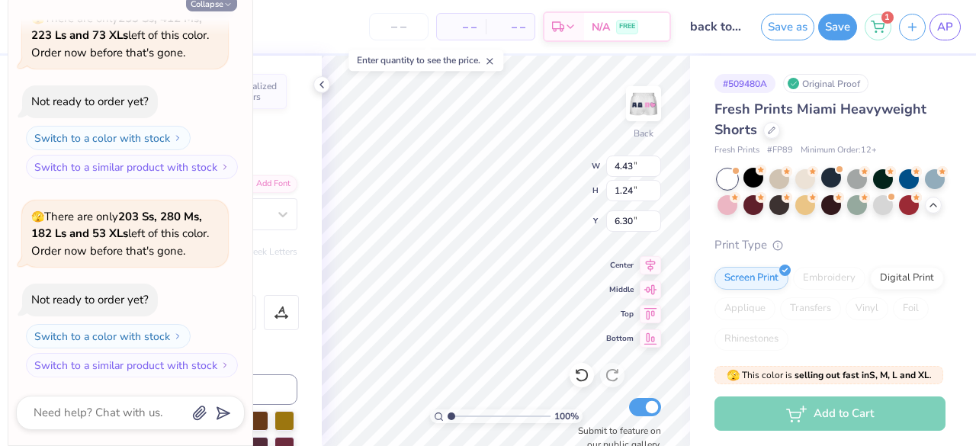
click at [194, 10] on button "Collapse" at bounding box center [211, 3] width 51 height 16
type textarea "x"
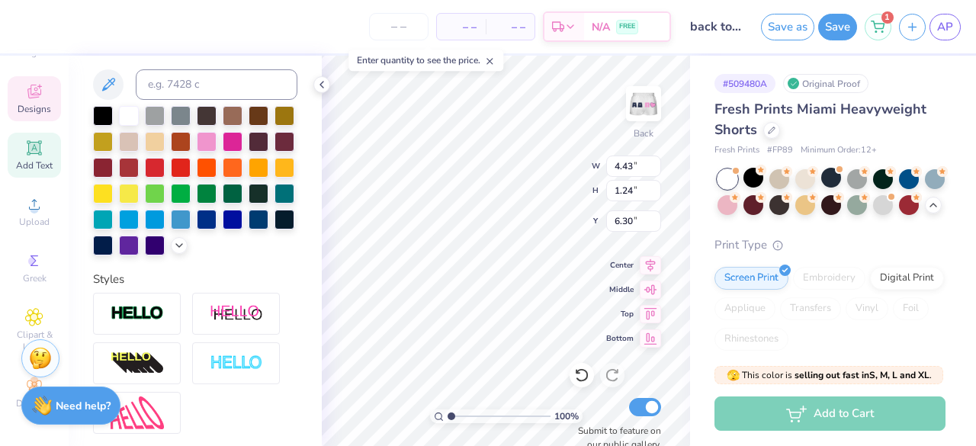
scroll to position [306, 0]
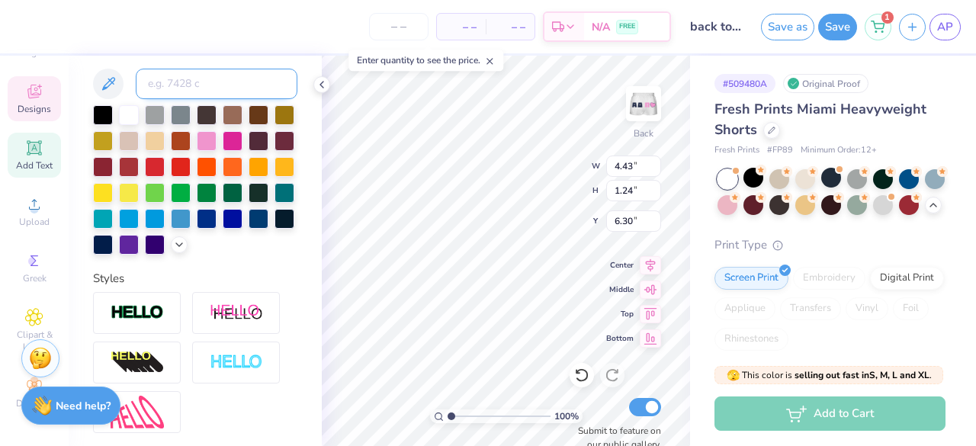
click at [178, 88] on input at bounding box center [217, 84] width 162 height 30
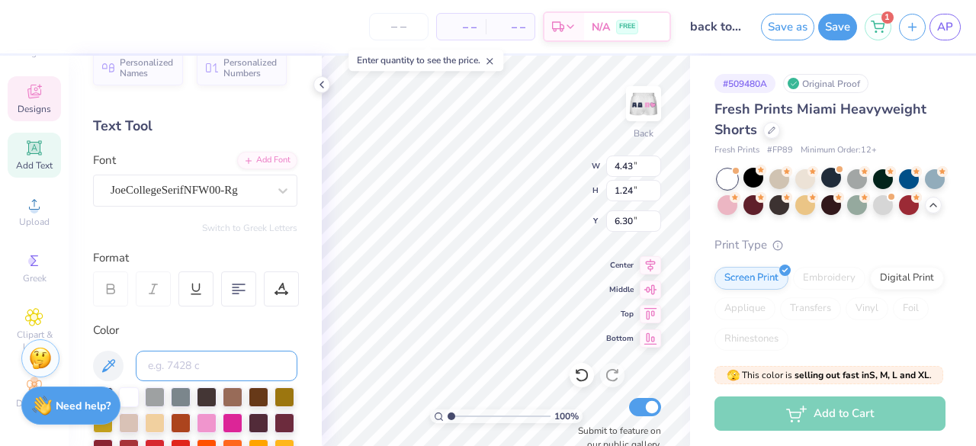
scroll to position [23, 0]
type input "533"
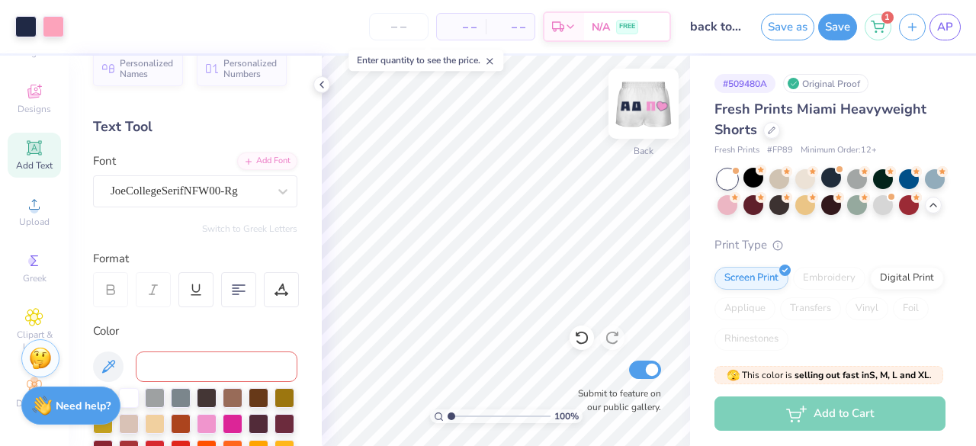
click at [655, 100] on img at bounding box center [643, 103] width 61 height 61
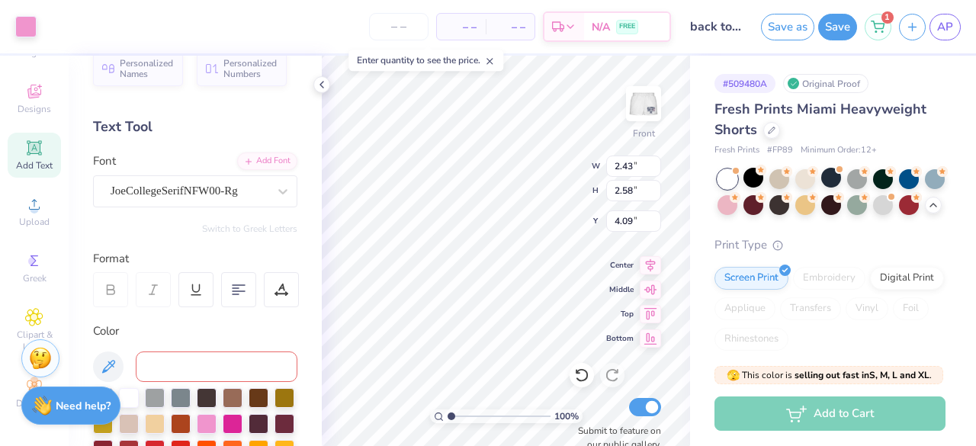
click at [226, 371] on input at bounding box center [217, 366] width 162 height 30
click at [34, 24] on div at bounding box center [25, 24] width 21 height 21
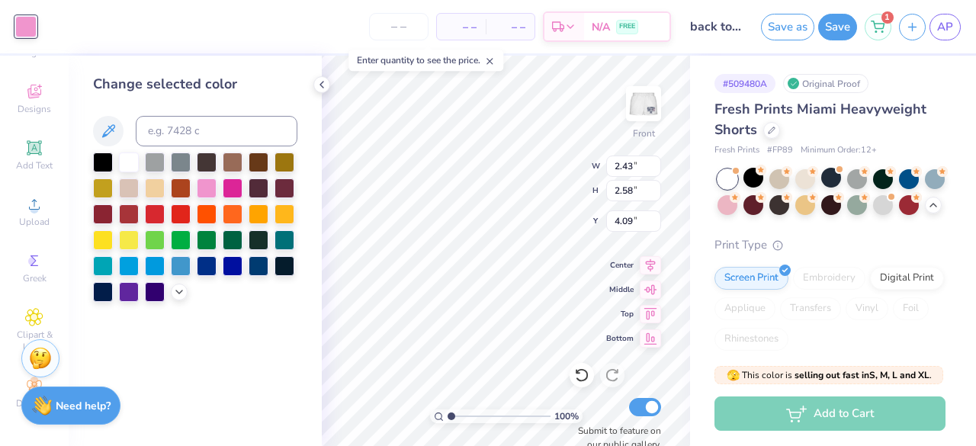
click at [162, 114] on div "Change selected color" at bounding box center [195, 188] width 204 height 228
click at [164, 121] on input at bounding box center [217, 131] width 162 height 30
type input "533"
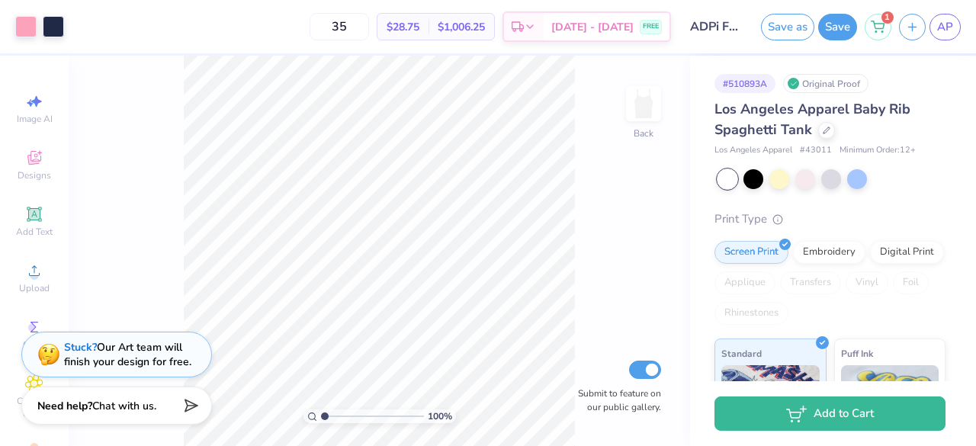
click at [303, 415] on div "100 %" at bounding box center [379, 416] width 152 height 14
click at [319, 412] on div "100 %" at bounding box center [379, 416] width 152 height 14
drag, startPoint x: 326, startPoint y: 418, endPoint x: 364, endPoint y: 415, distance: 38.3
click at [364, 415] on input "range" at bounding box center [372, 416] width 103 height 14
drag, startPoint x: 367, startPoint y: 415, endPoint x: 323, endPoint y: 427, distance: 45.9
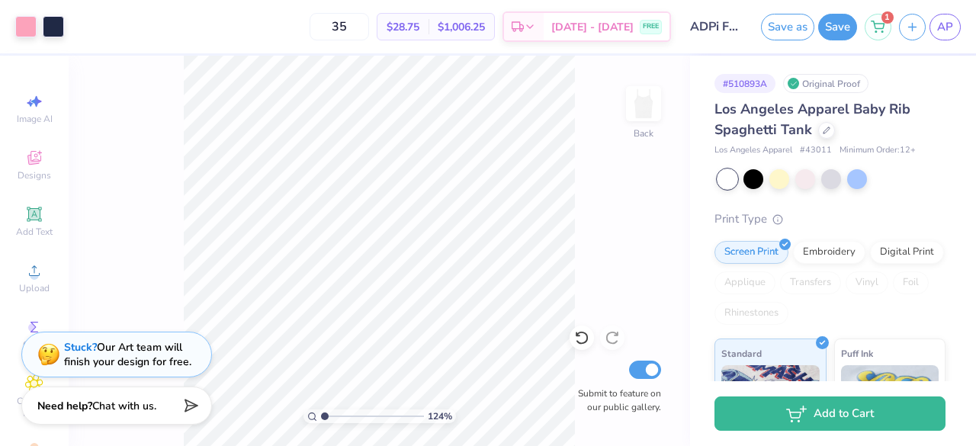
type input "1"
click at [323, 423] on input "range" at bounding box center [372, 416] width 103 height 14
click at [846, 37] on button "Save" at bounding box center [837, 24] width 39 height 27
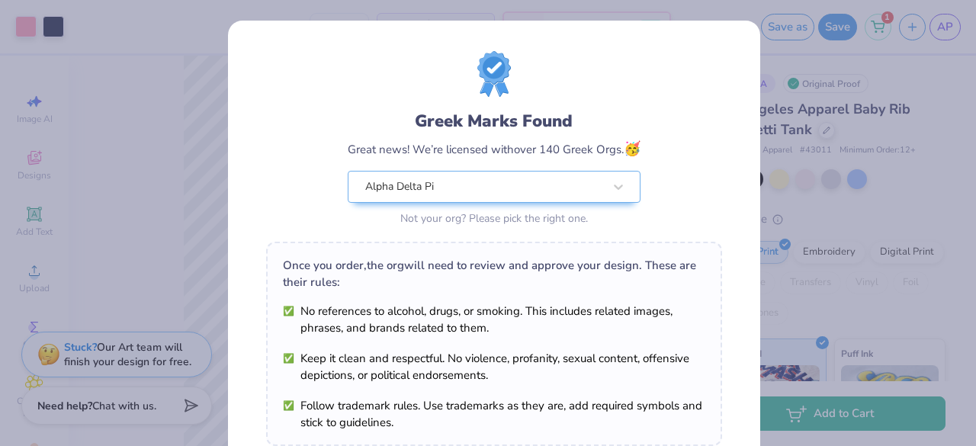
scroll to position [265, 0]
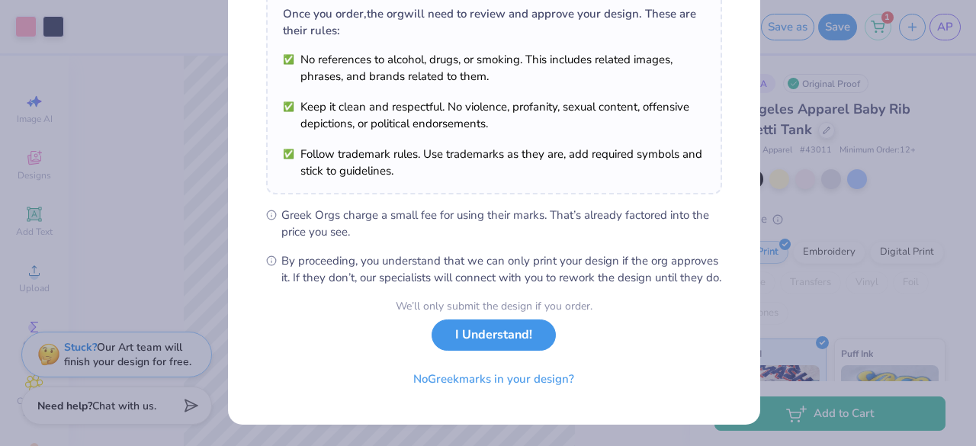
click at [494, 341] on button "I Understand!" at bounding box center [493, 334] width 124 height 31
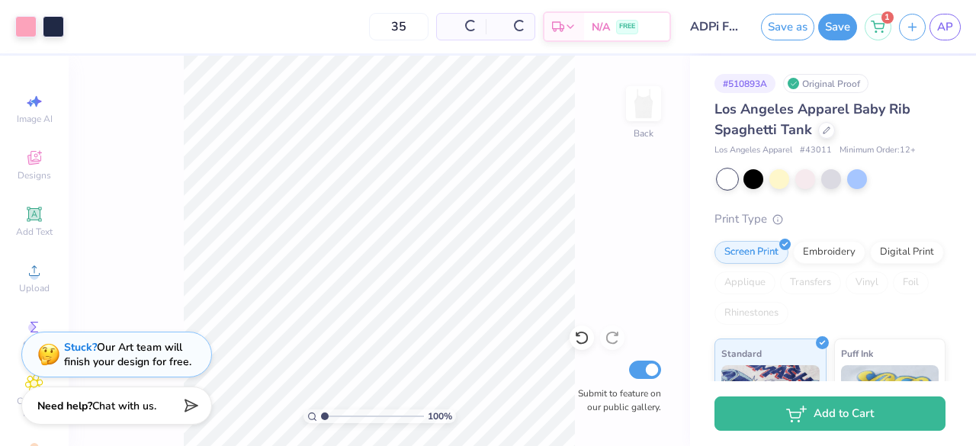
scroll to position [42, 0]
